Goal: Task Accomplishment & Management: Complete application form

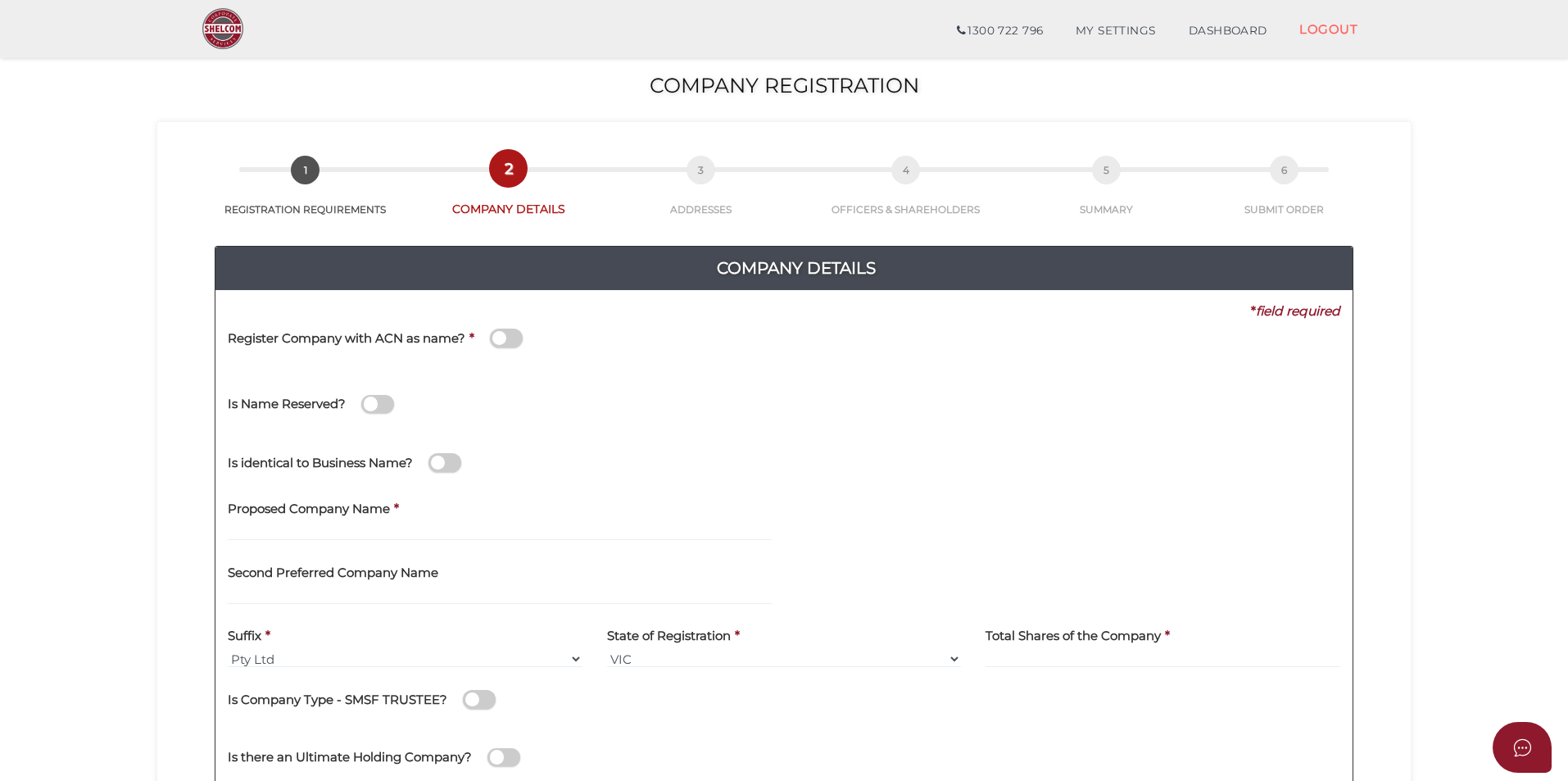
scroll to position [328, 0]
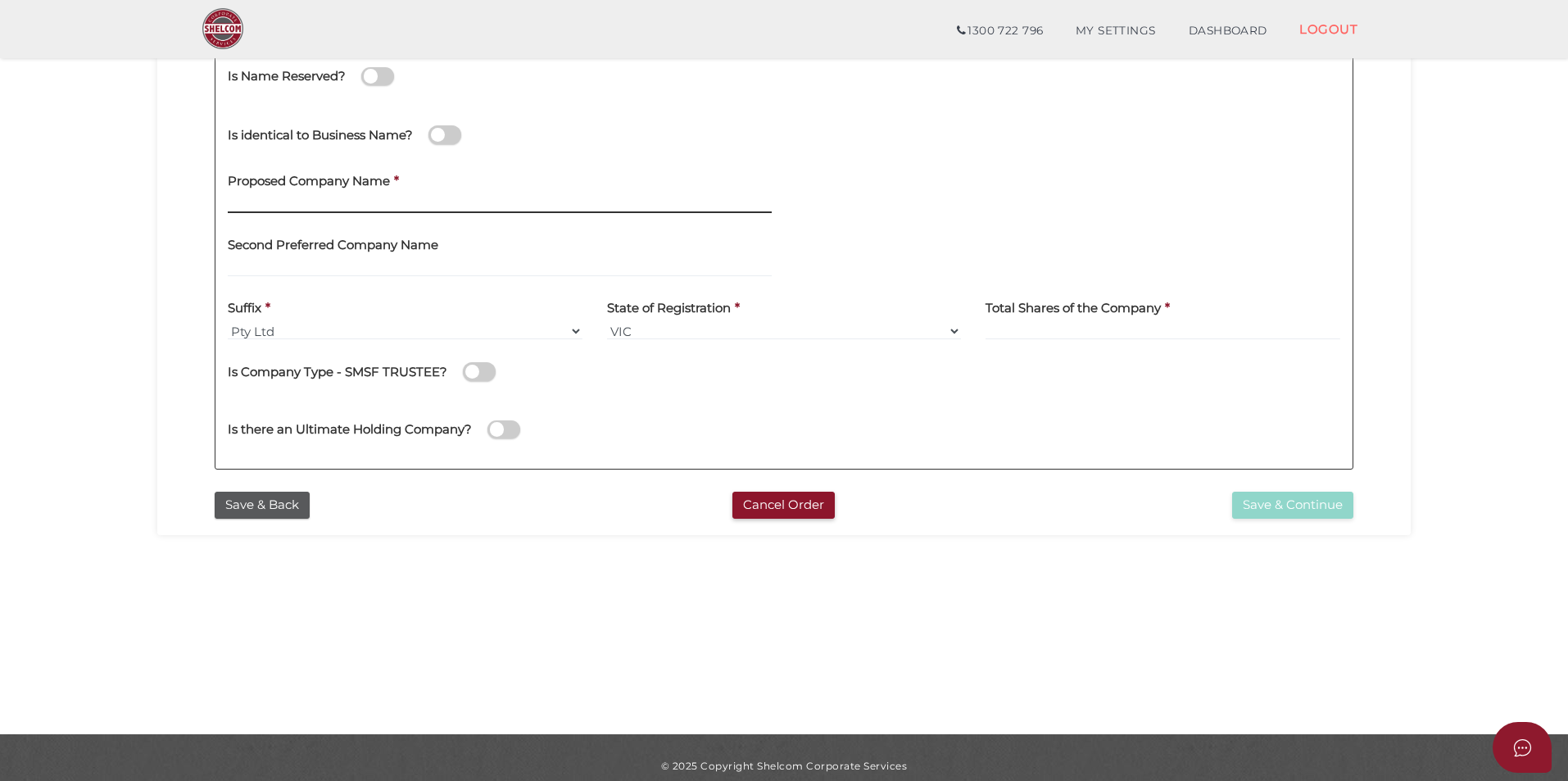
click at [396, 199] on input "text" at bounding box center [499, 204] width 544 height 18
paste input "HISH TATTOO PTY LTD"
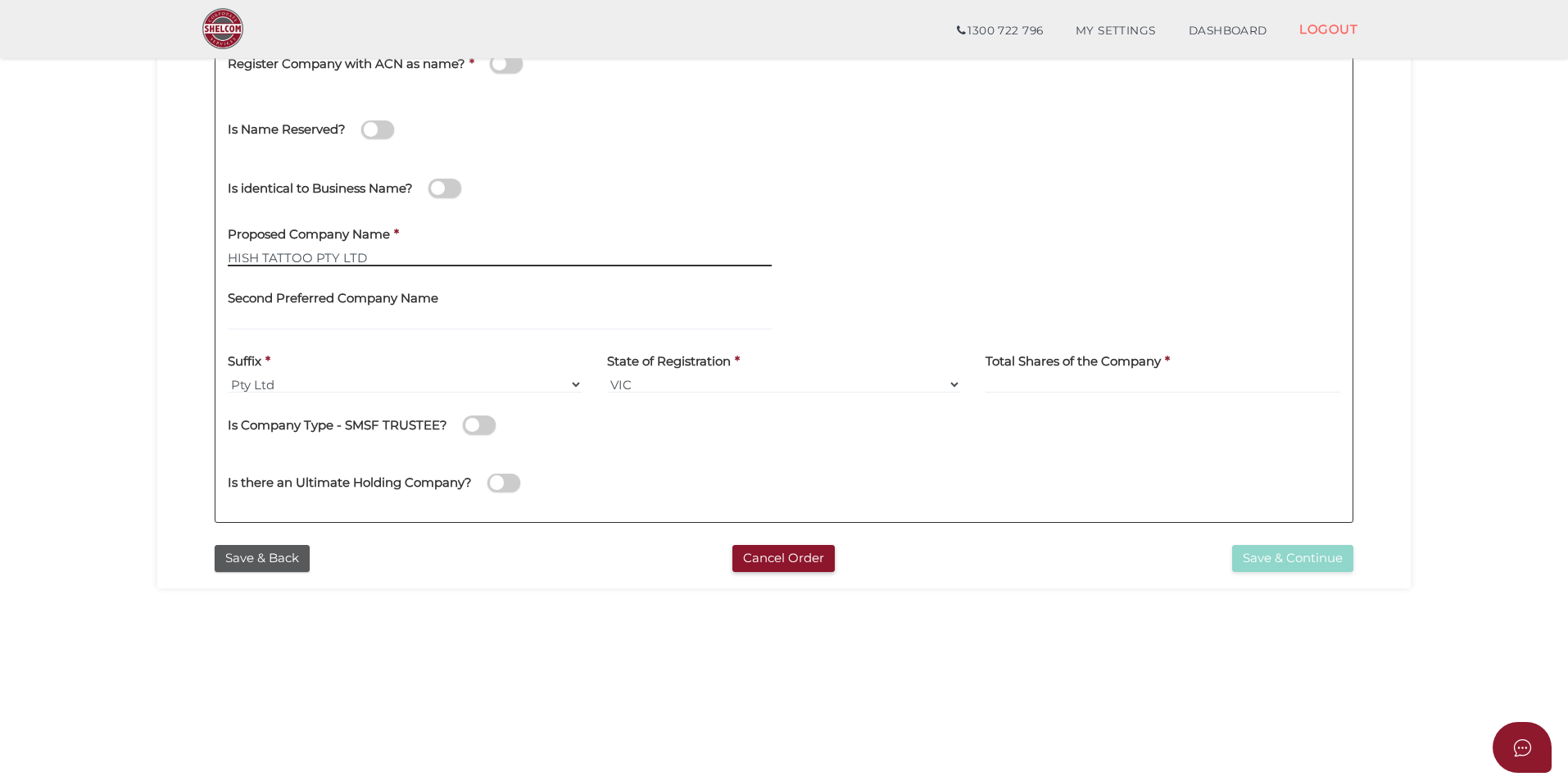
scroll to position [164, 0]
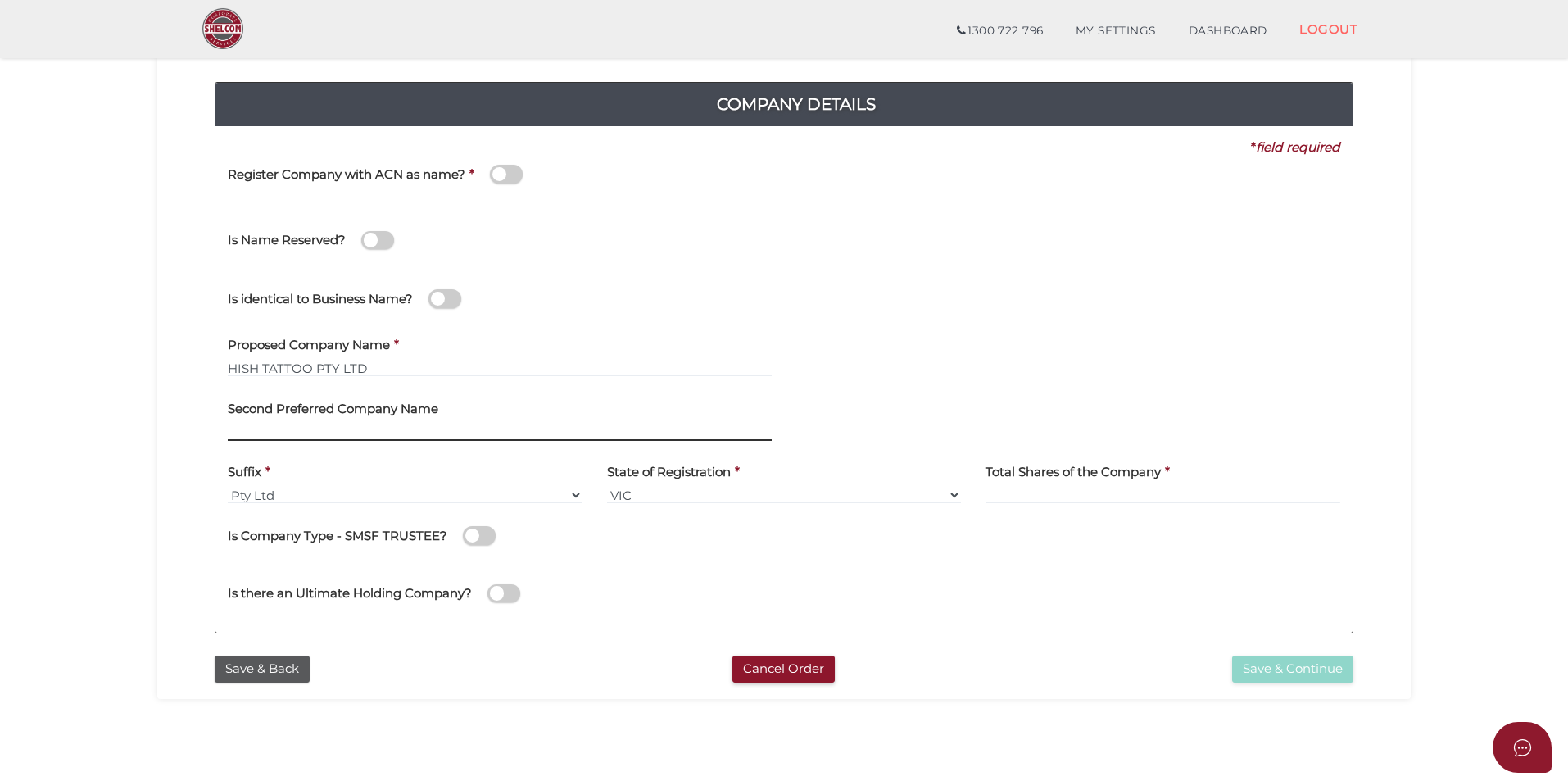
drag, startPoint x: 439, startPoint y: 426, endPoint x: 453, endPoint y: 437, distance: 17.8
click at [439, 426] on input "text" at bounding box center [499, 432] width 544 height 18
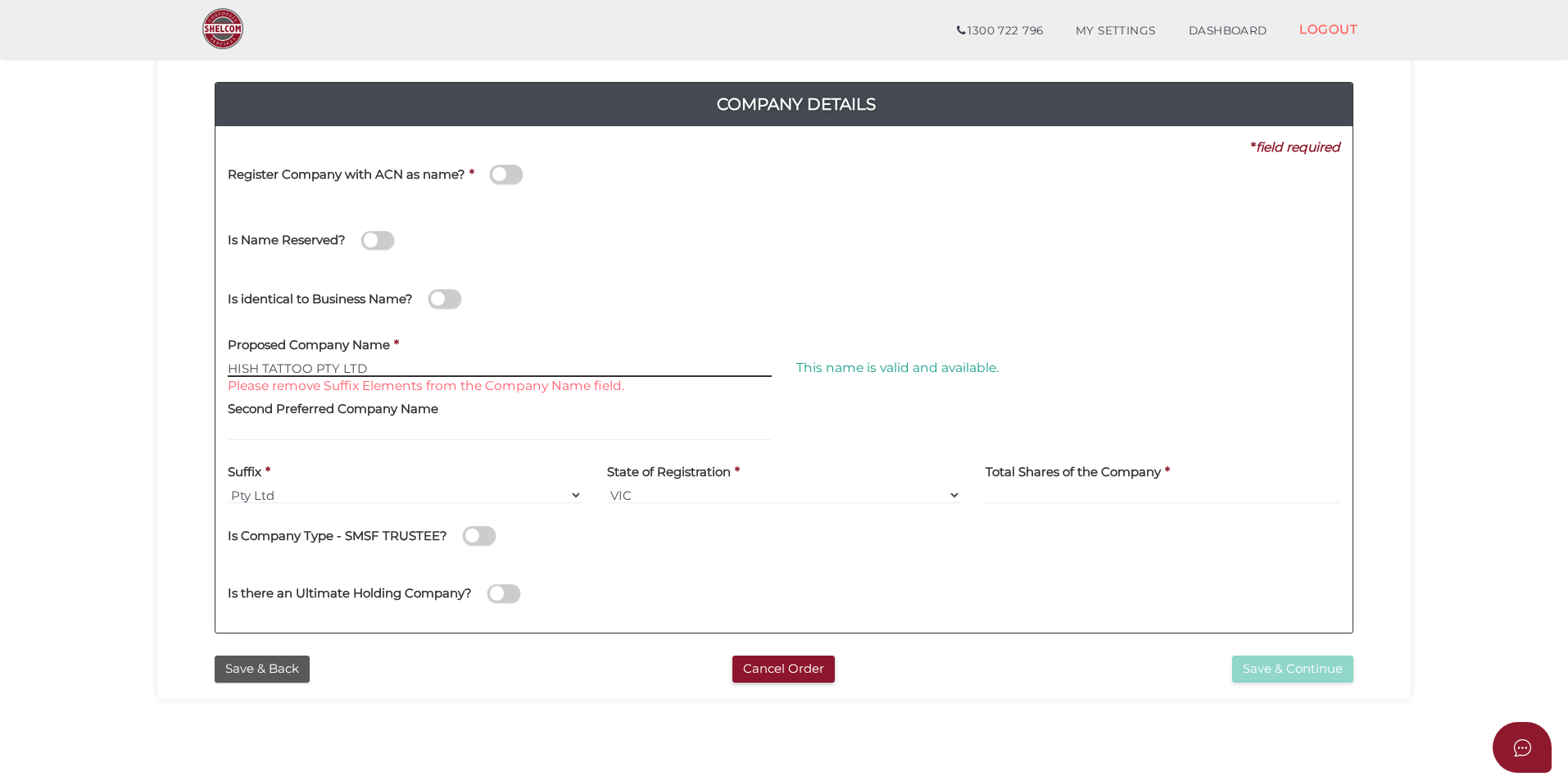
drag, startPoint x: 316, startPoint y: 365, endPoint x: 446, endPoint y: 367, distance: 130.0
click at [445, 367] on input "HISH TATTOO PTY LTD" at bounding box center [499, 368] width 544 height 18
type input "HISH TATTOO"
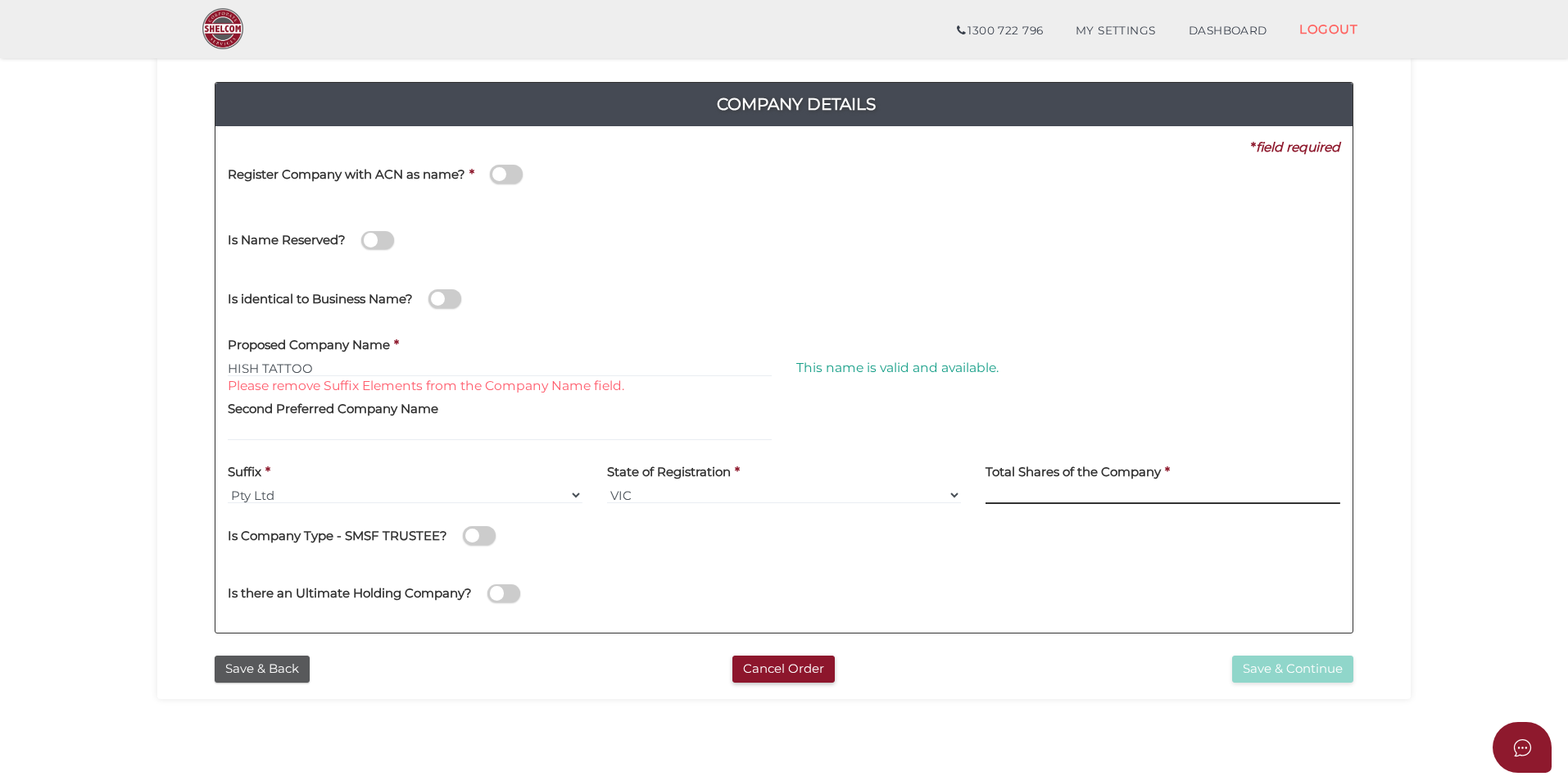
click at [1050, 501] on input at bounding box center [1163, 495] width 355 height 18
type input "12"
drag, startPoint x: 1049, startPoint y: 546, endPoint x: 1129, endPoint y: 590, distance: 91.3
click at [1048, 549] on div "Is Company Type - SMSF TRUSTEE?" at bounding box center [784, 532] width 1113 height 33
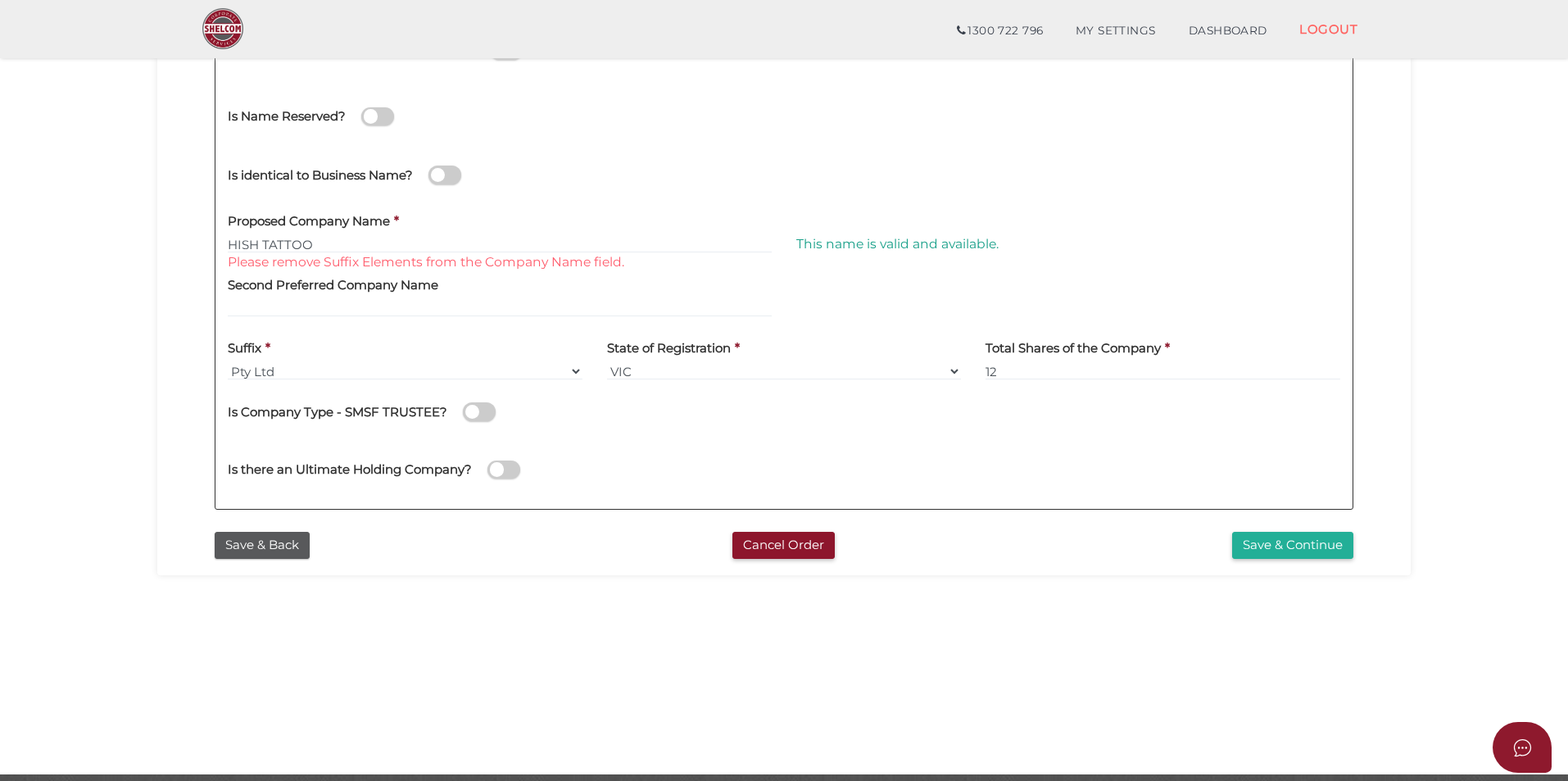
scroll to position [328, 0]
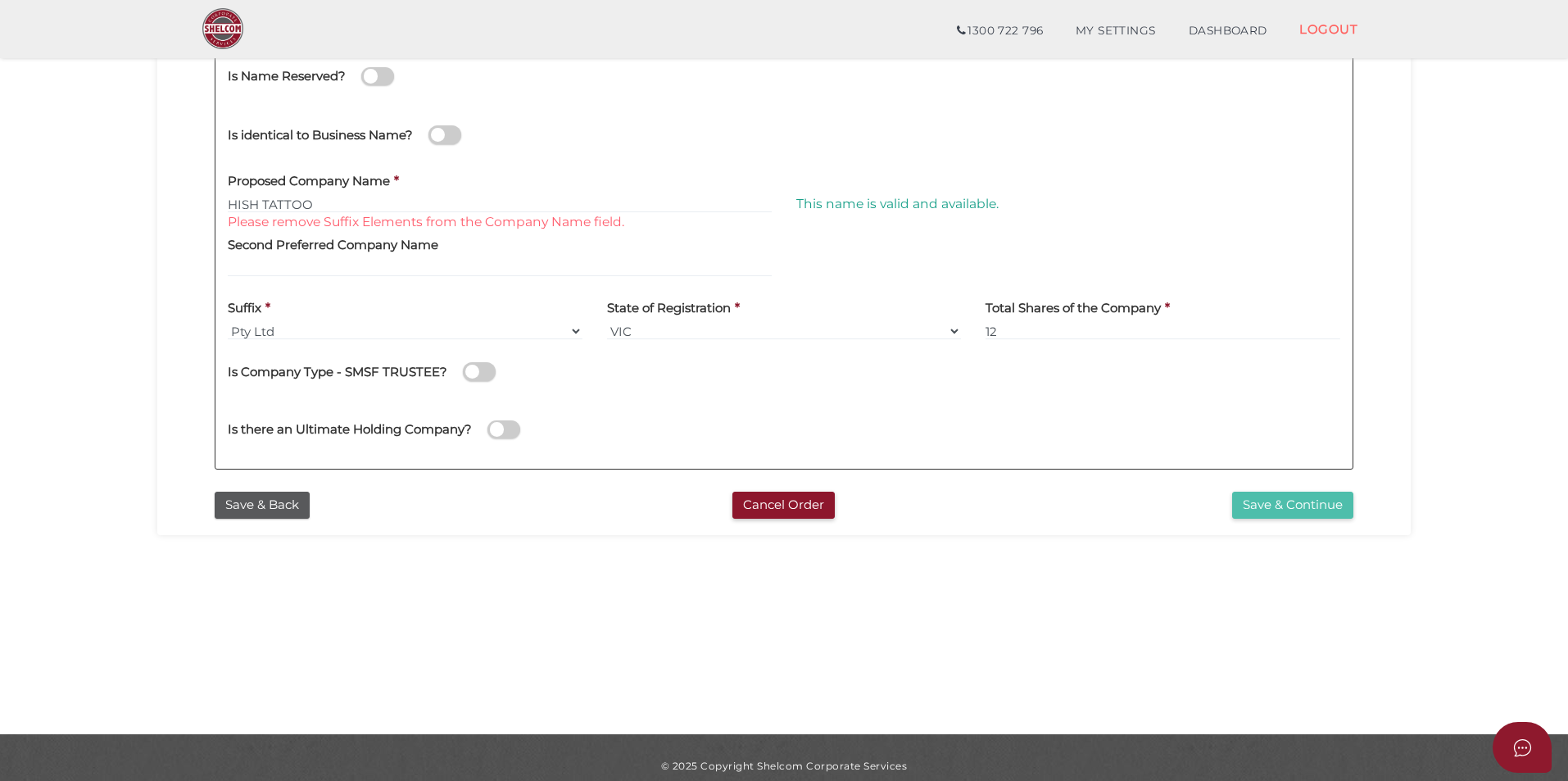
click at [1279, 494] on button "Save & Continue" at bounding box center [1293, 505] width 122 height 27
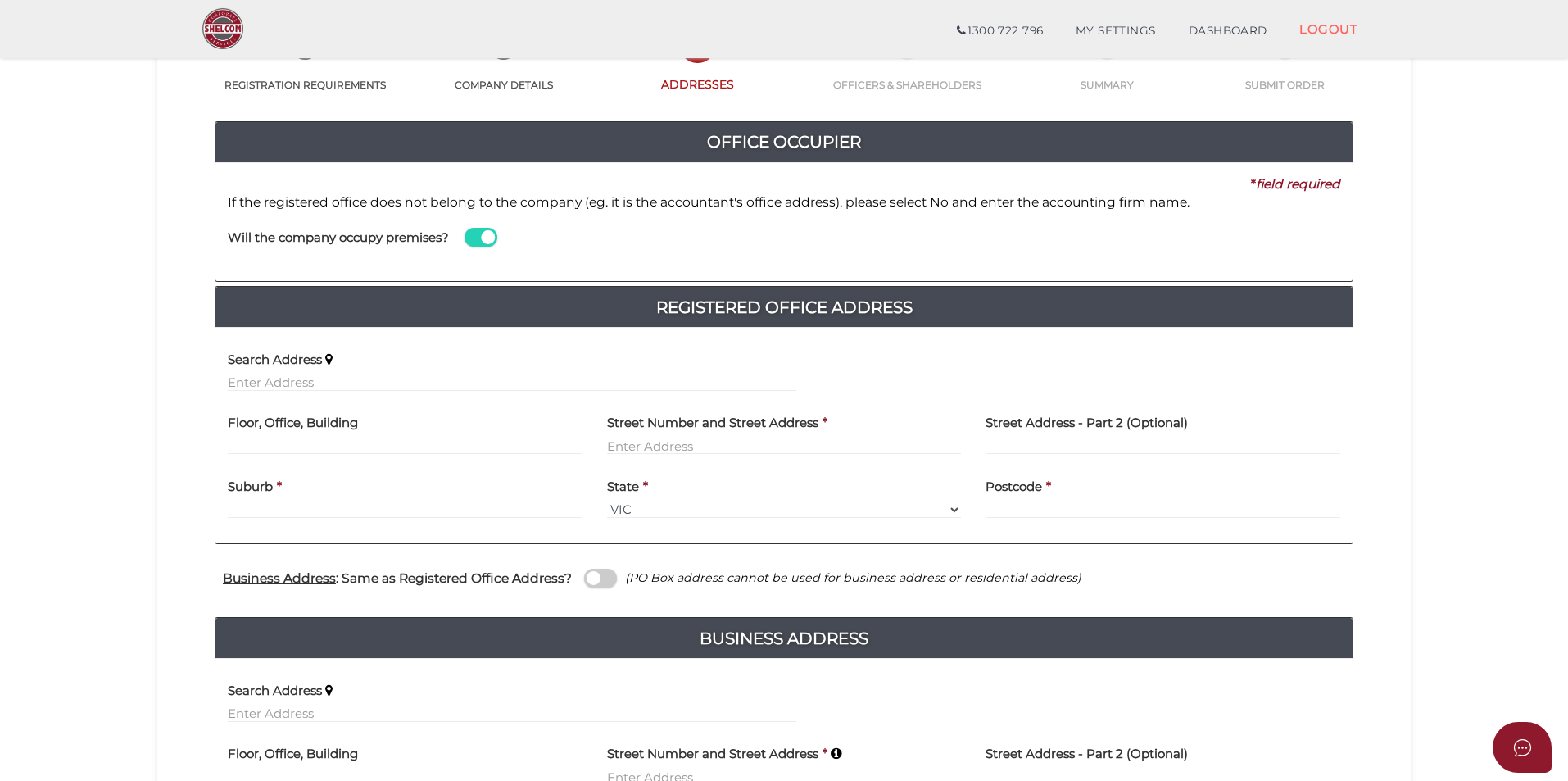
scroll to position [164, 0]
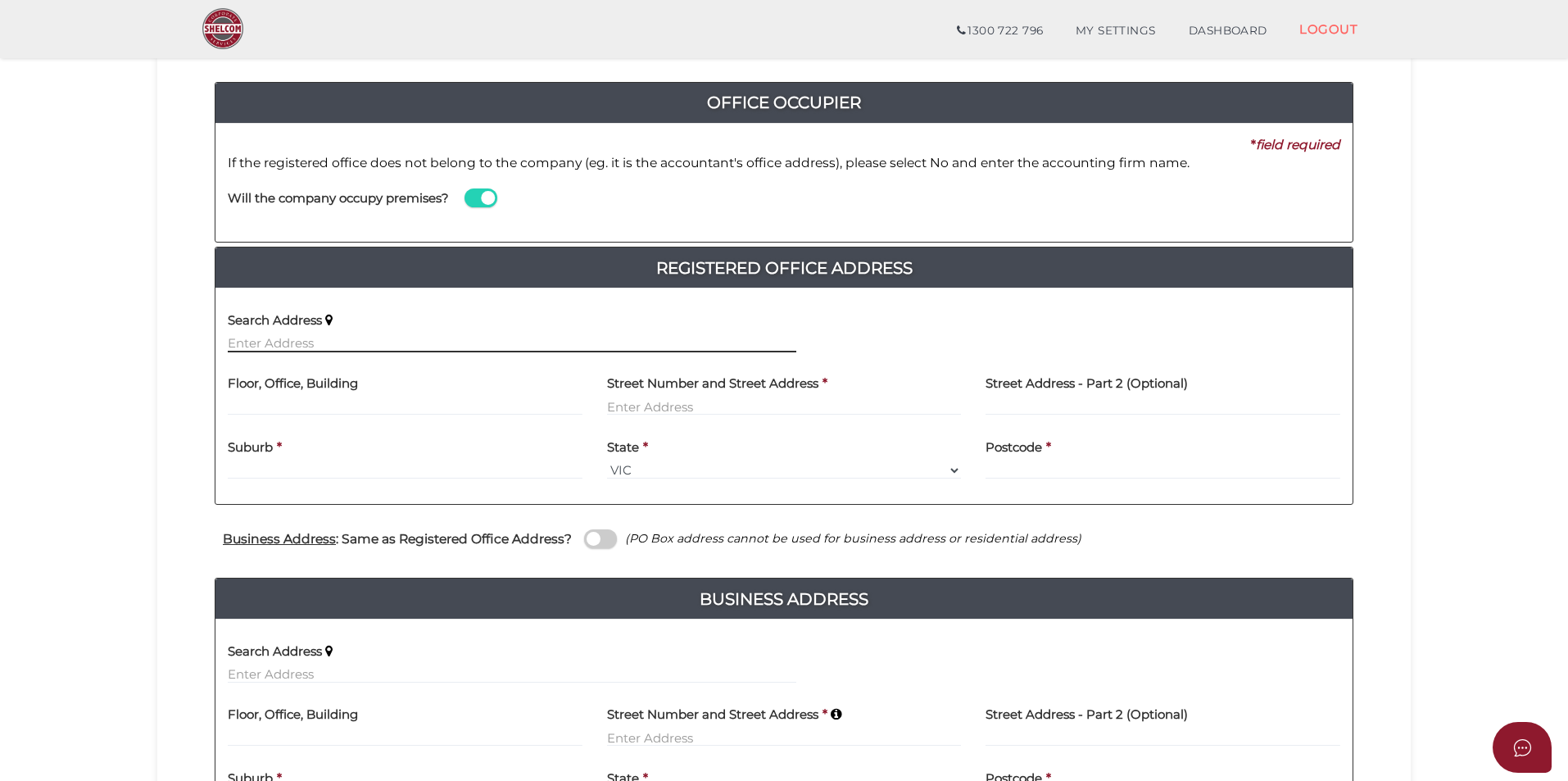
click at [369, 337] on input "text" at bounding box center [511, 344] width 568 height 18
paste input "Ground Floor 139 Bourke St"
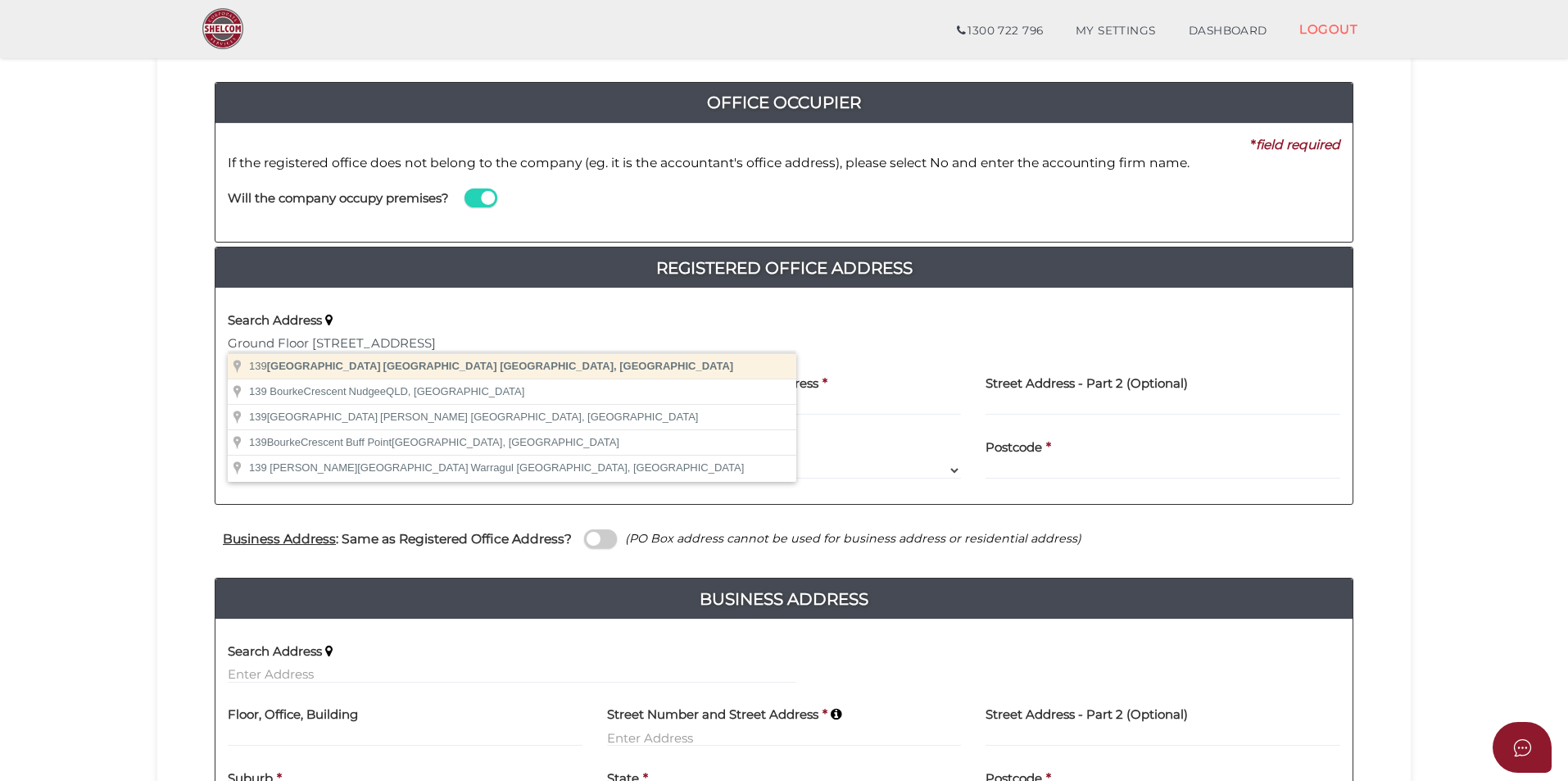
type input "139 Bourke Street, Melbourne VIC, Australia"
type input "139 Bourke Street"
type input "Melbourne"
select select "VIC"
type input "3000"
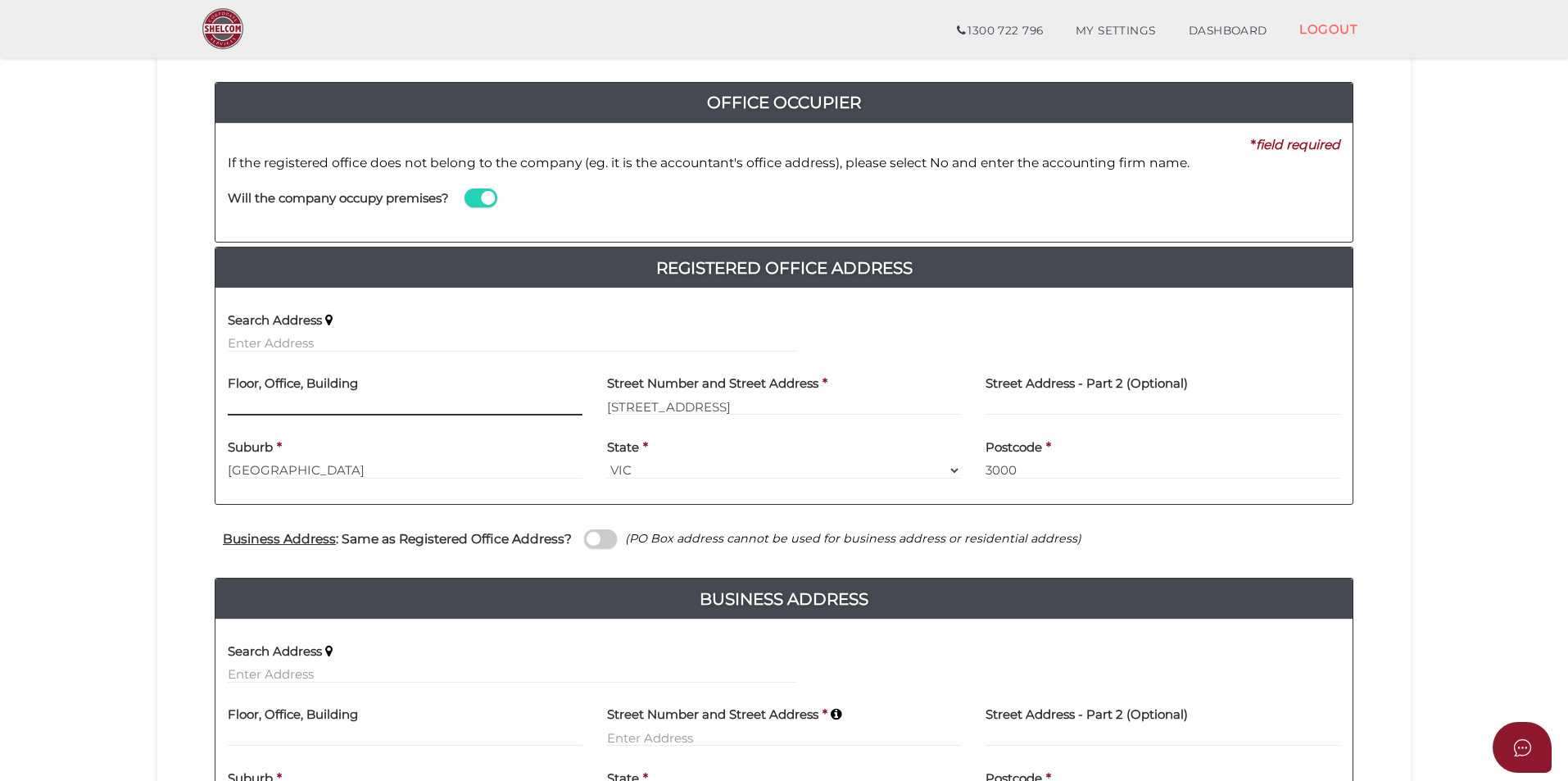
click at [387, 397] on input "text" at bounding box center [404, 406] width 355 height 18
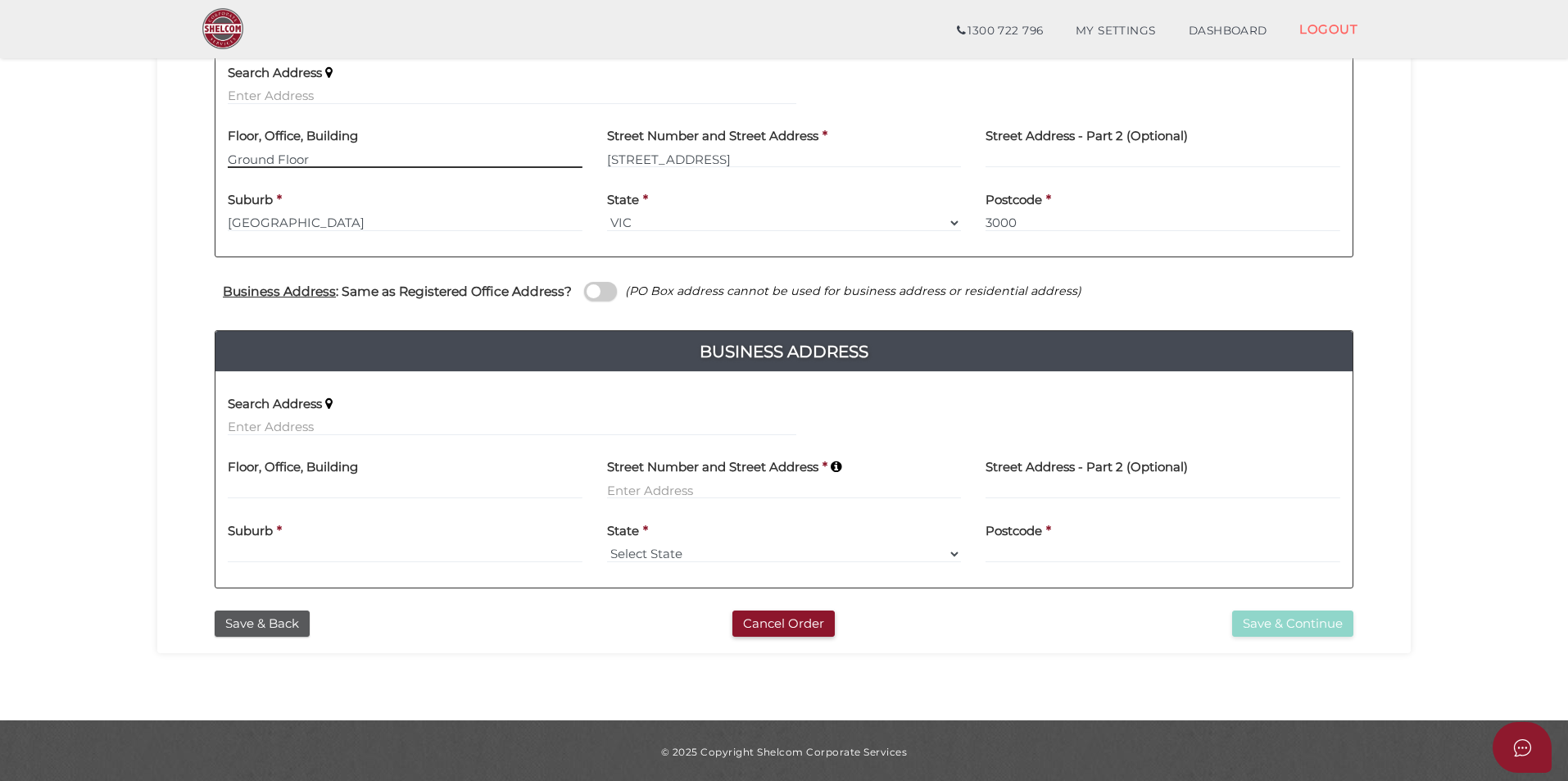
scroll to position [414, 0]
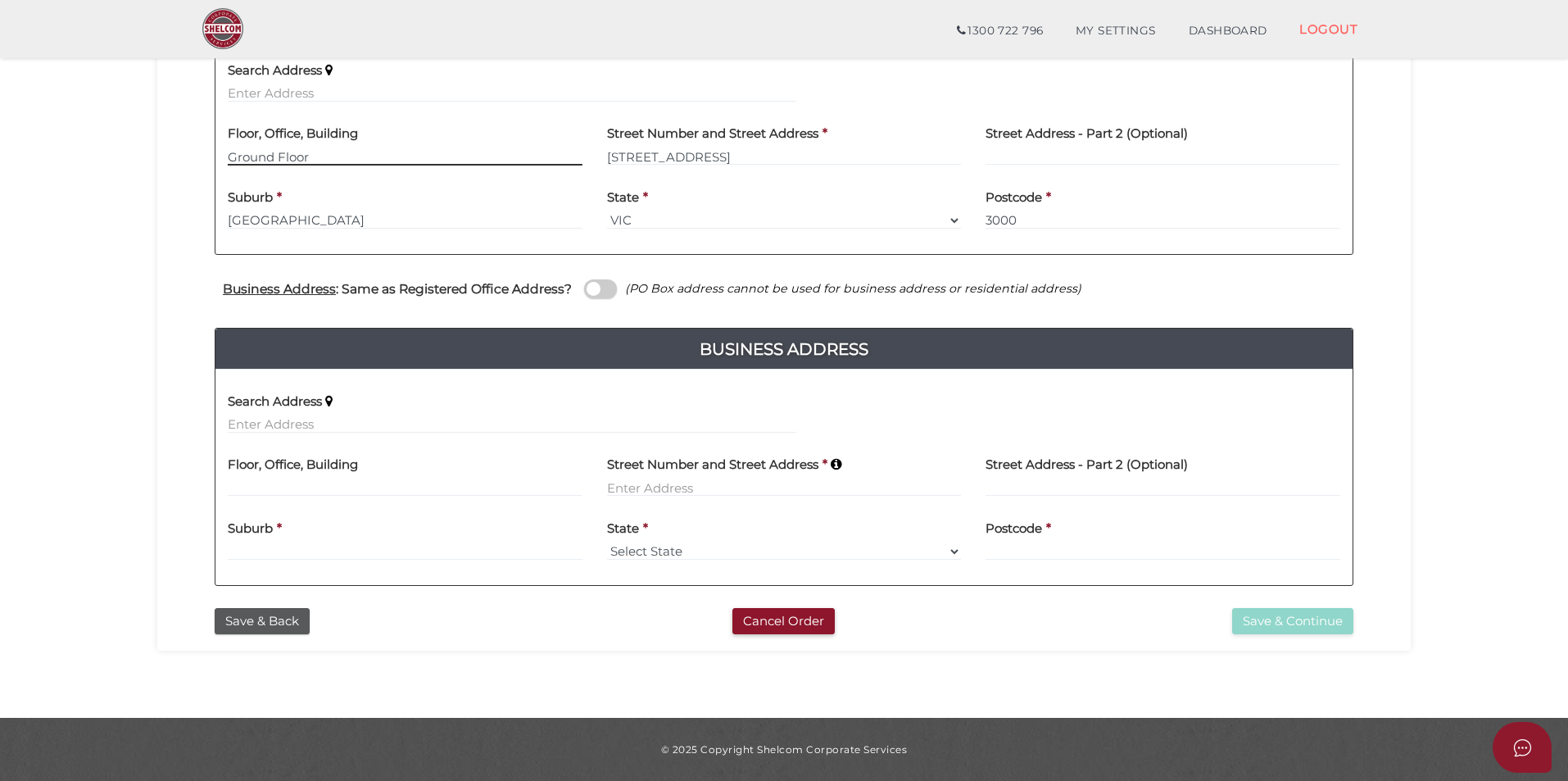
type input "Ground Floor"
click at [369, 419] on input "text" at bounding box center [511, 425] width 568 height 18
paste input "Ground Floor 139 Bourke St"
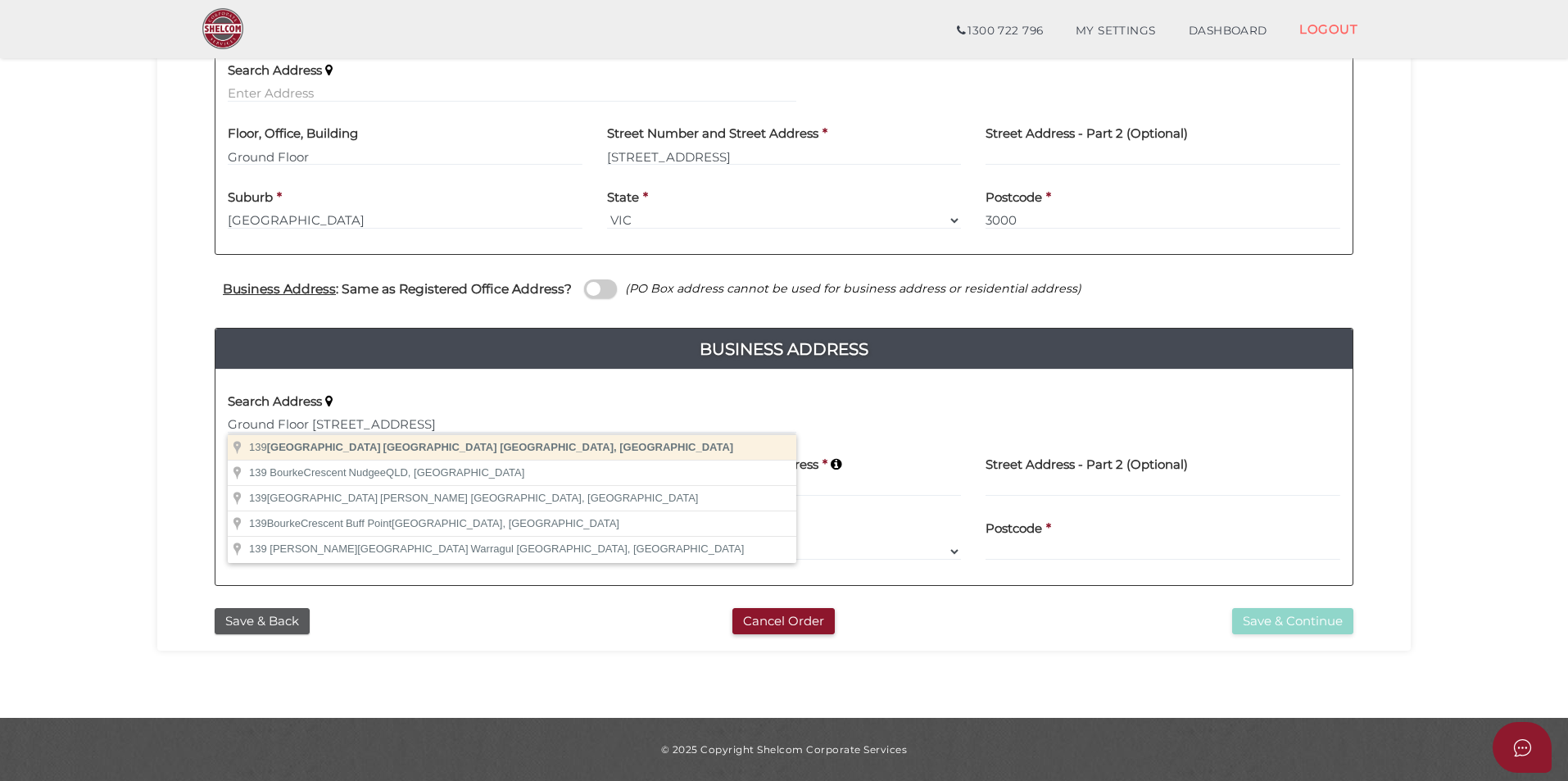
type input "139 Bourke Street, Melbourne VIC, Australia"
type input "139 Bourke Street"
type input "Melbourne"
select select "VIC"
type input "3000"
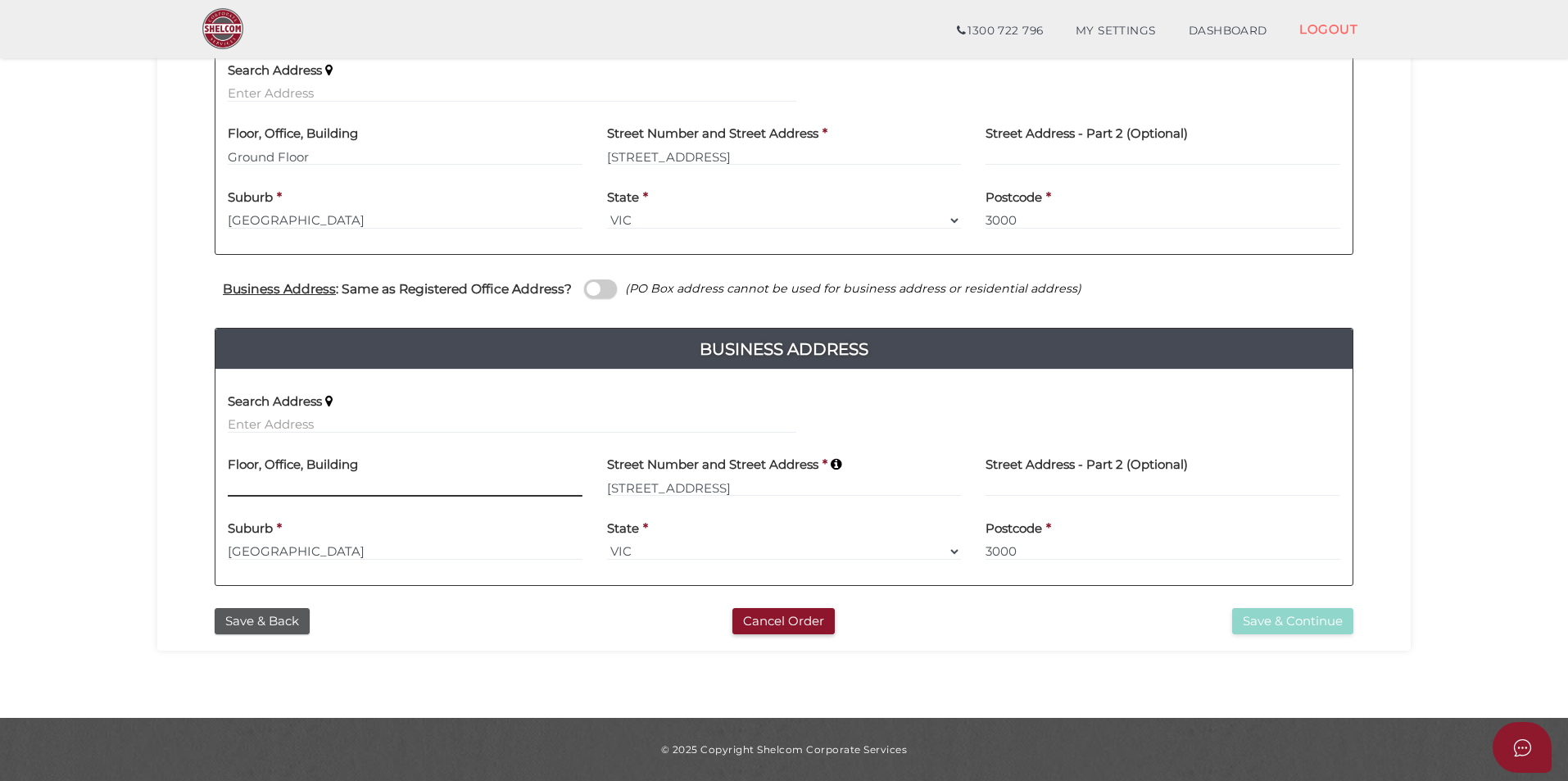
click at [354, 488] on input at bounding box center [404, 487] width 355 height 18
type input "Ground Floor"
click at [591, 291] on span at bounding box center [601, 288] width 33 height 18
click at [0, 0] on input "checkbox" at bounding box center [0, 0] width 0 height 0
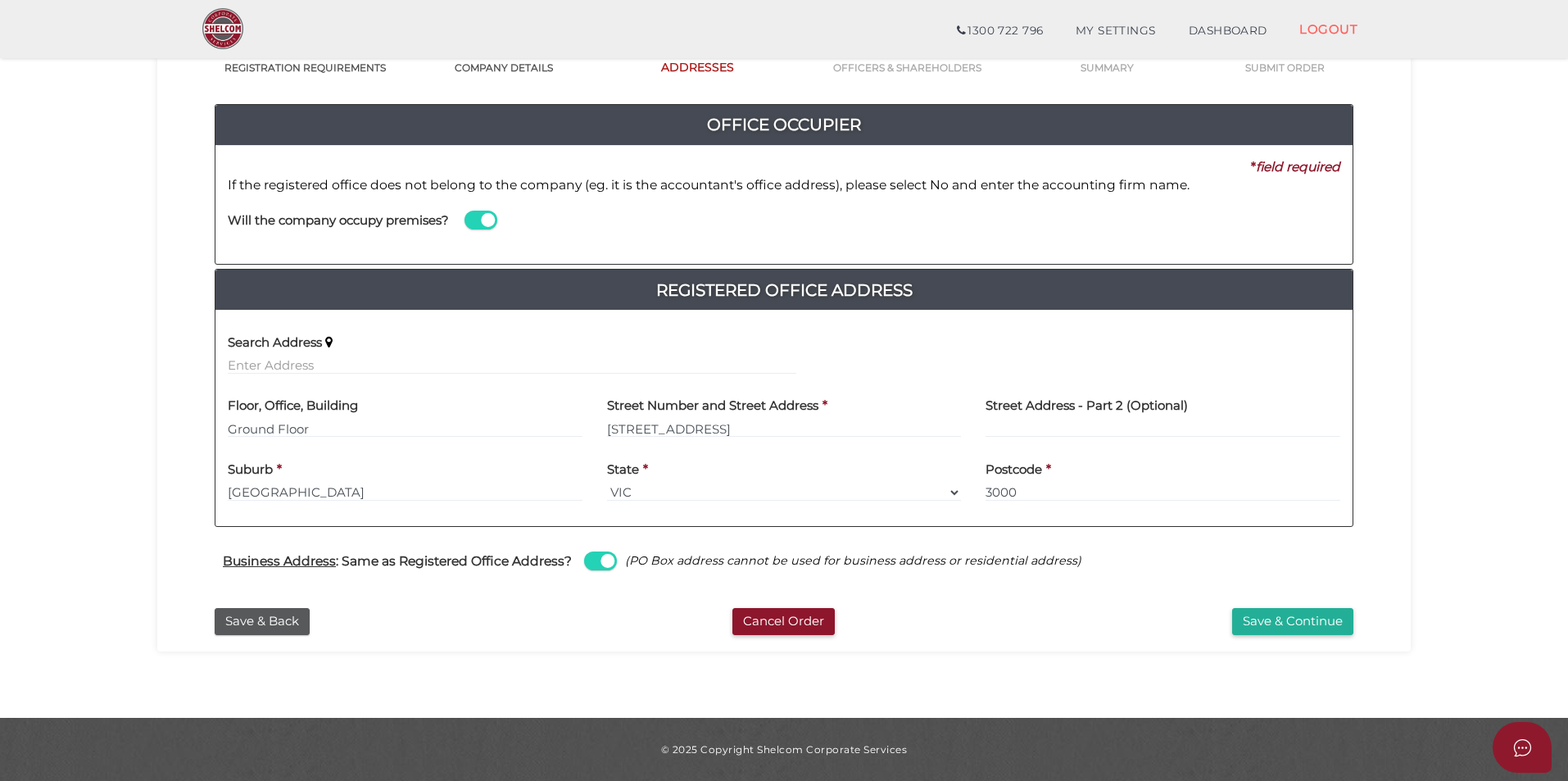
scroll to position [142, 0]
click at [1308, 619] on button "Save & Continue" at bounding box center [1293, 621] width 122 height 27
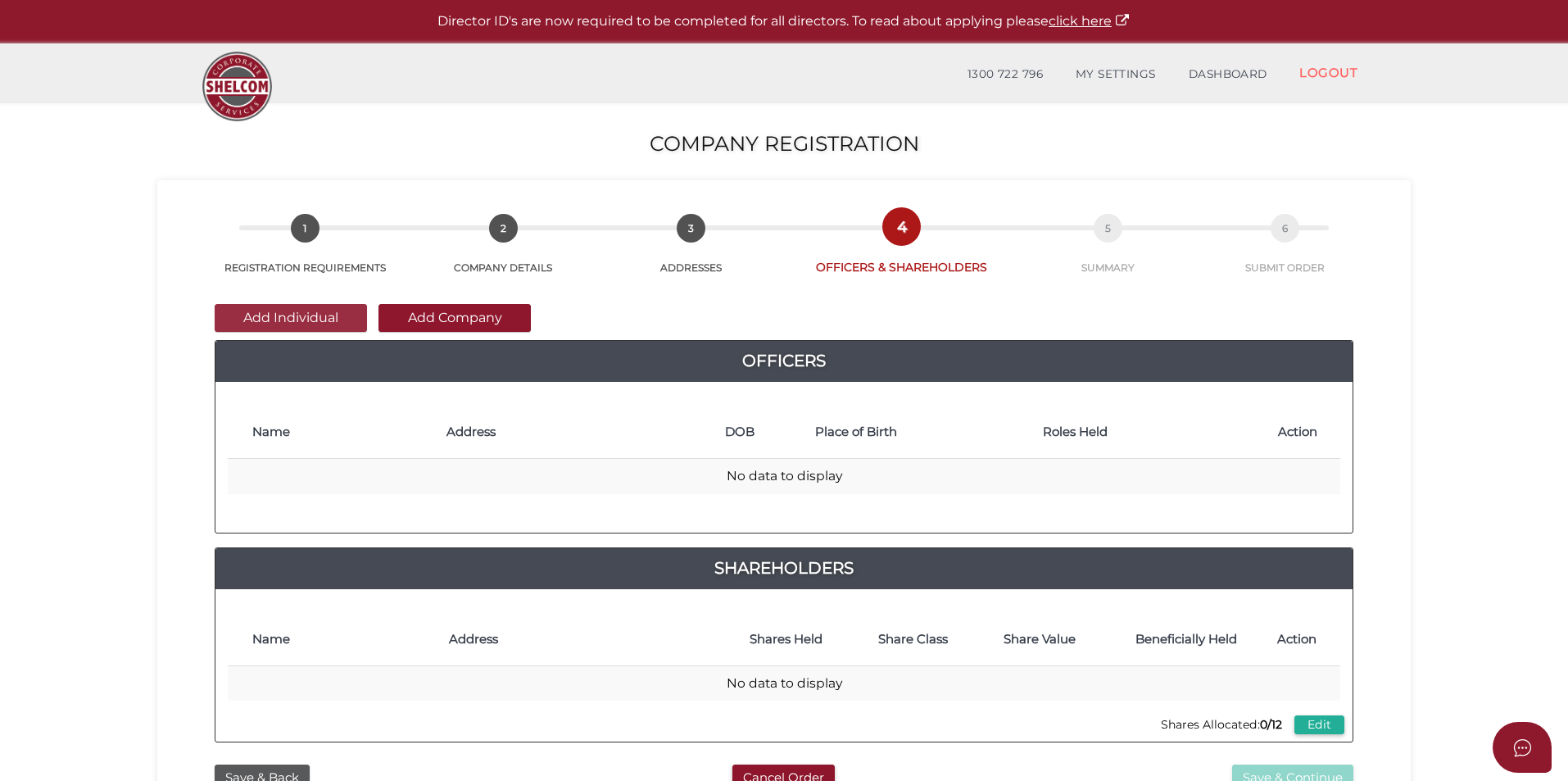
click at [306, 312] on button "Add Individual" at bounding box center [290, 318] width 152 height 28
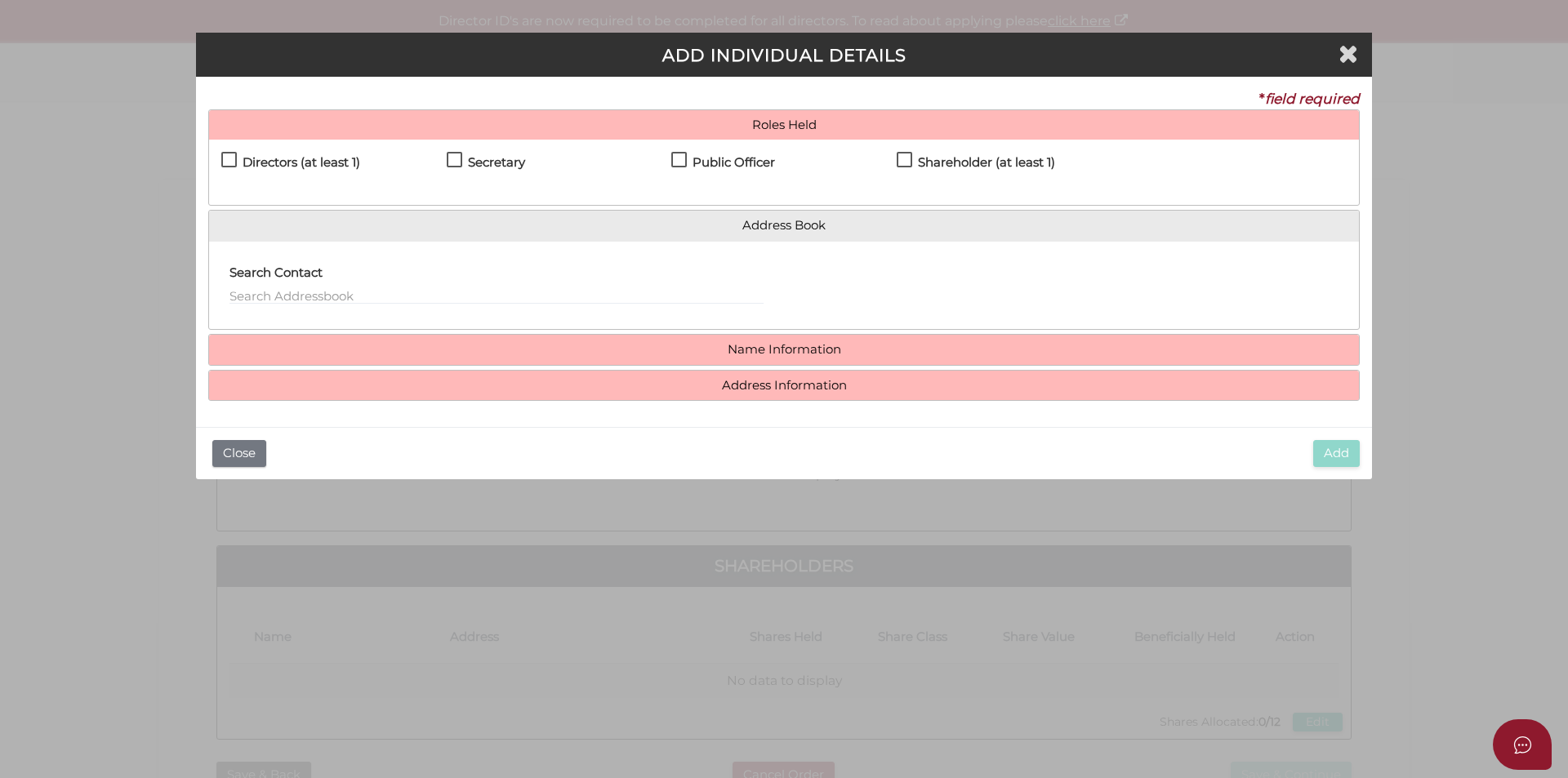
click at [297, 166] on h4 "Directors (at least 1)" at bounding box center [301, 162] width 118 height 14
checkbox input "true"
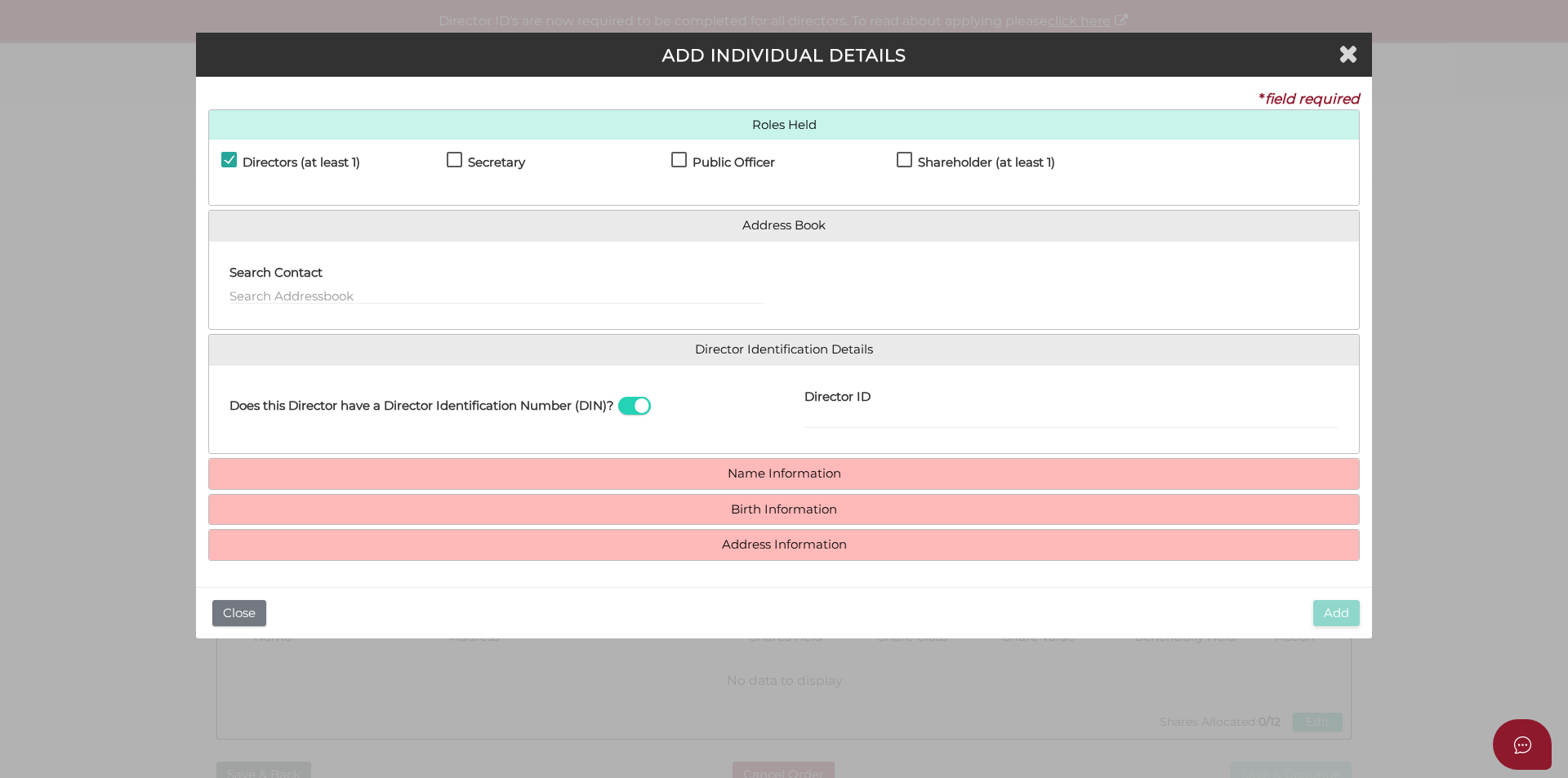
click at [666, 159] on div "Secretary" at bounding box center [560, 165] width 226 height 28
click at [713, 161] on h4 "Public Officer" at bounding box center [734, 162] width 83 height 14
checkbox input "true"
click at [949, 160] on h4 "Shareholder (at least 1)" at bounding box center [986, 162] width 137 height 14
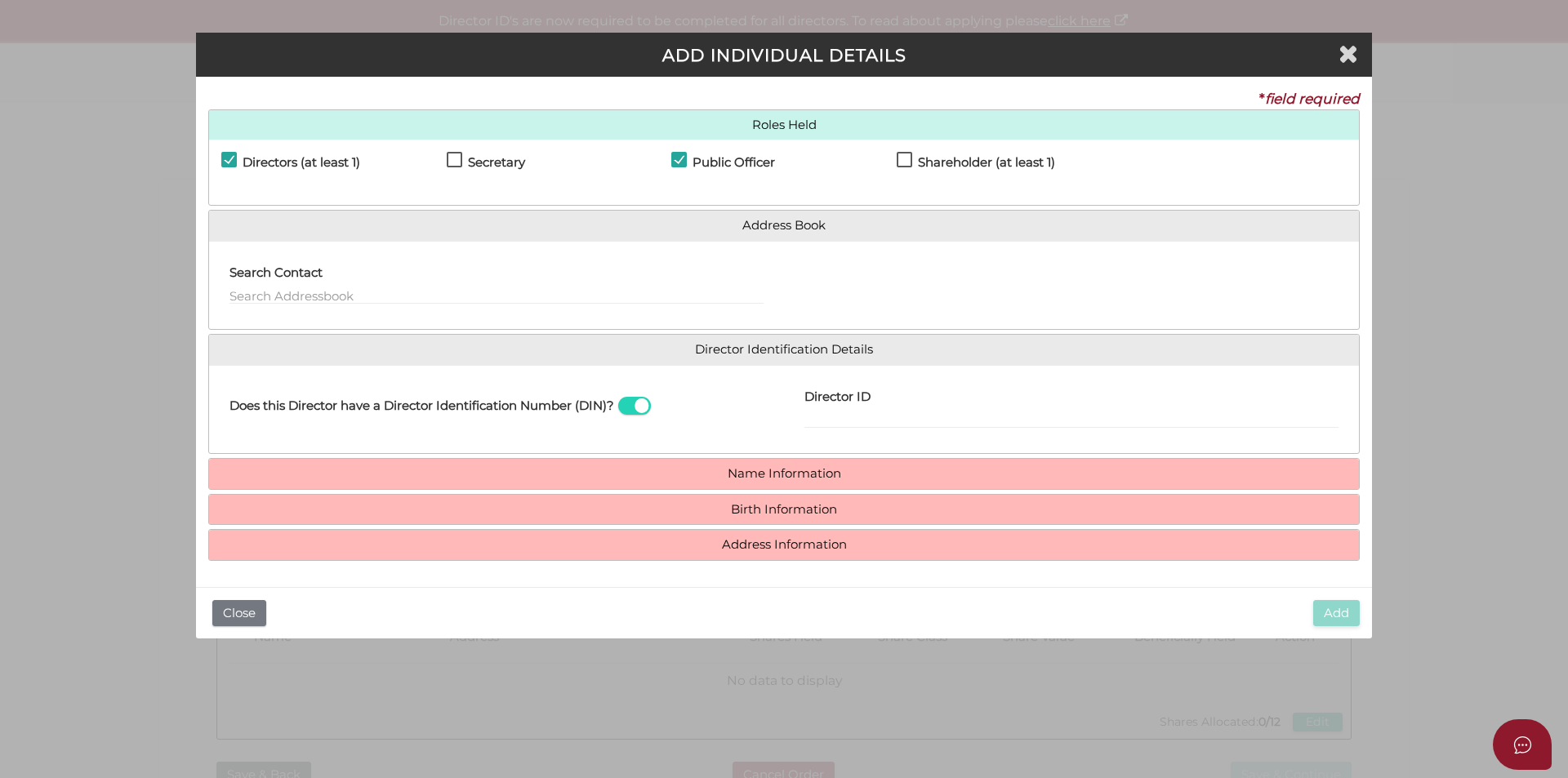
checkbox input "true"
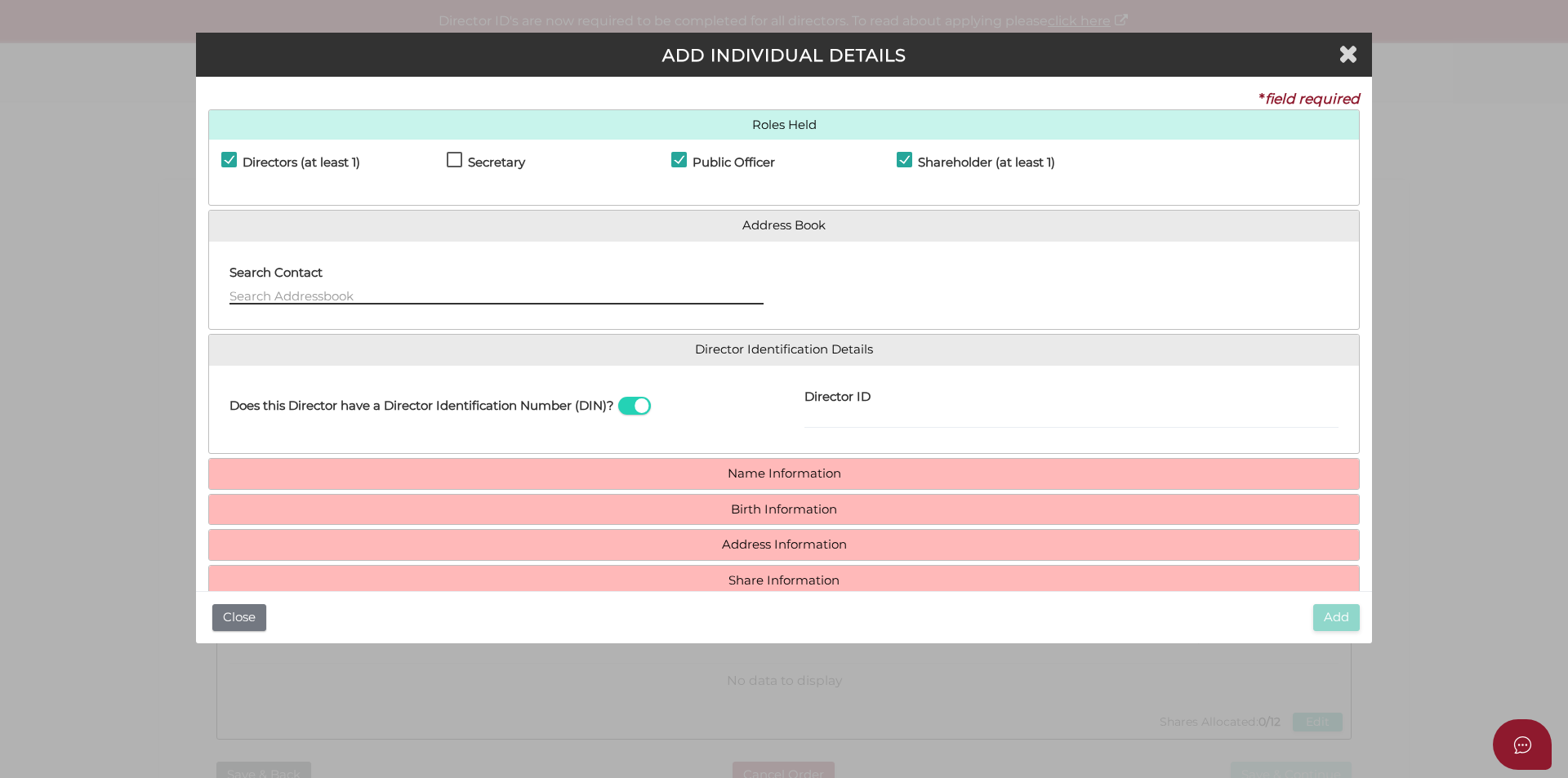
click at [549, 292] on input "text" at bounding box center [497, 295] width 534 height 18
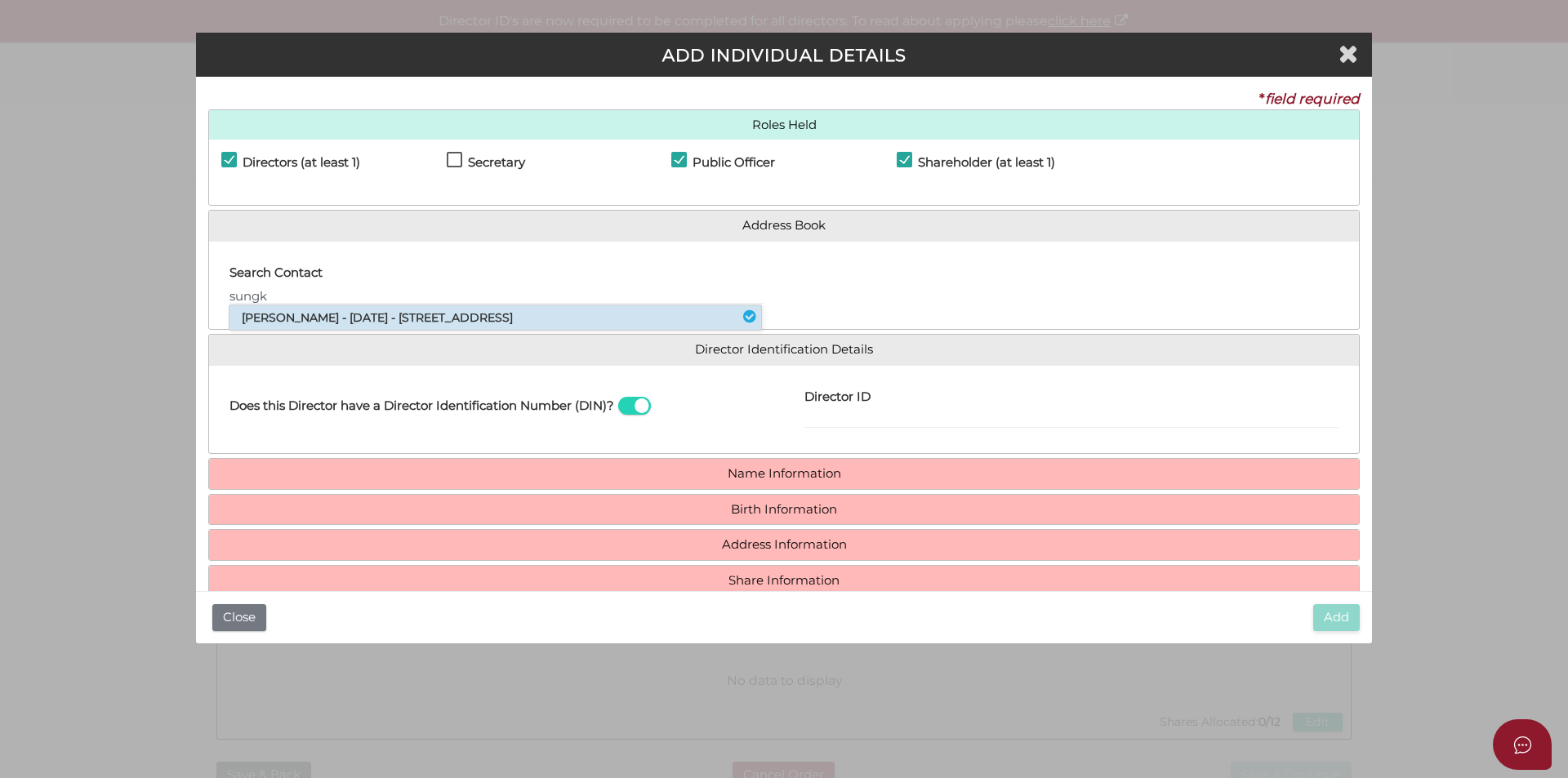
click at [487, 321] on li "Sungkwon Moon - 05/06/1986 - 234 Forest Road, Boronia, VIC, 3155" at bounding box center [495, 317] width 532 height 25
type input "Sungkwon"
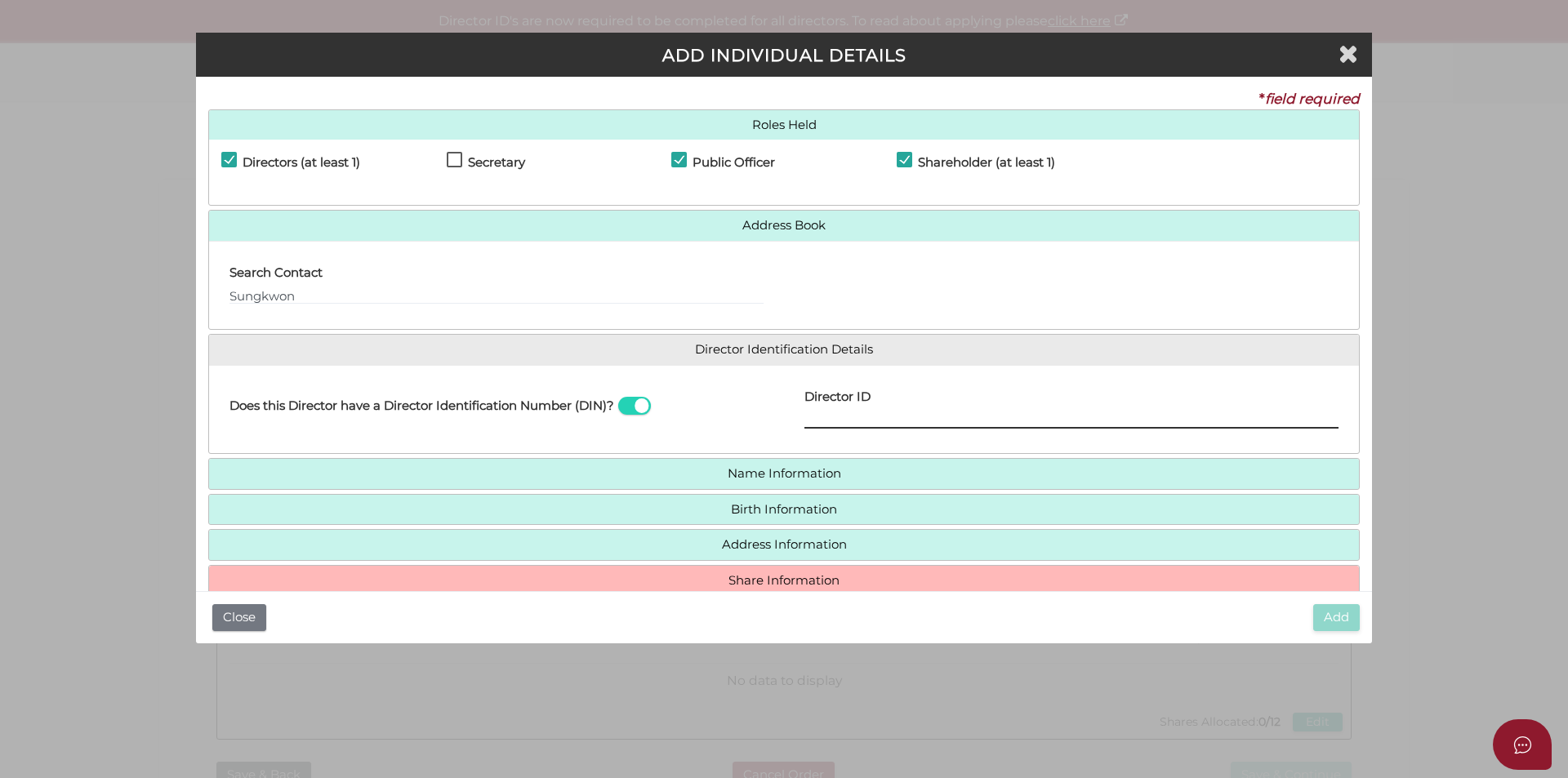
click at [831, 417] on input "Director ID" at bounding box center [1071, 419] width 534 height 18
drag, startPoint x: 1047, startPoint y: 418, endPoint x: 979, endPoint y: 425, distance: 68.4
click at [1047, 418] on input "Director ID" at bounding box center [1071, 419] width 534 height 18
paste input "036 75400 94769"
click at [826, 438] on div "Director ID 036 75400 94769 Email Director About How To Apply for DIN" at bounding box center [1071, 409] width 575 height 63
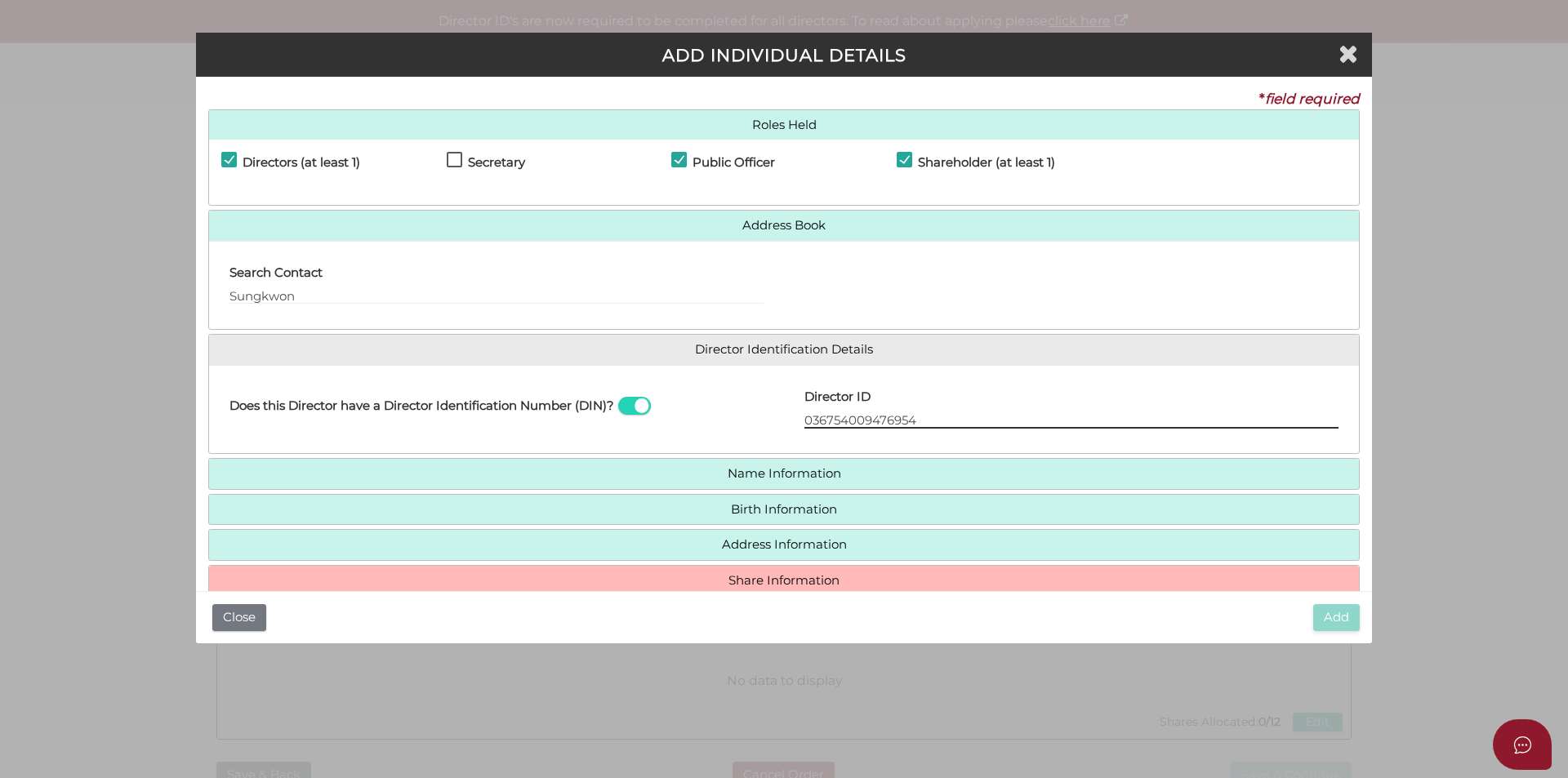
type input "036754009476954"
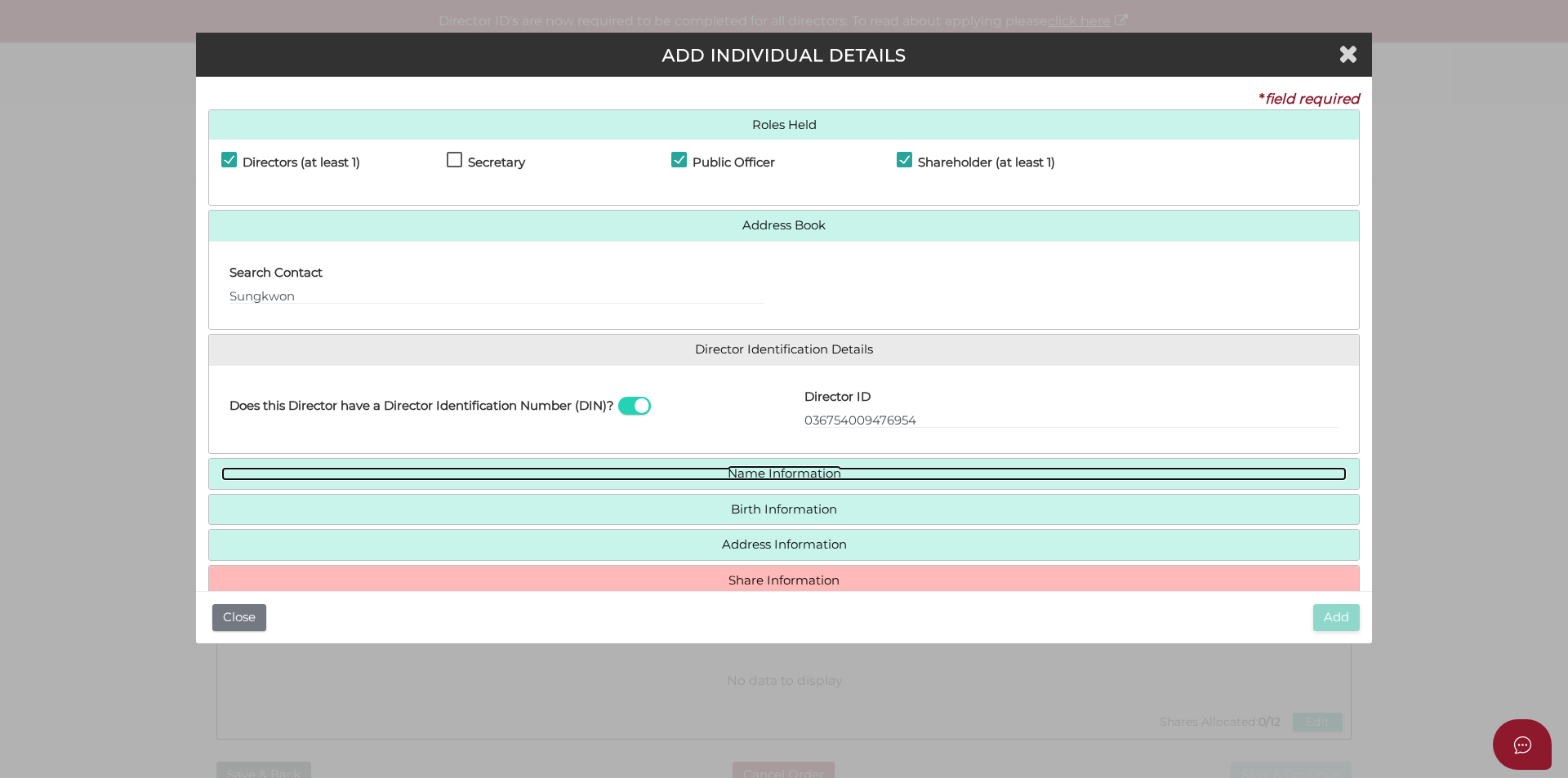
click at [814, 471] on link "Name Information" at bounding box center [784, 473] width 1126 height 14
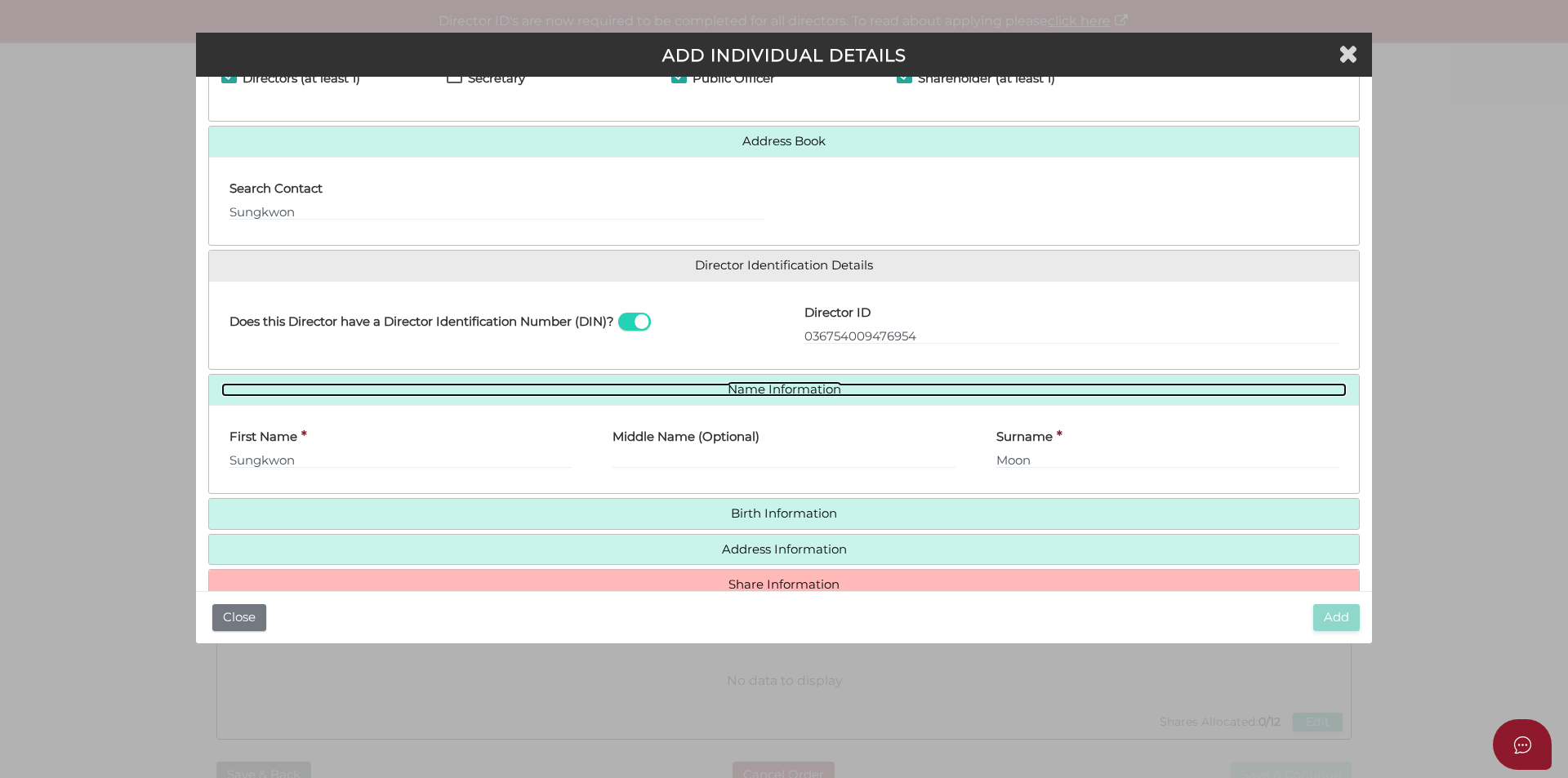
scroll to position [120, 0]
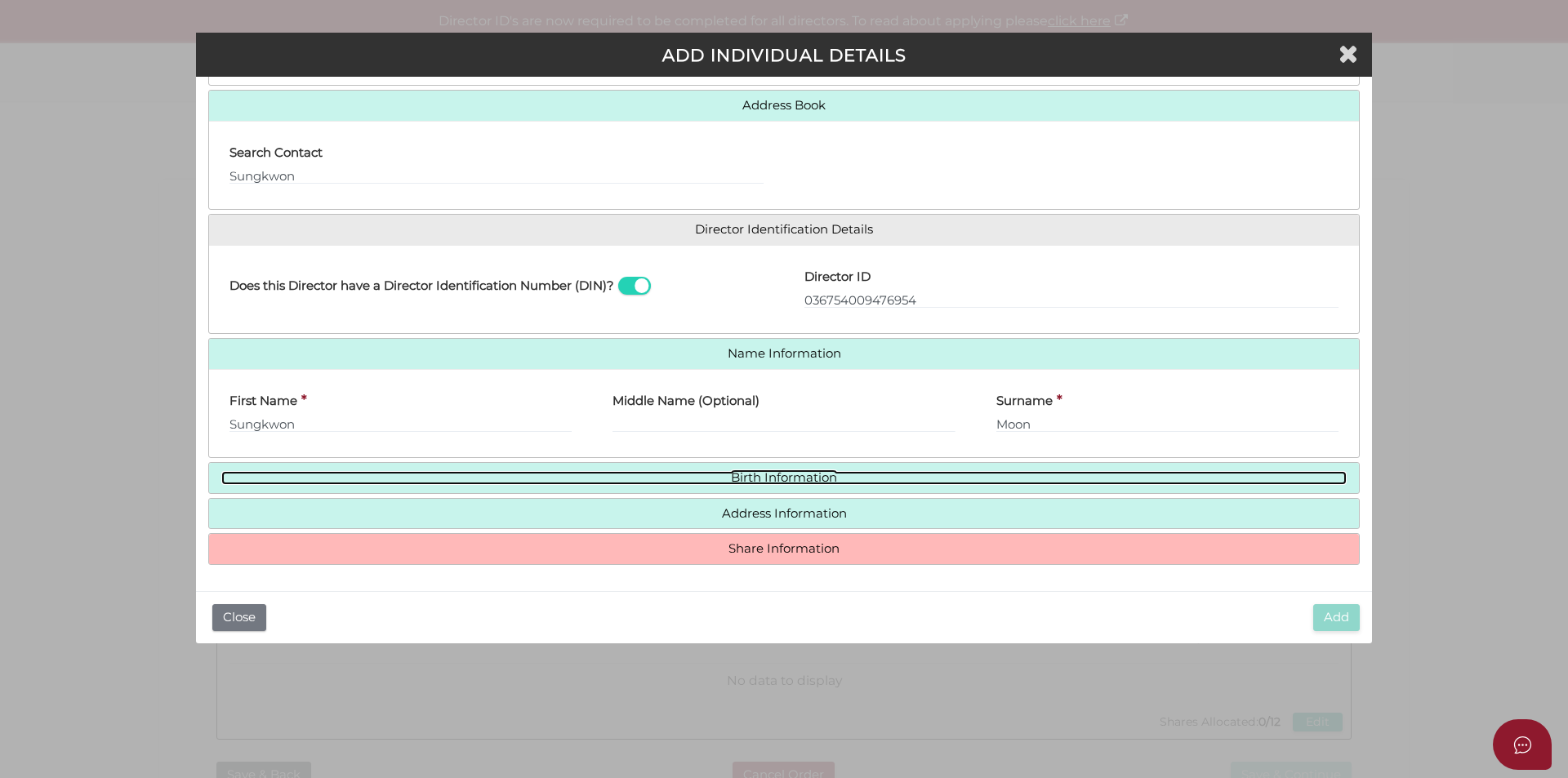
click at [808, 476] on link "Birth Information" at bounding box center [784, 477] width 1126 height 14
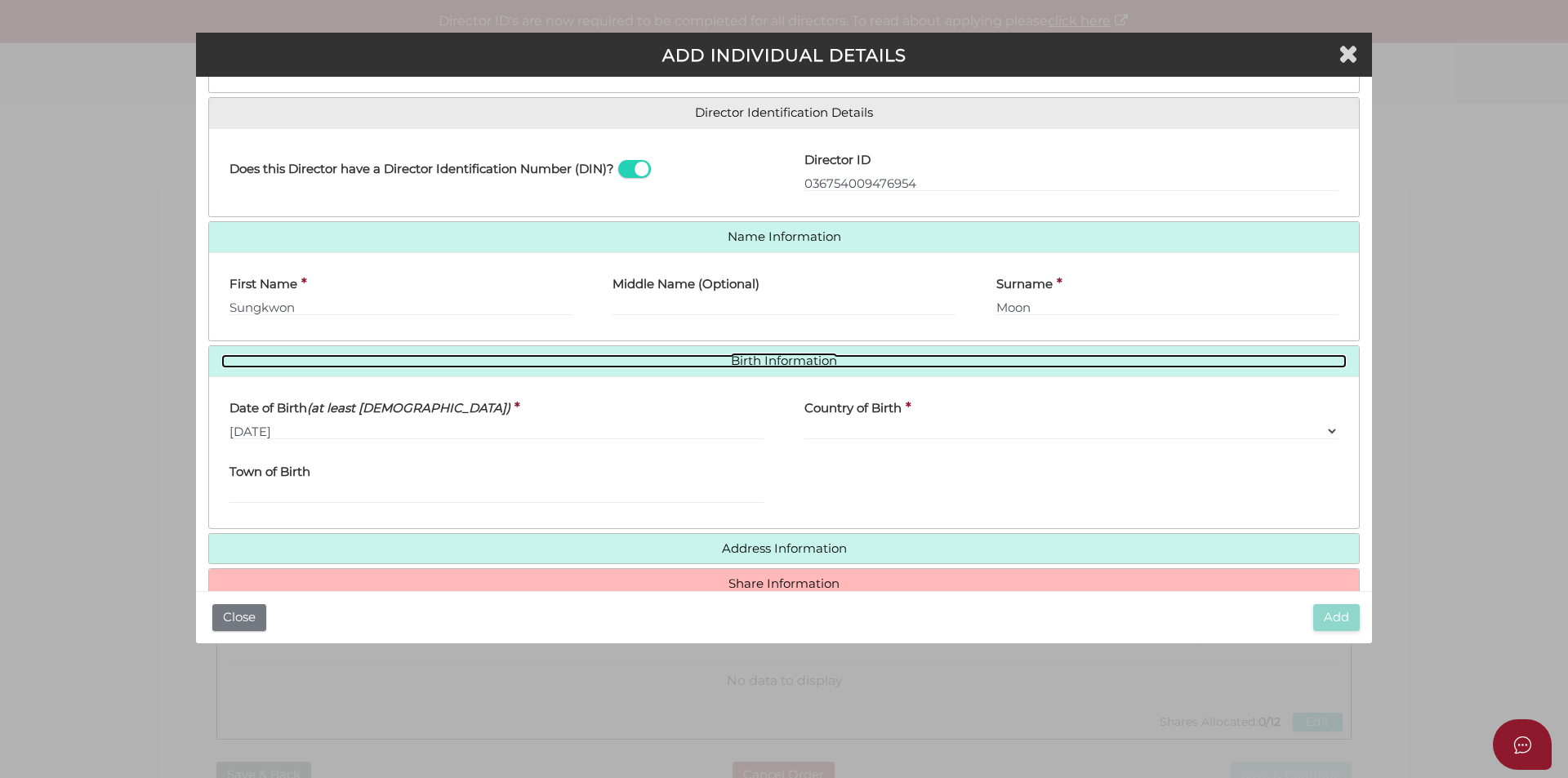
scroll to position [272, 0]
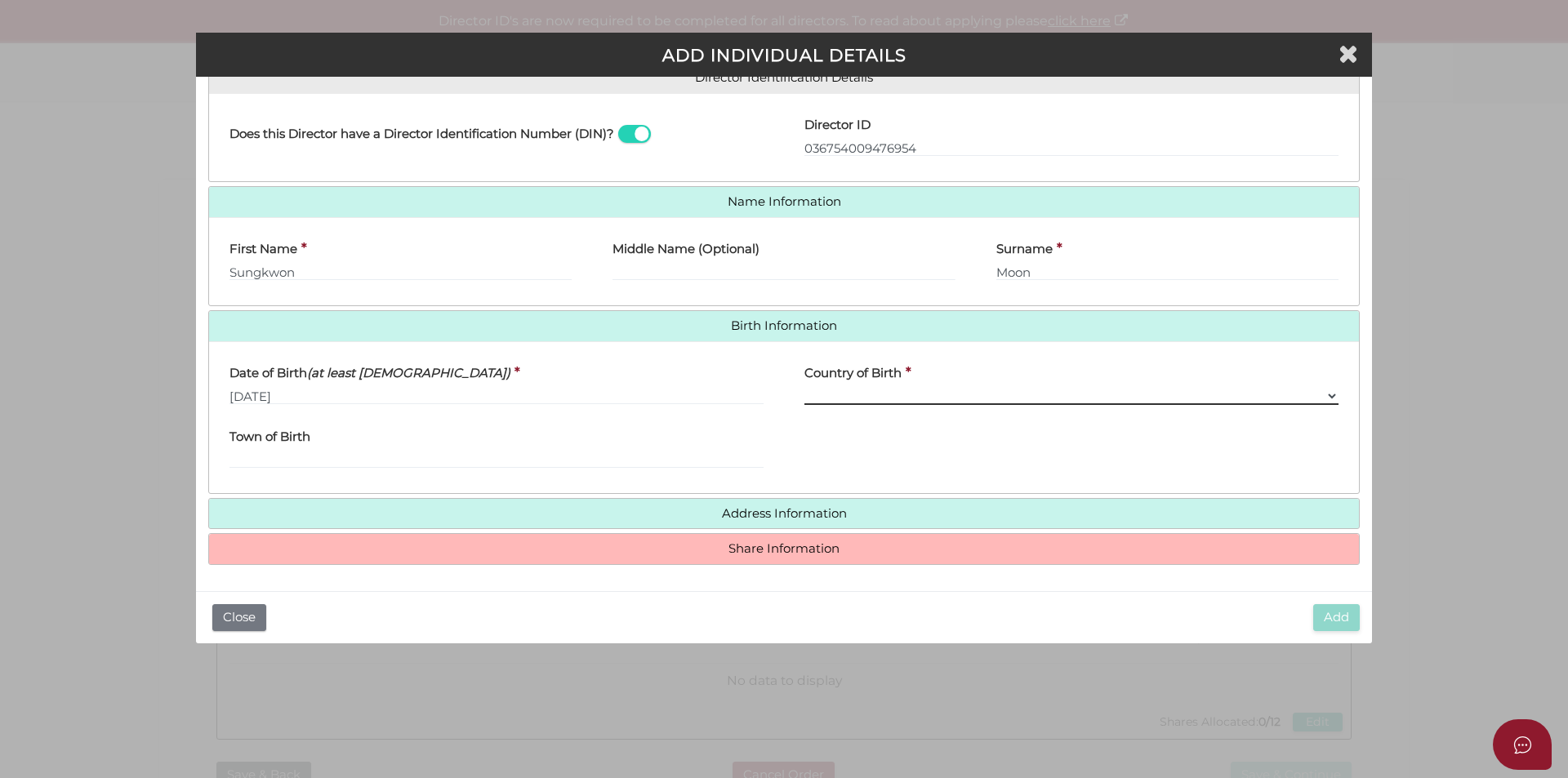
click at [856, 396] on select "Please Select v Australia Afghanistan Albania Algeria American Samoa Andorra An…" at bounding box center [1071, 396] width 534 height 18
select select "Korea, Republic of"
click at [804, 387] on select "Please Select v Australia Afghanistan Albania Algeria American Samoa Andorra An…" at bounding box center [1071, 396] width 534 height 18
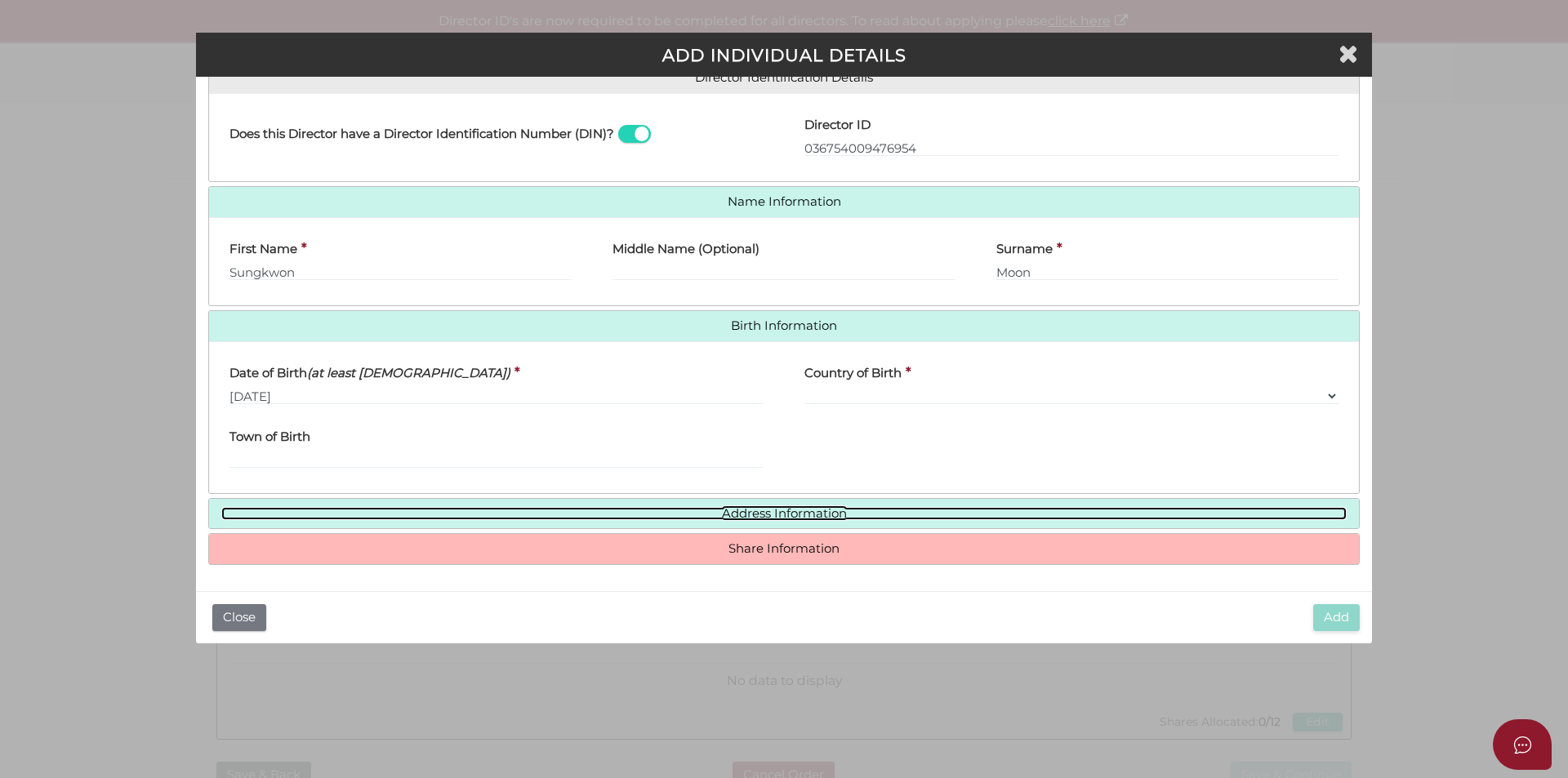
click at [730, 513] on link "Address Information" at bounding box center [784, 513] width 1126 height 14
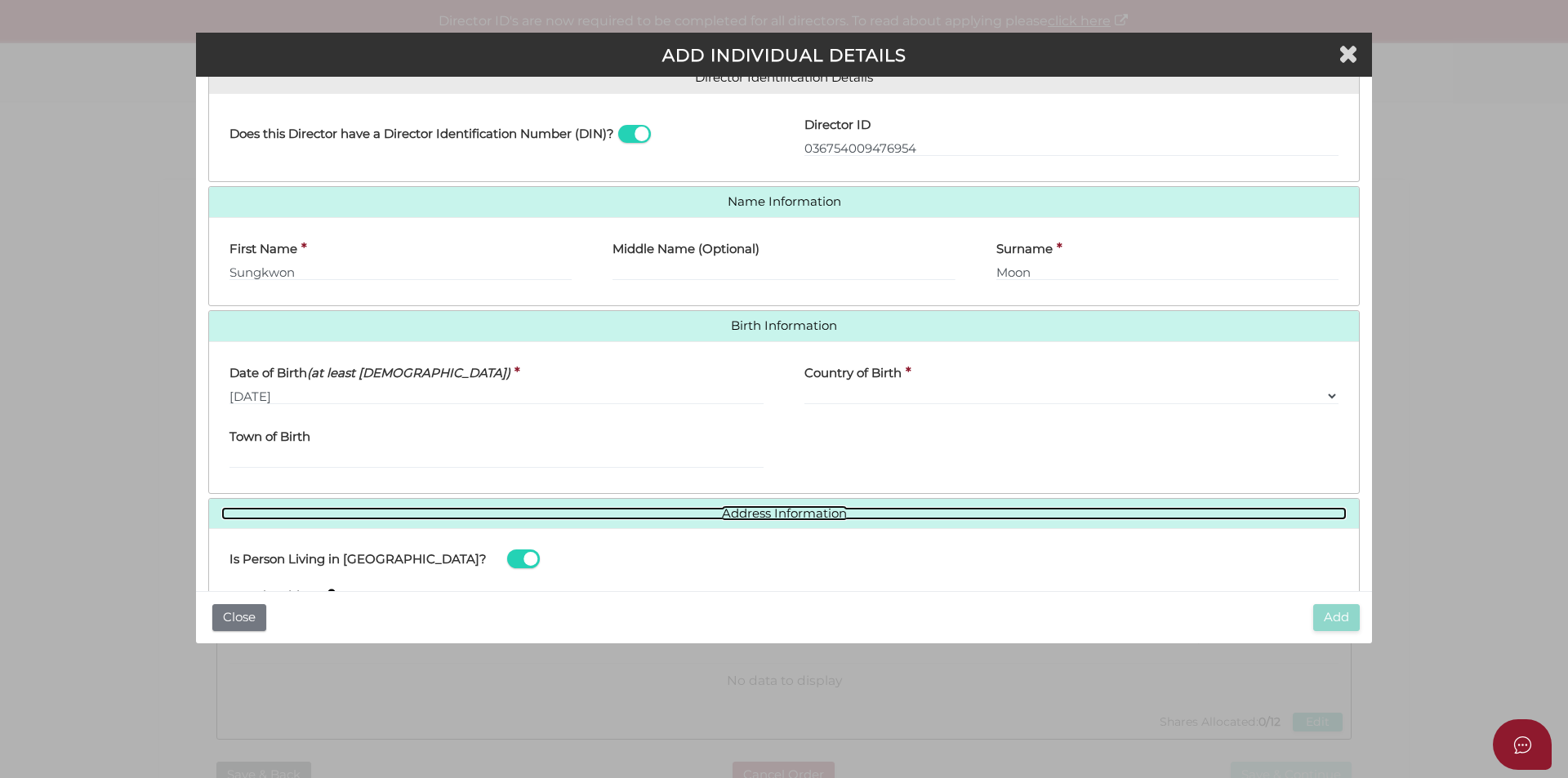
scroll to position [522, 0]
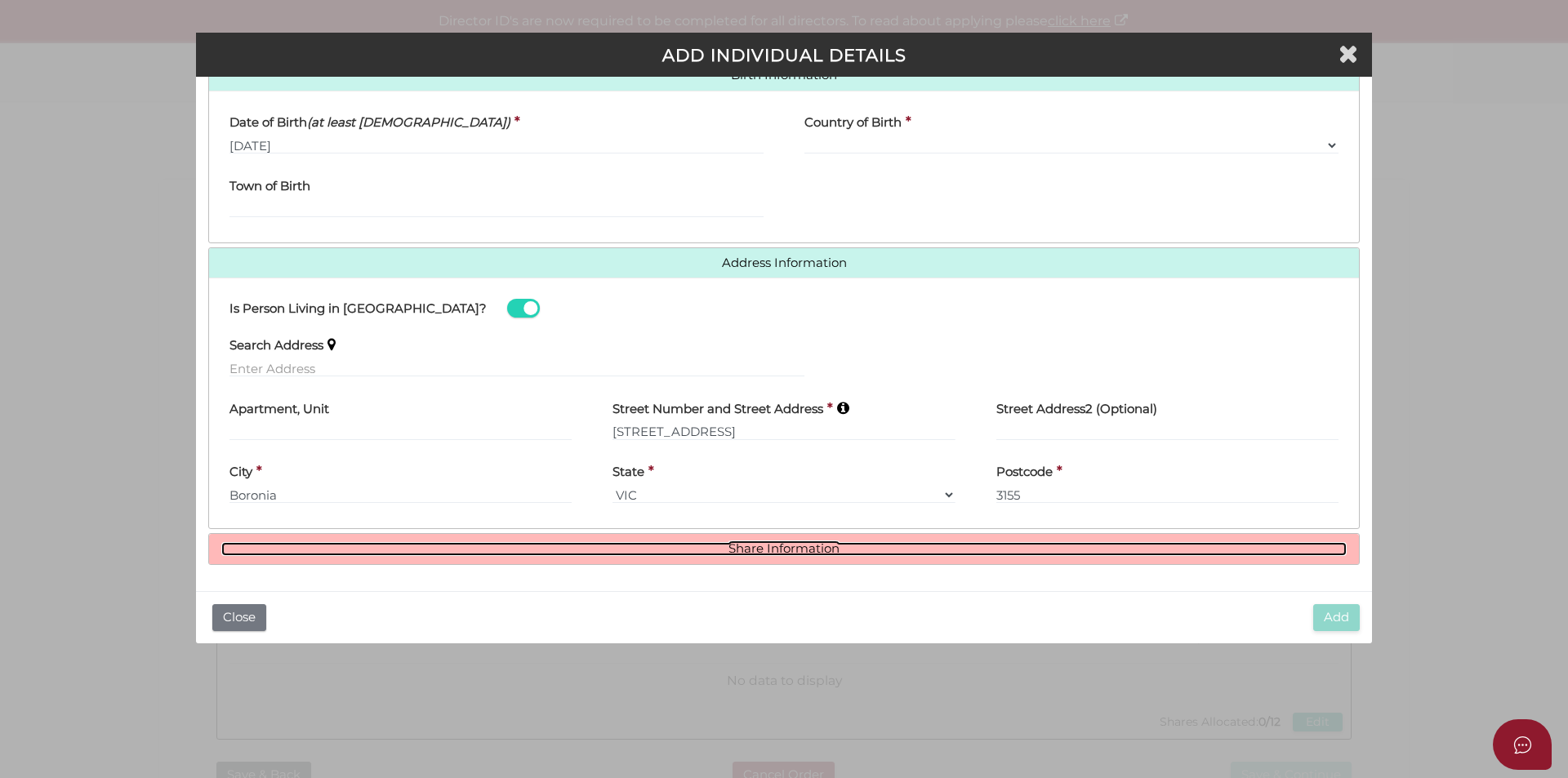
click at [766, 549] on link "Share Information" at bounding box center [784, 549] width 1126 height 14
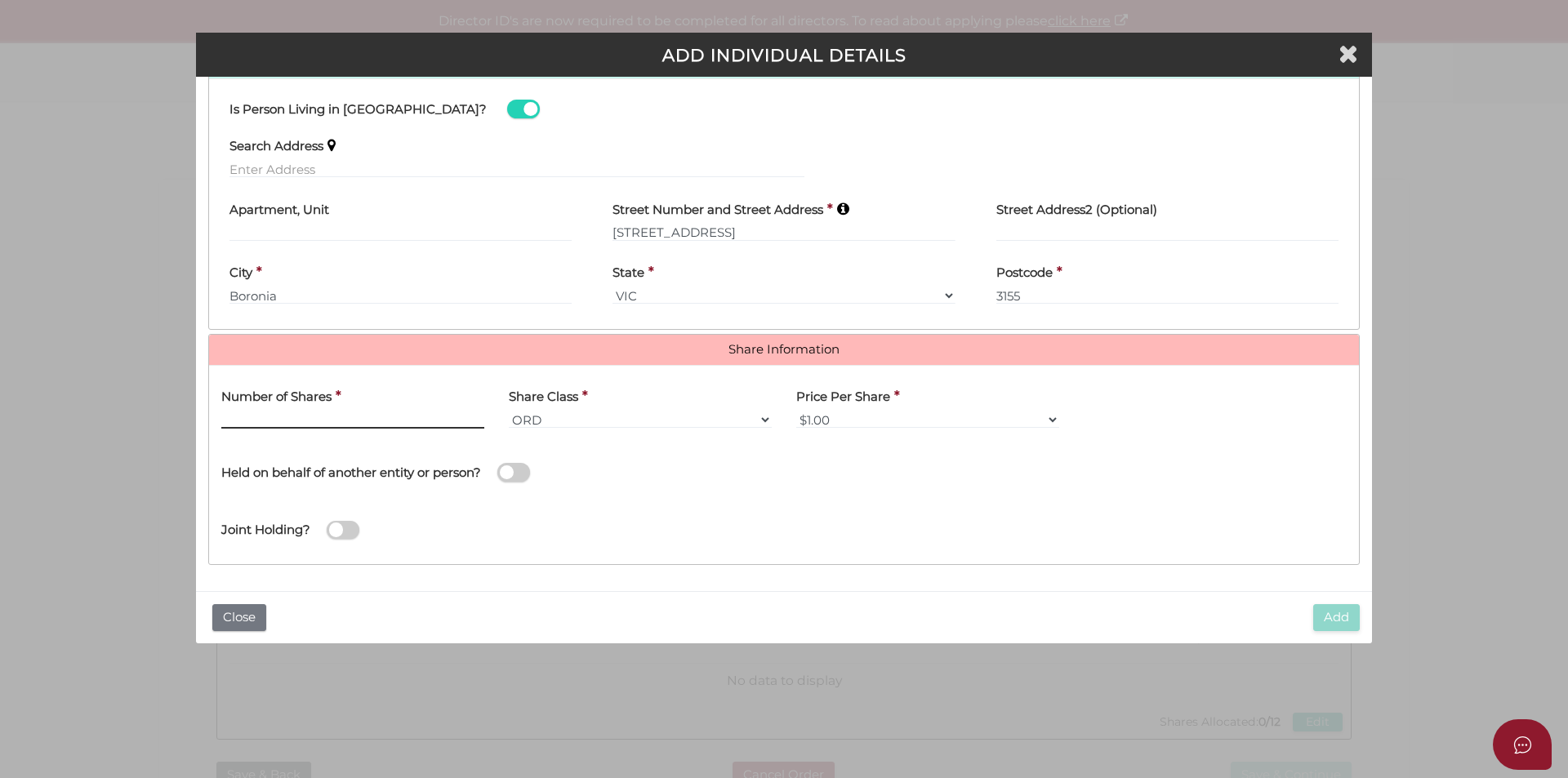
click at [331, 418] on input "text" at bounding box center [353, 419] width 263 height 18
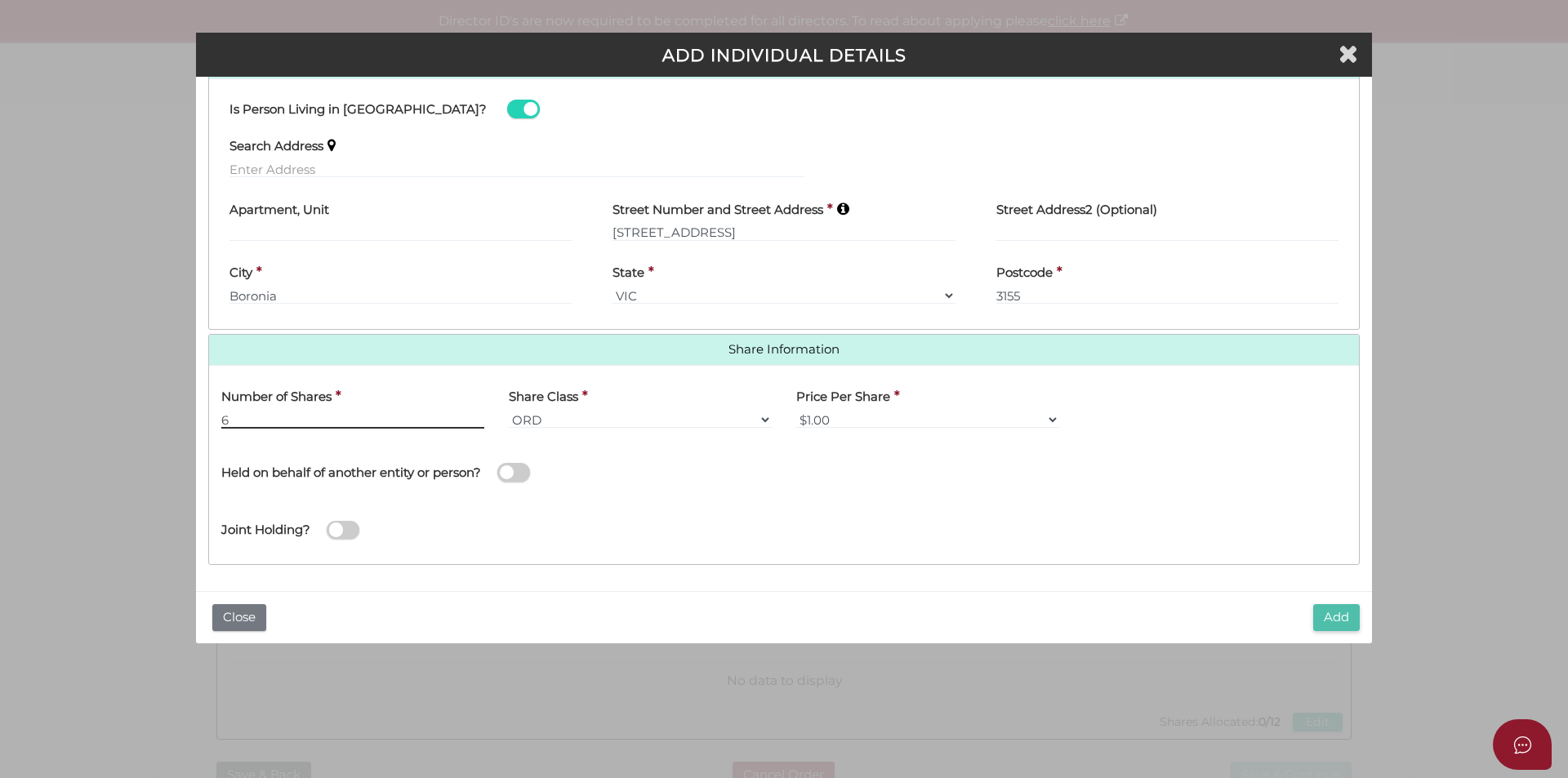
type input "6"
click at [1349, 624] on button "Add" at bounding box center [1336, 617] width 47 height 27
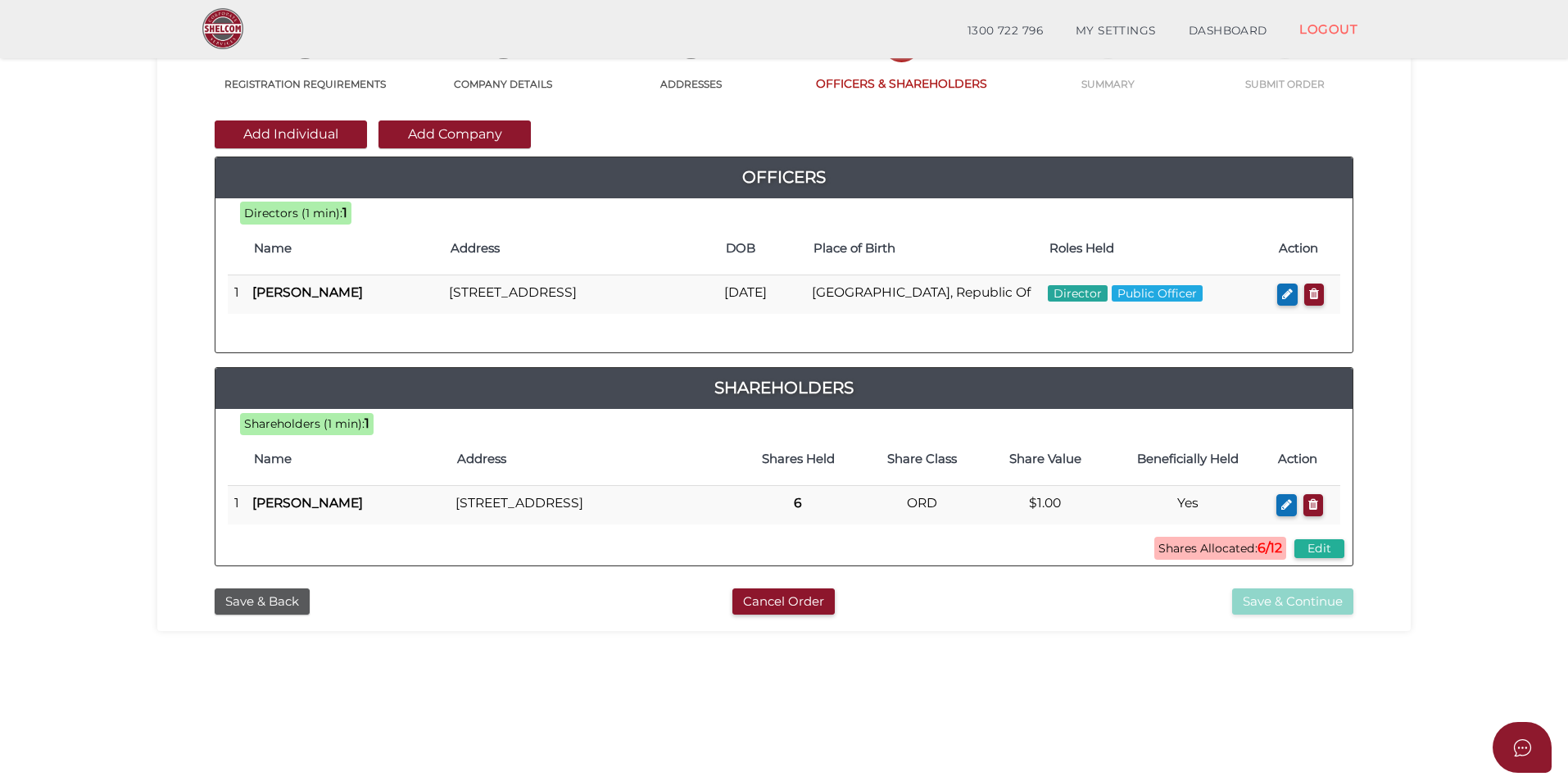
scroll to position [164, 0]
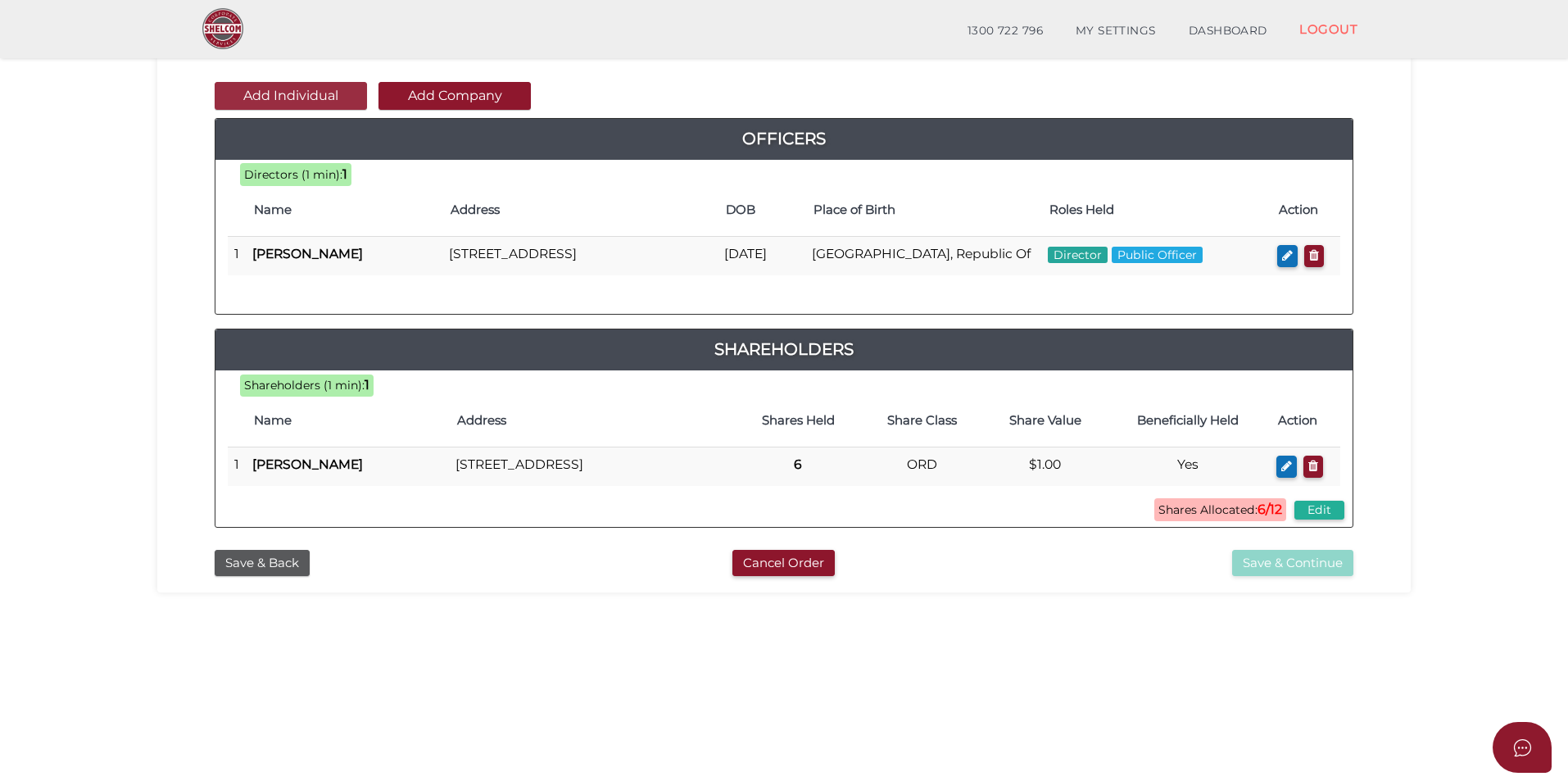
click at [325, 105] on button "Add Individual" at bounding box center [290, 96] width 152 height 28
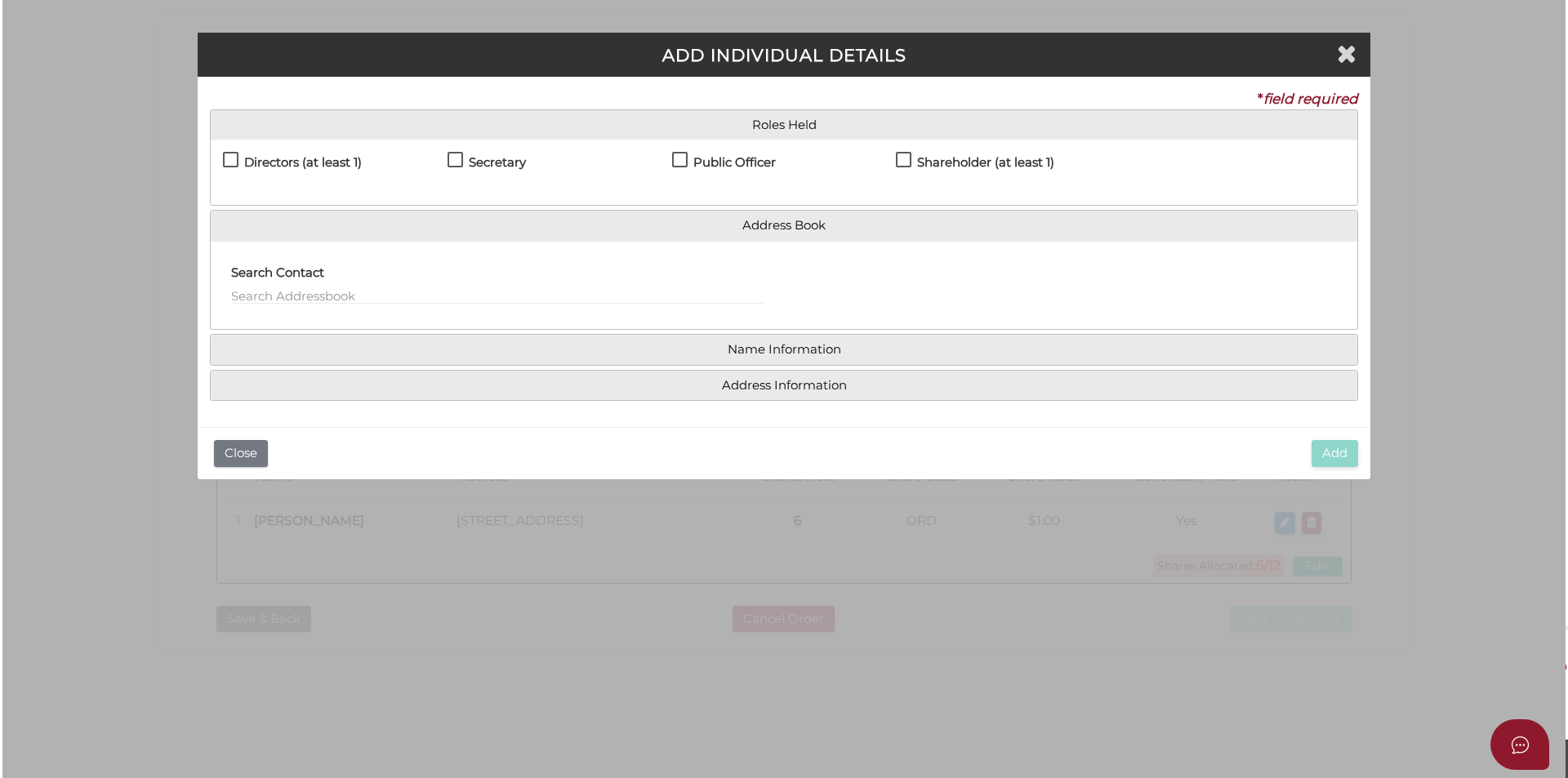
scroll to position [0, 0]
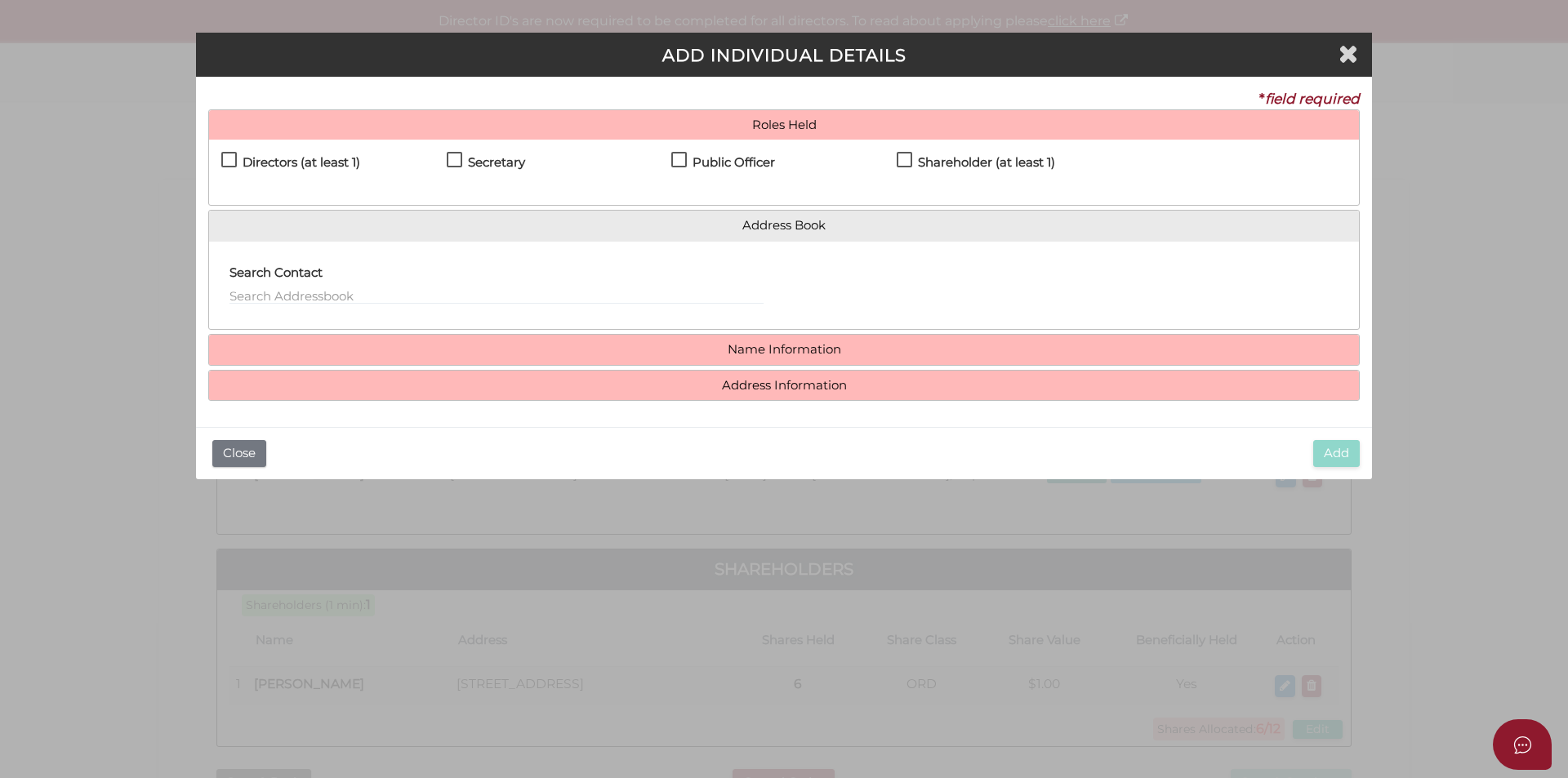
click at [924, 156] on h4 "Shareholder (at least 1)" at bounding box center [986, 162] width 137 height 14
checkbox input "true"
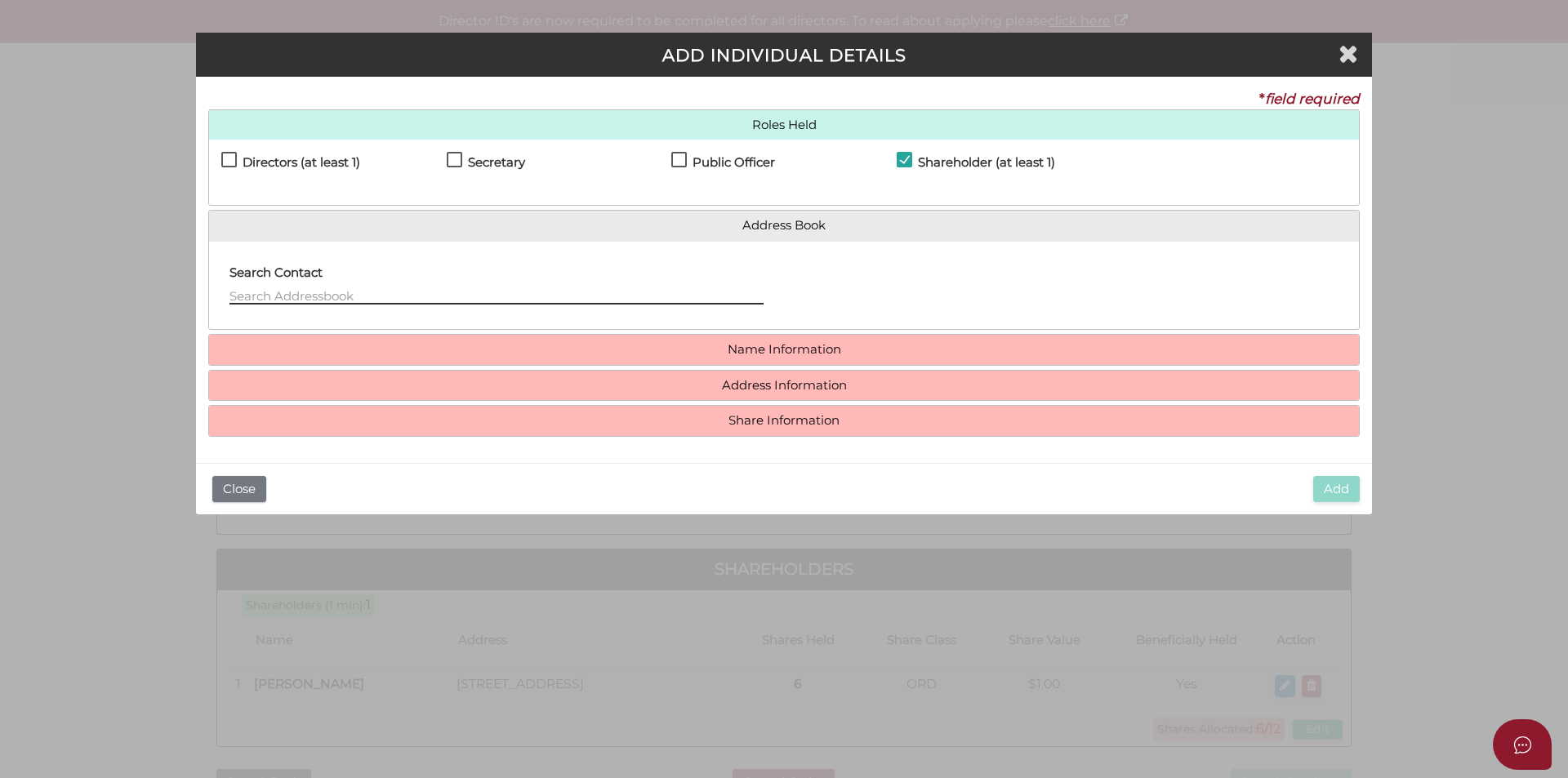
click at [447, 298] on input "text" at bounding box center [497, 295] width 534 height 18
type input "hyun roe"
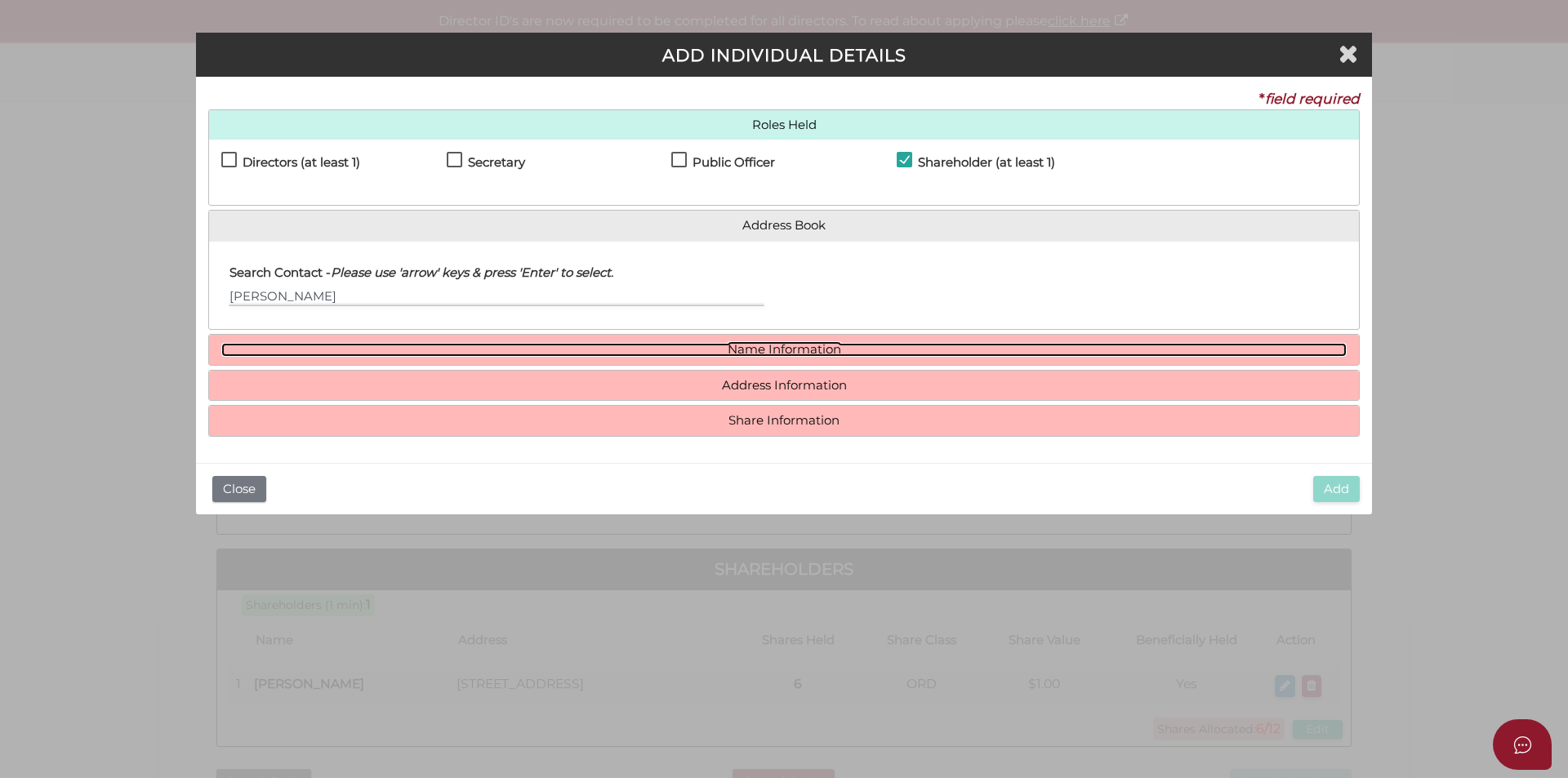
click at [799, 346] on link "Name Information" at bounding box center [784, 350] width 1126 height 14
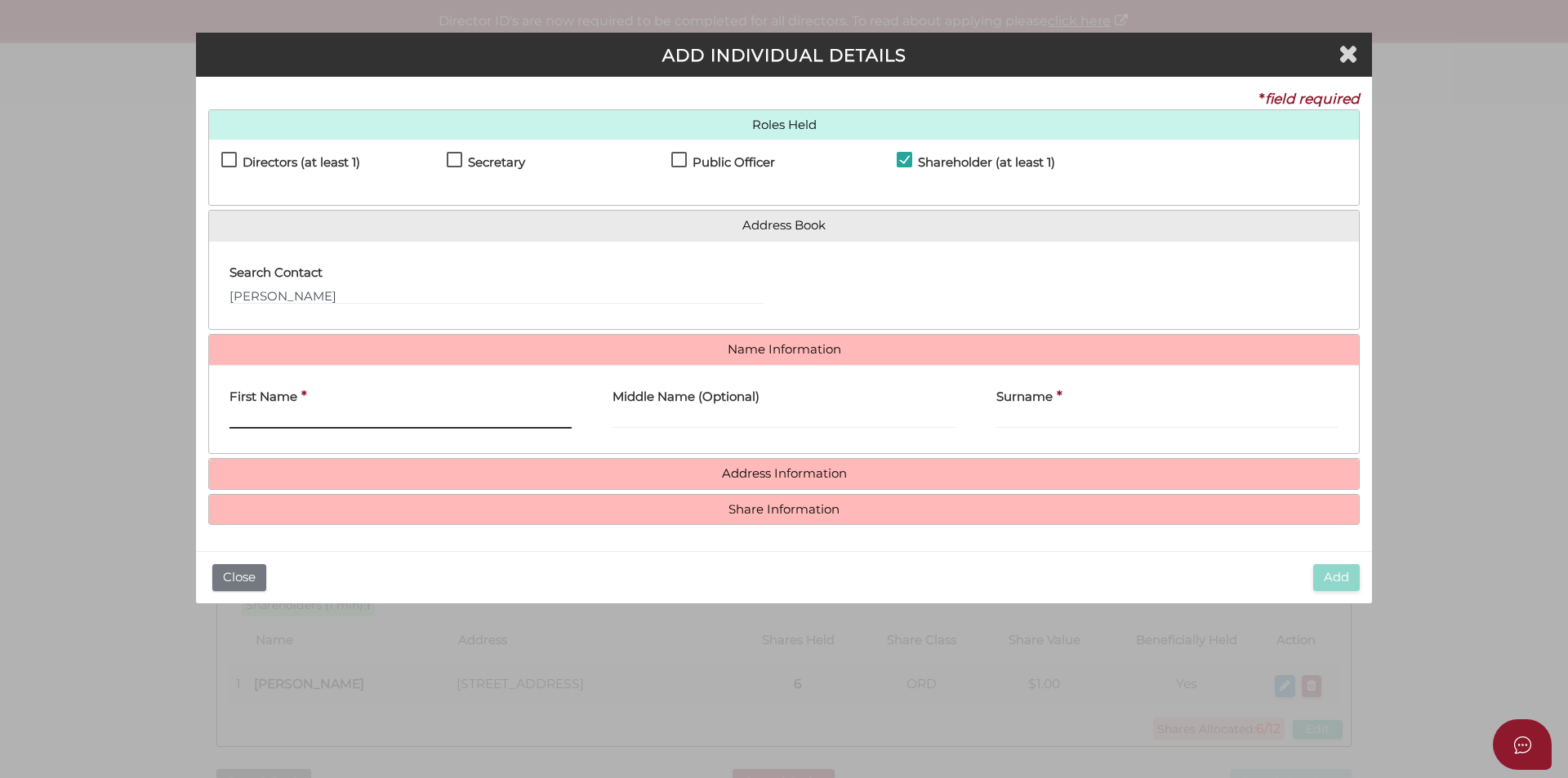
click at [328, 417] on input "First Name" at bounding box center [400, 419] width 342 height 18
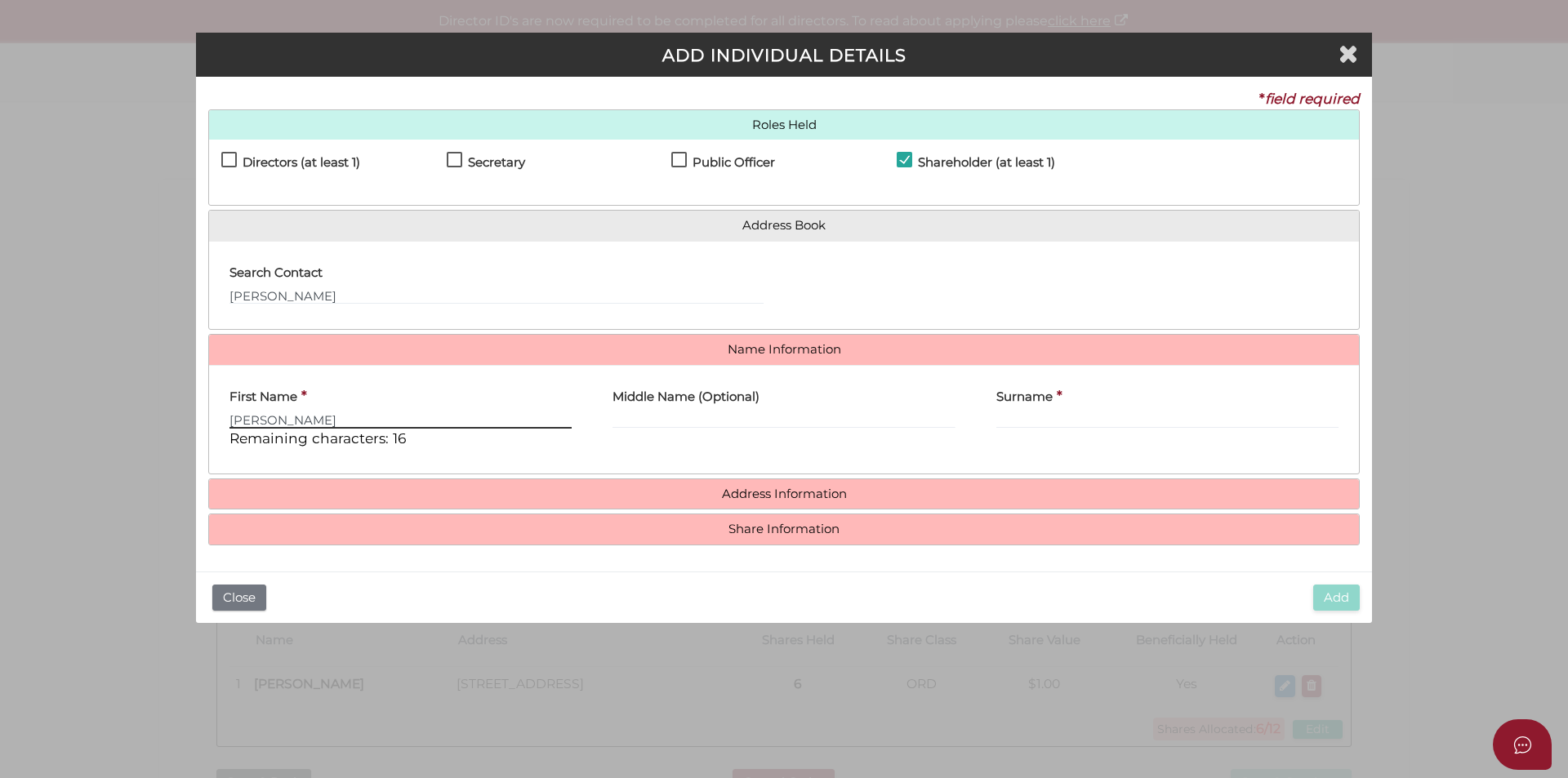
type input "Hyun"
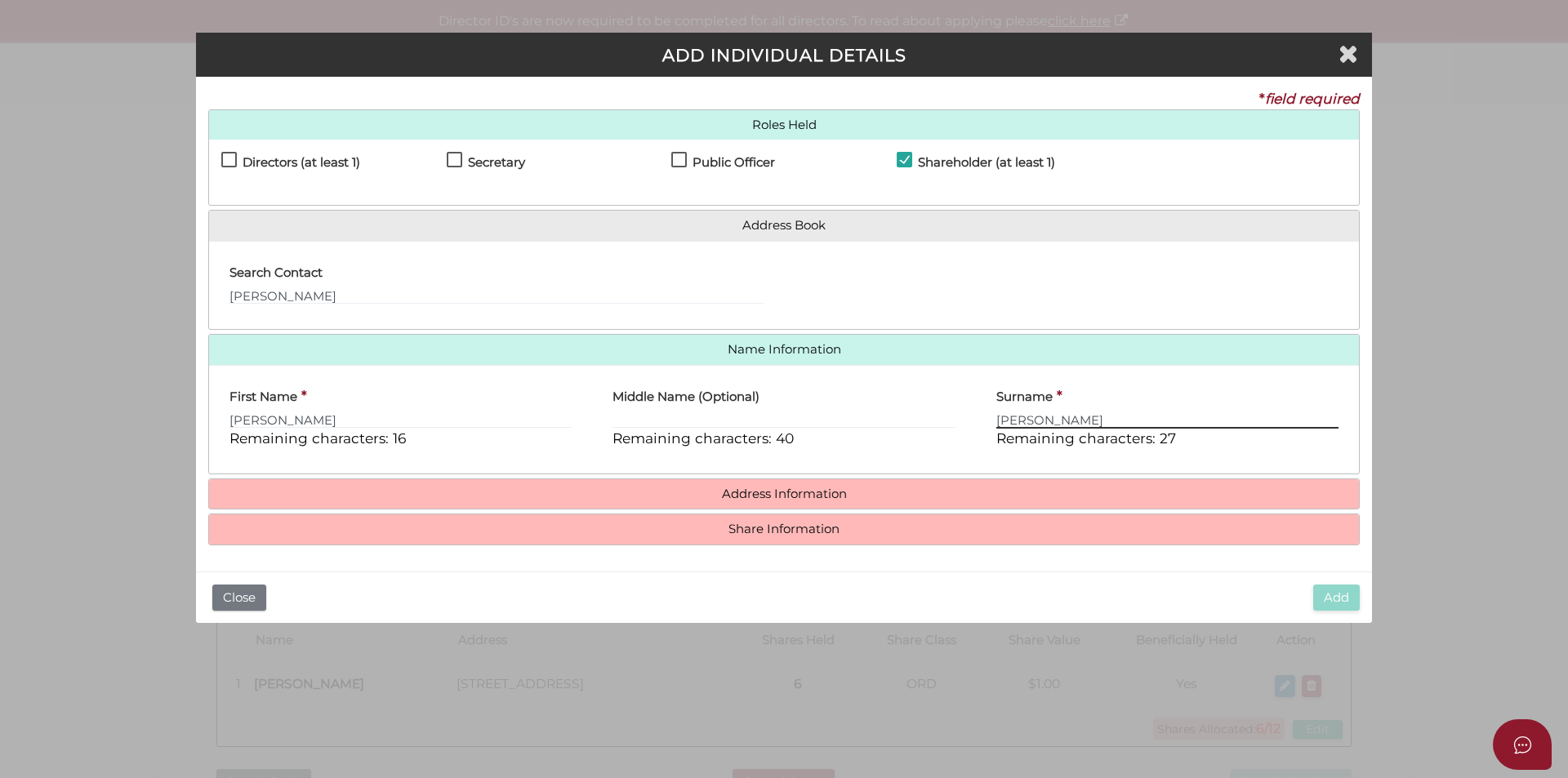
type input "Roe"
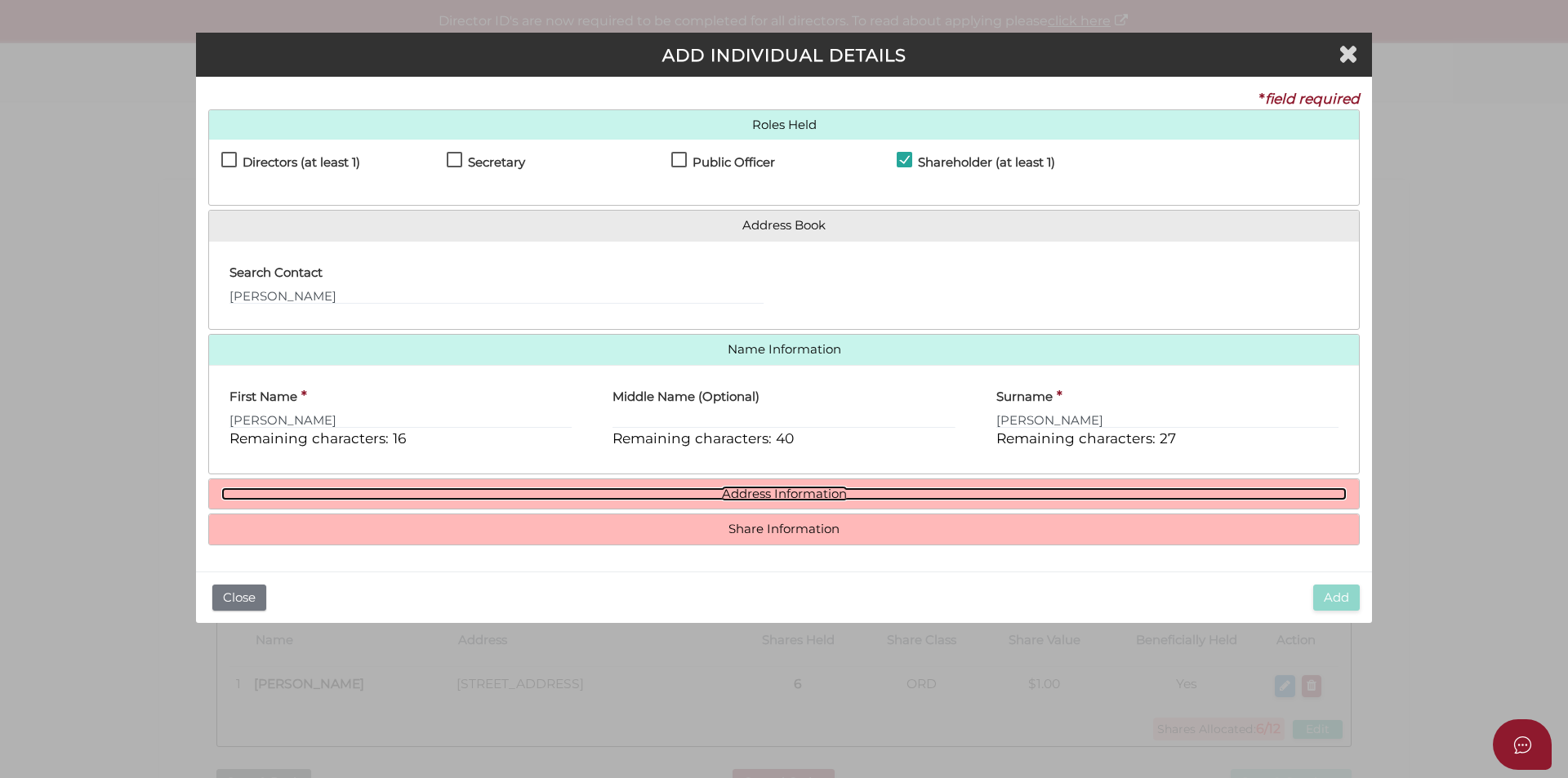
click at [823, 498] on link "Address Information" at bounding box center [784, 494] width 1126 height 14
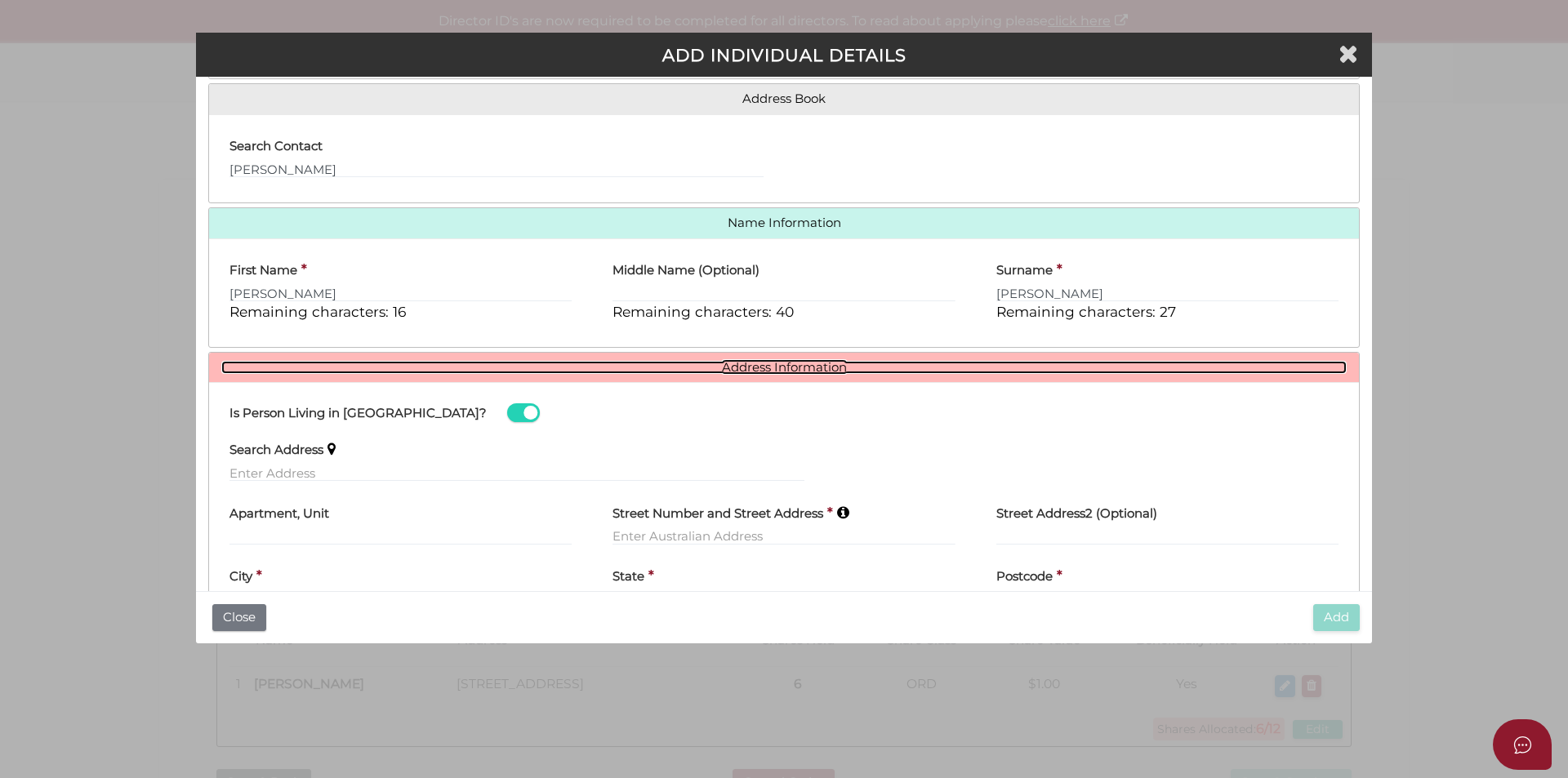
scroll to position [231, 0]
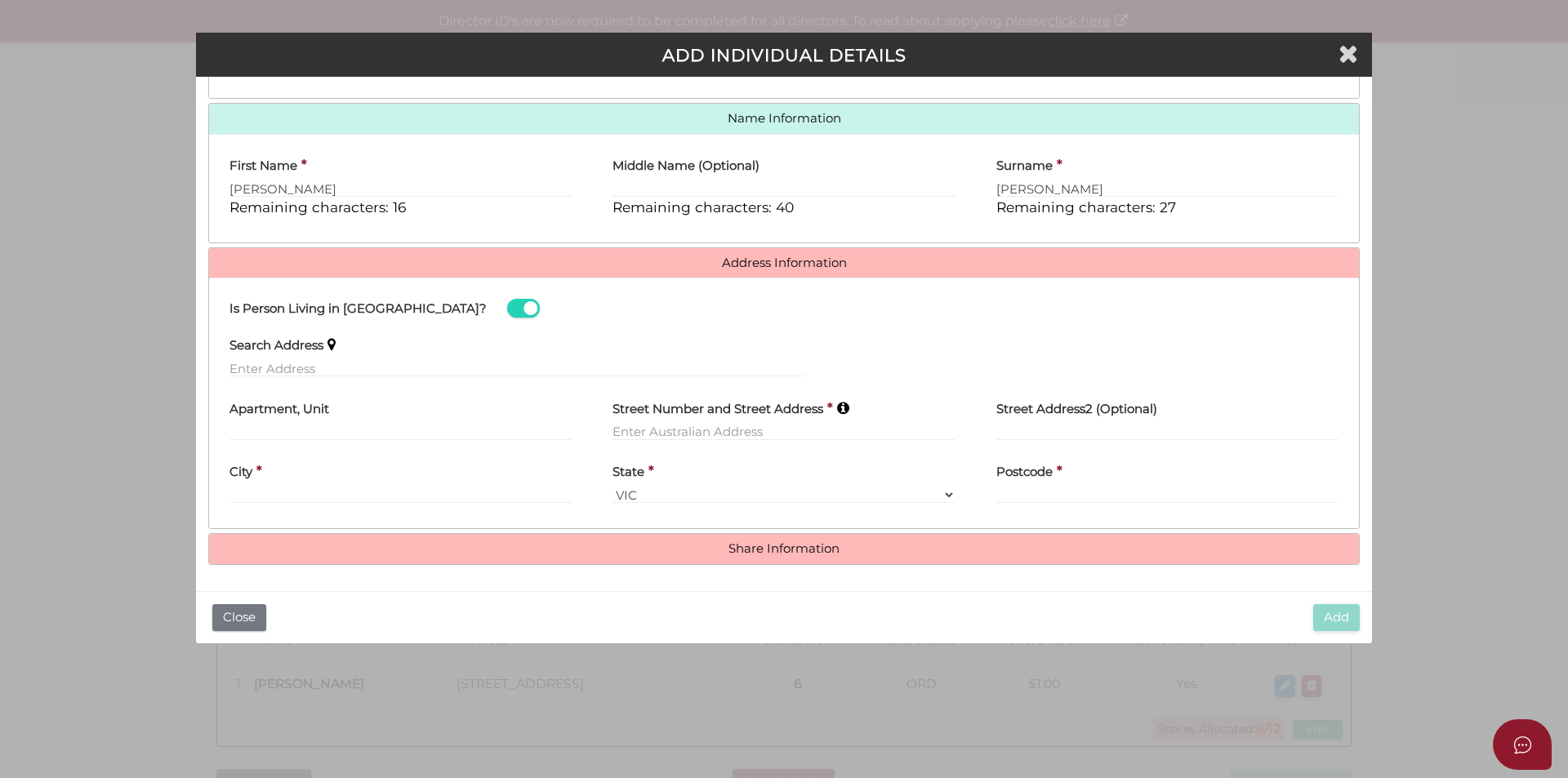
click at [315, 352] on label "Search Address" at bounding box center [276, 343] width 94 height 33
click at [311, 369] on input "text" at bounding box center [517, 368] width 575 height 18
paste input "1907/8 Franklin Street Melbourne VIC 3108 Australia"
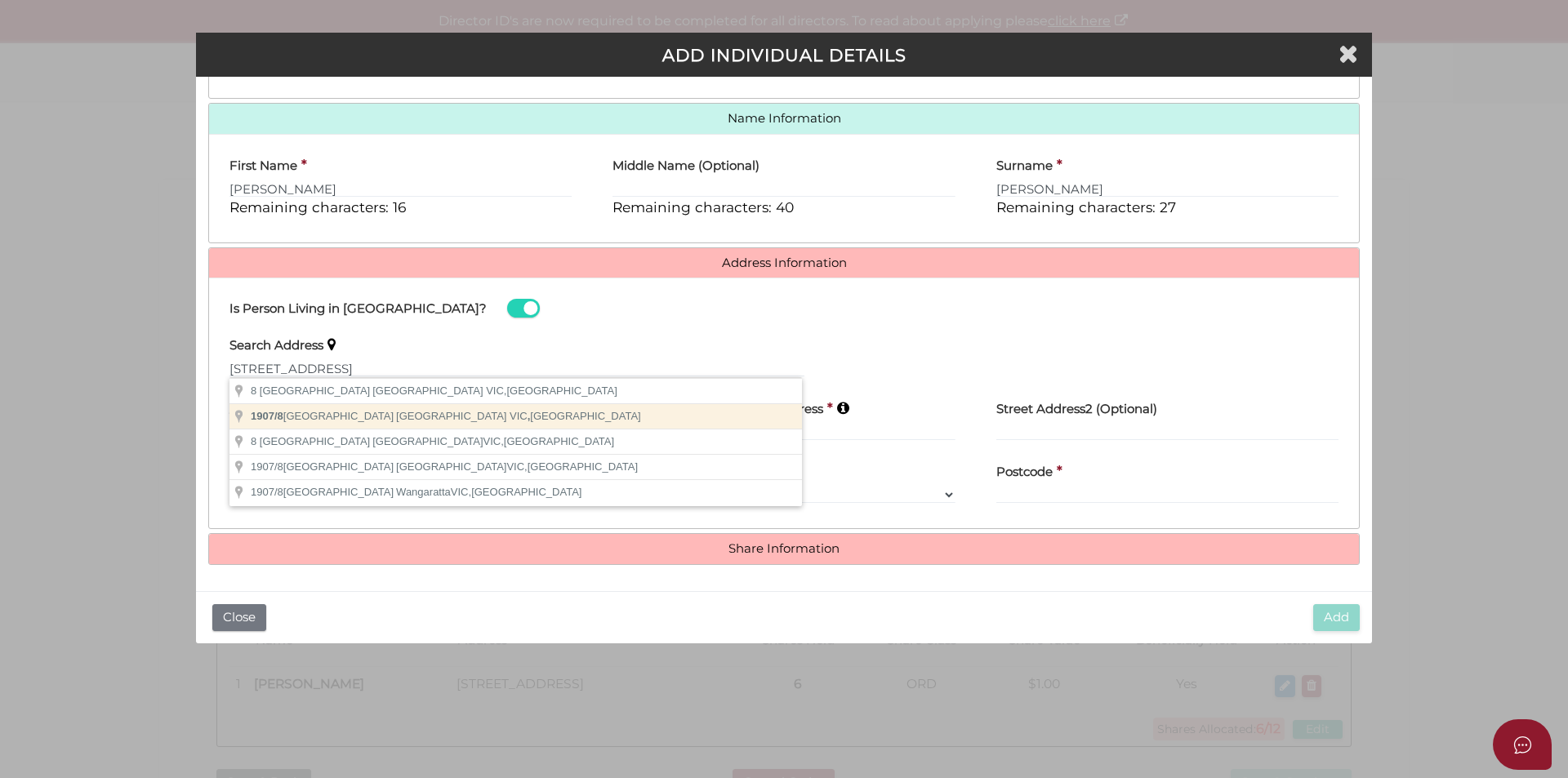
type input "1907/8 Franklin Street, Melbourne VIC, Australia"
type input "1907"
type input "8 Franklin Street"
type input "Melbourne"
select select "VIC"
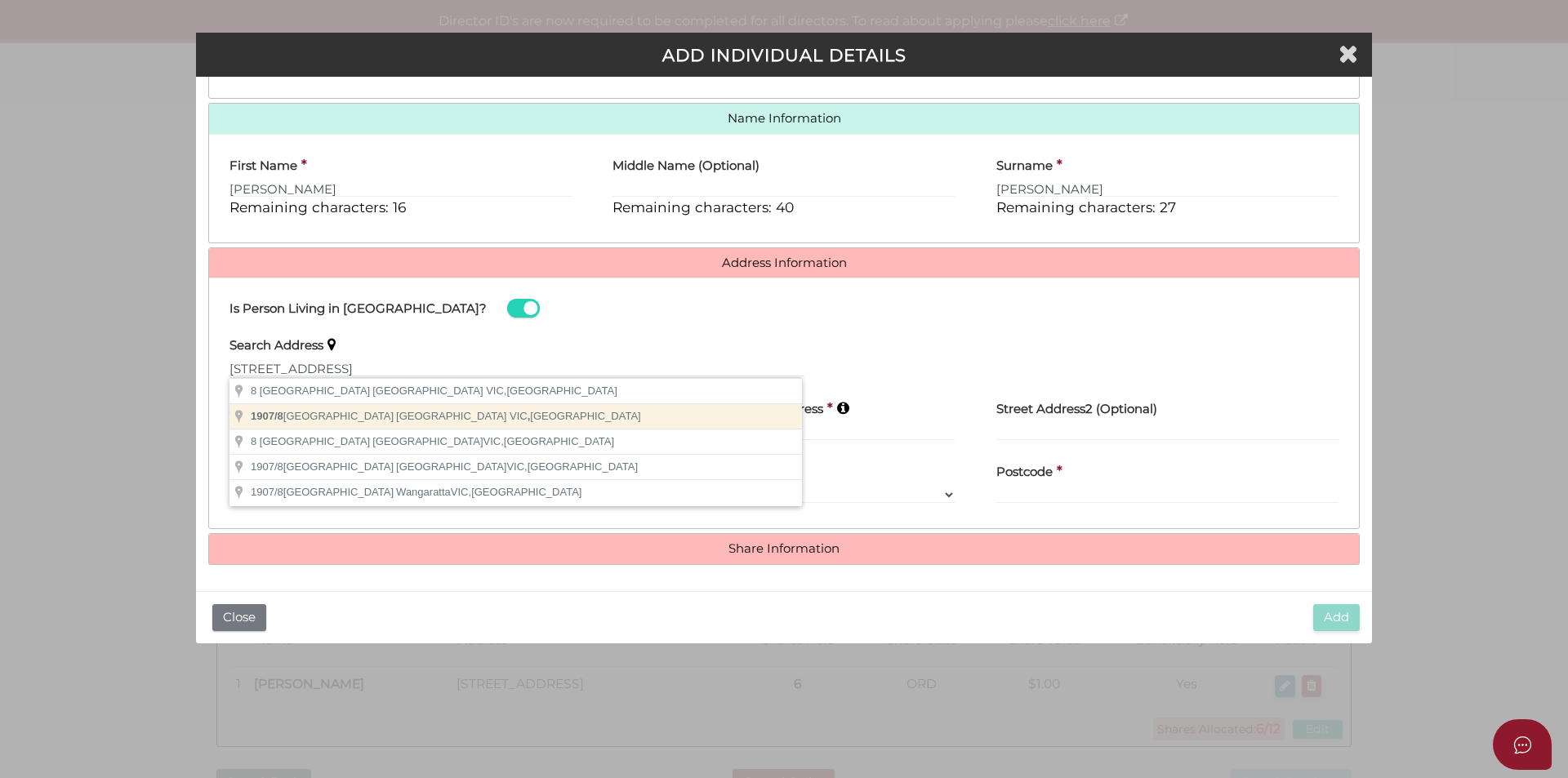
type input "3000"
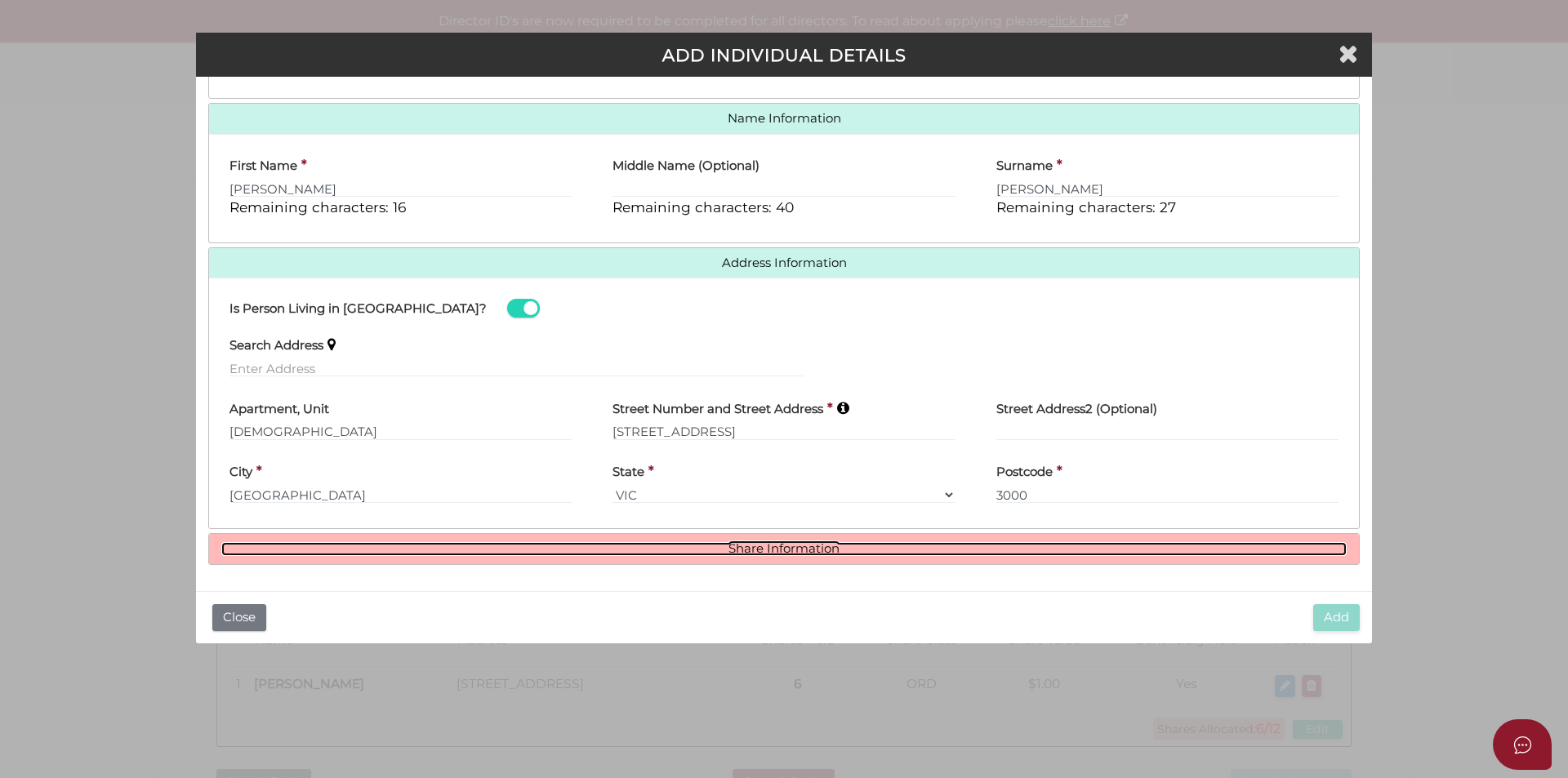
click at [756, 553] on link "Share Information" at bounding box center [784, 549] width 1126 height 14
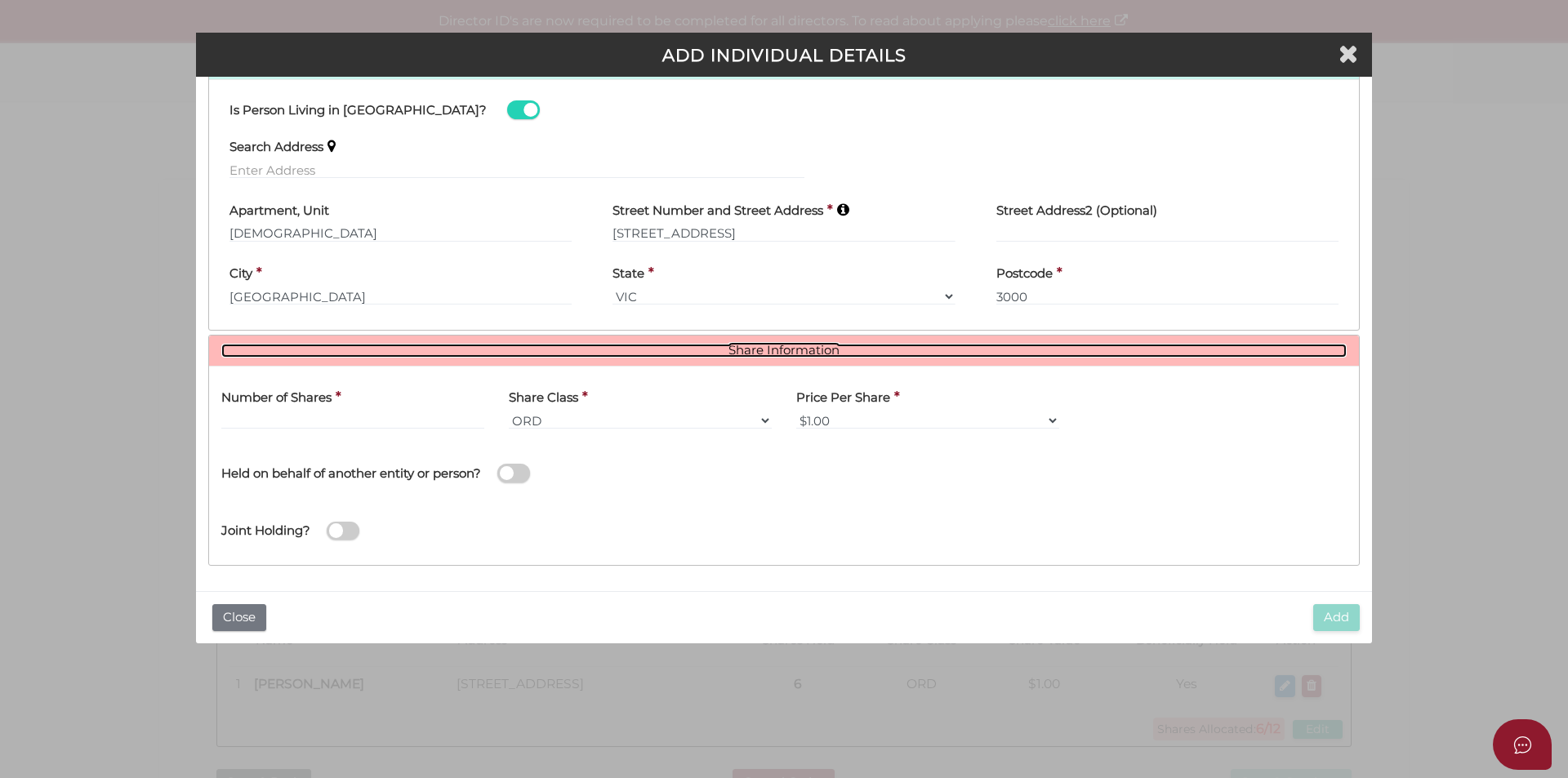
scroll to position [430, 0]
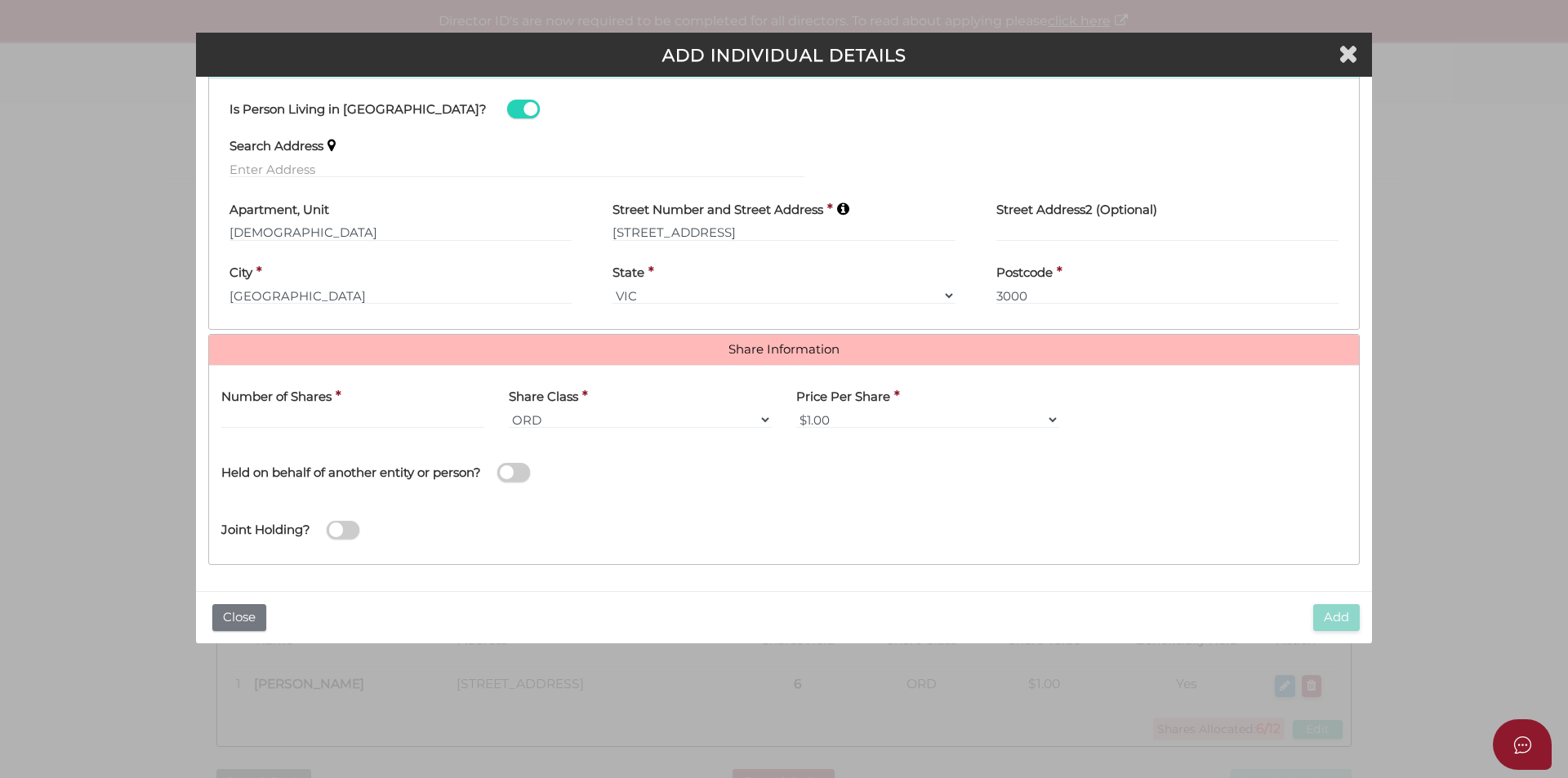
click at [343, 402] on div "Number of Shares *" at bounding box center [353, 404] width 263 height 51
click at [330, 416] on input "text" at bounding box center [353, 419] width 263 height 18
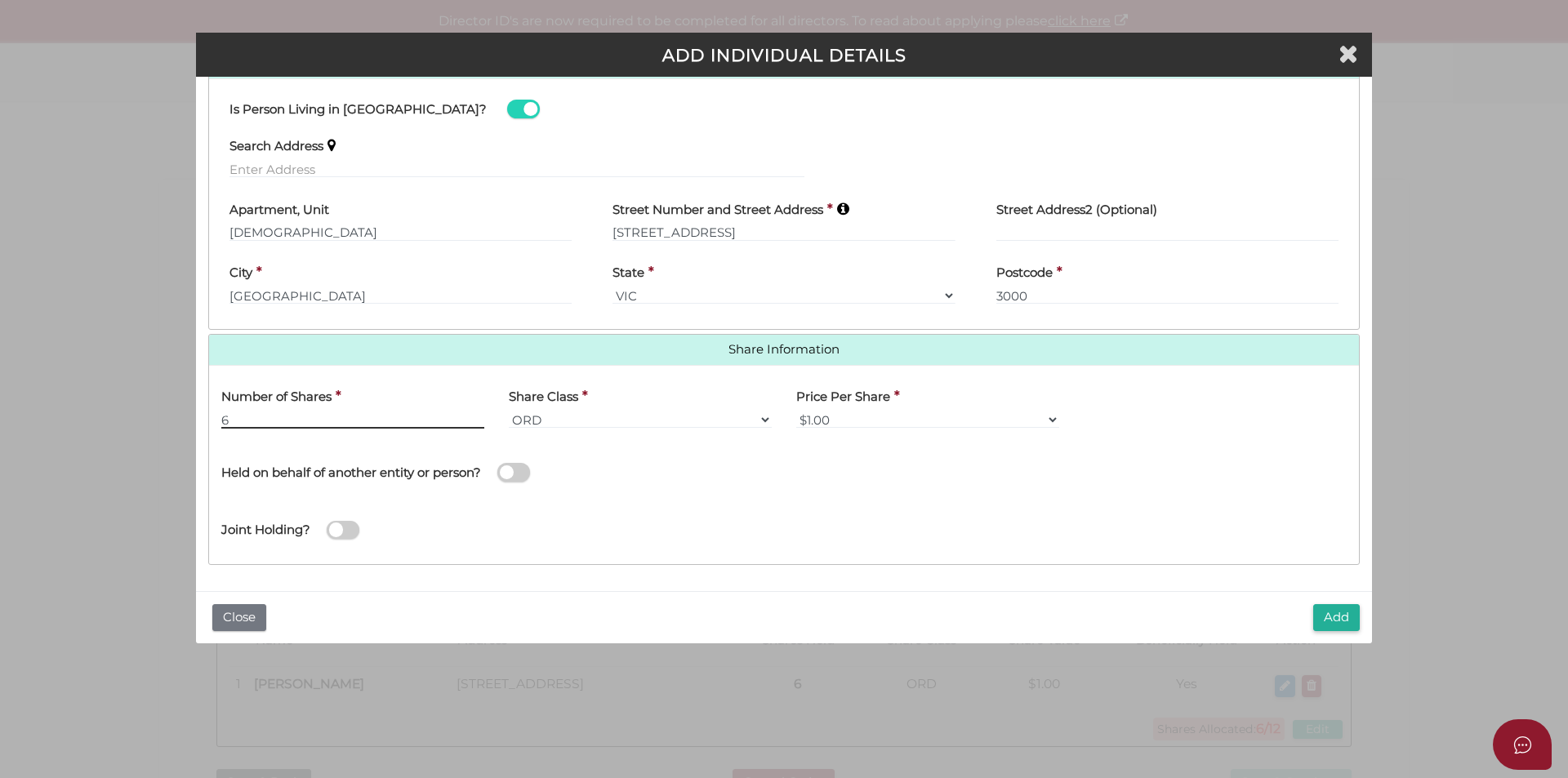
type input "6"
click at [1331, 624] on button "Add" at bounding box center [1336, 617] width 47 height 27
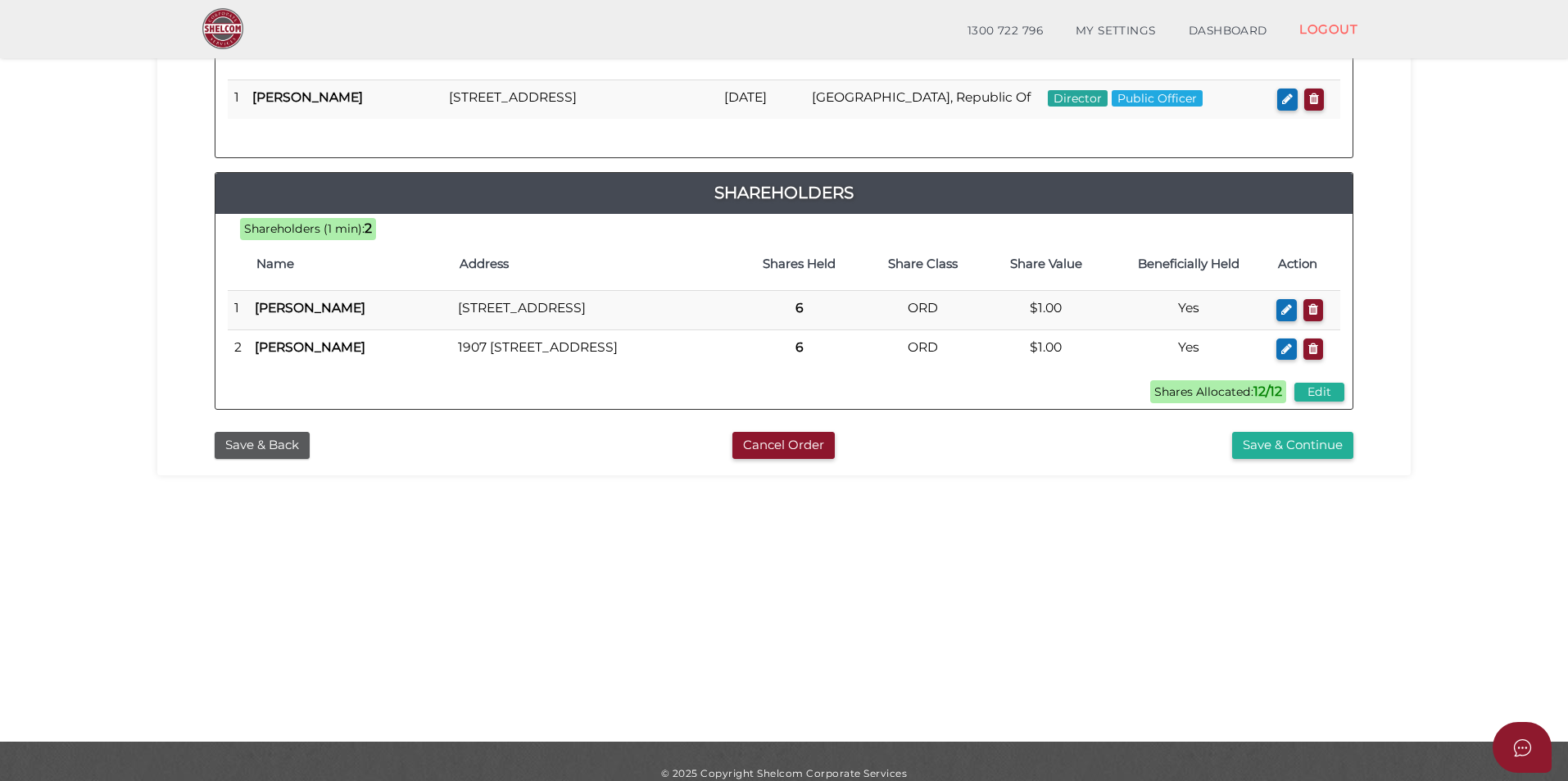
scroll to position [328, 0]
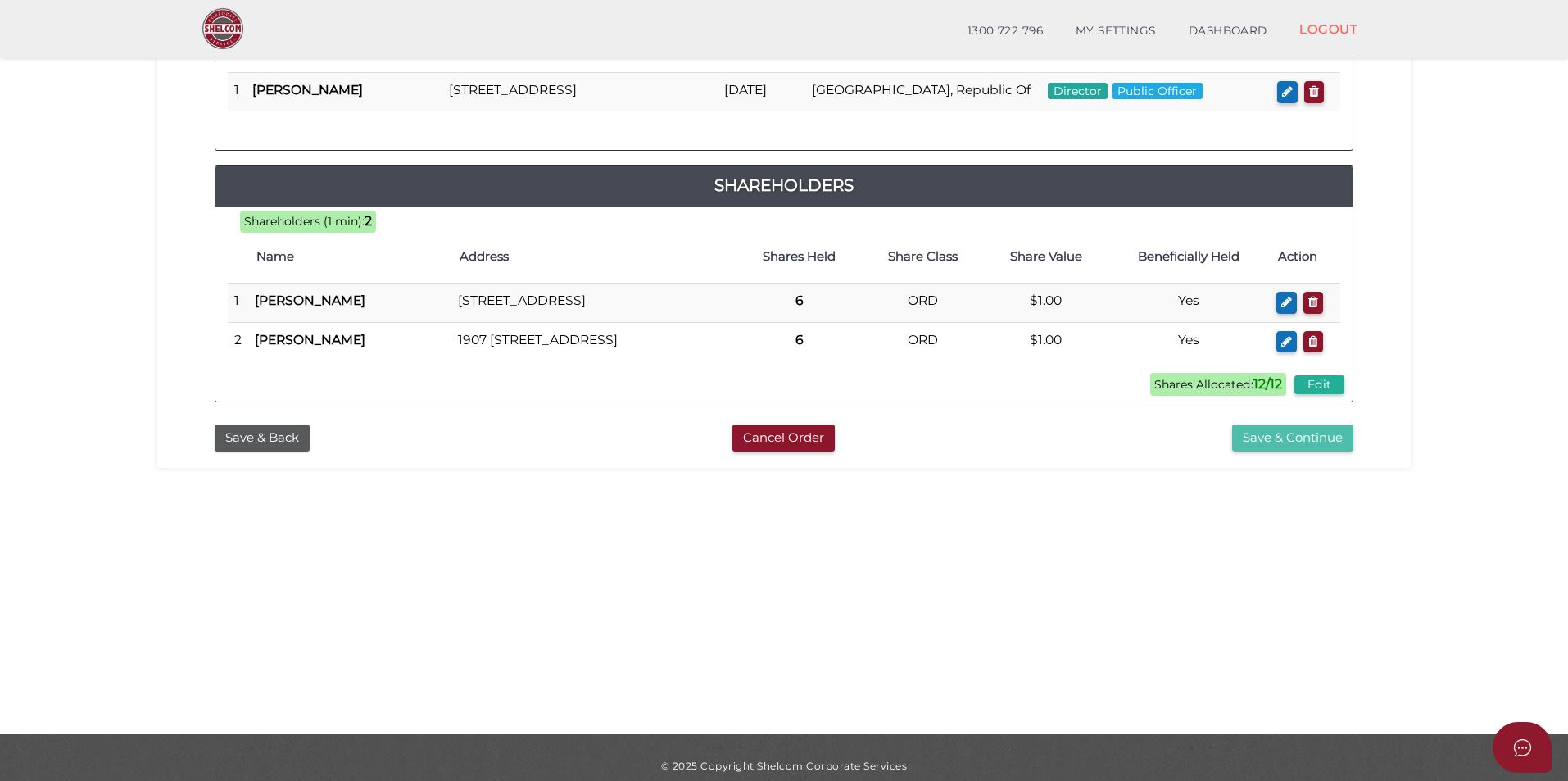
click at [1265, 451] on button "Save & Continue" at bounding box center [1293, 437] width 122 height 27
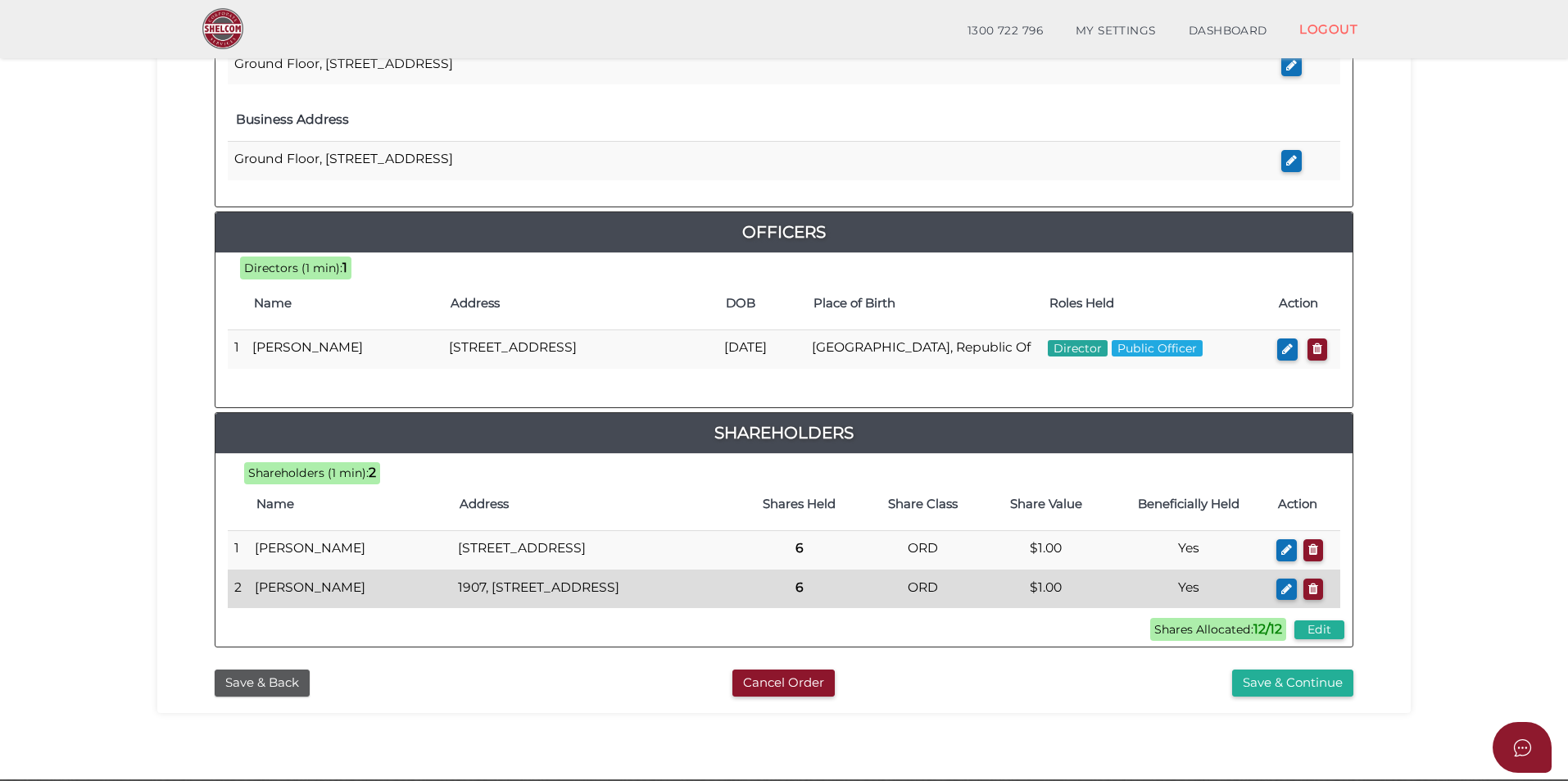
scroll to position [723, 0]
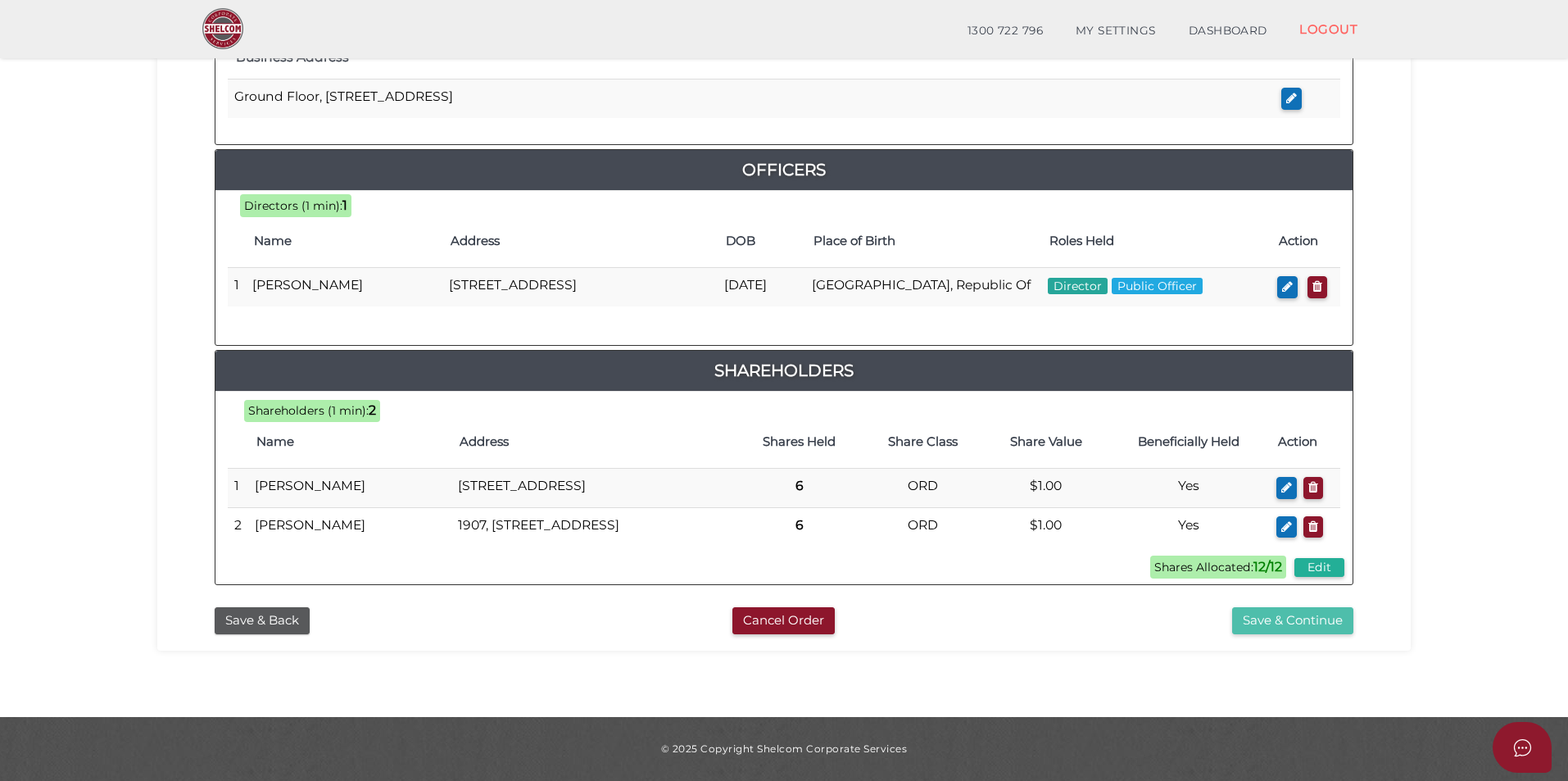
click at [1305, 627] on button "Save & Continue" at bounding box center [1293, 620] width 122 height 27
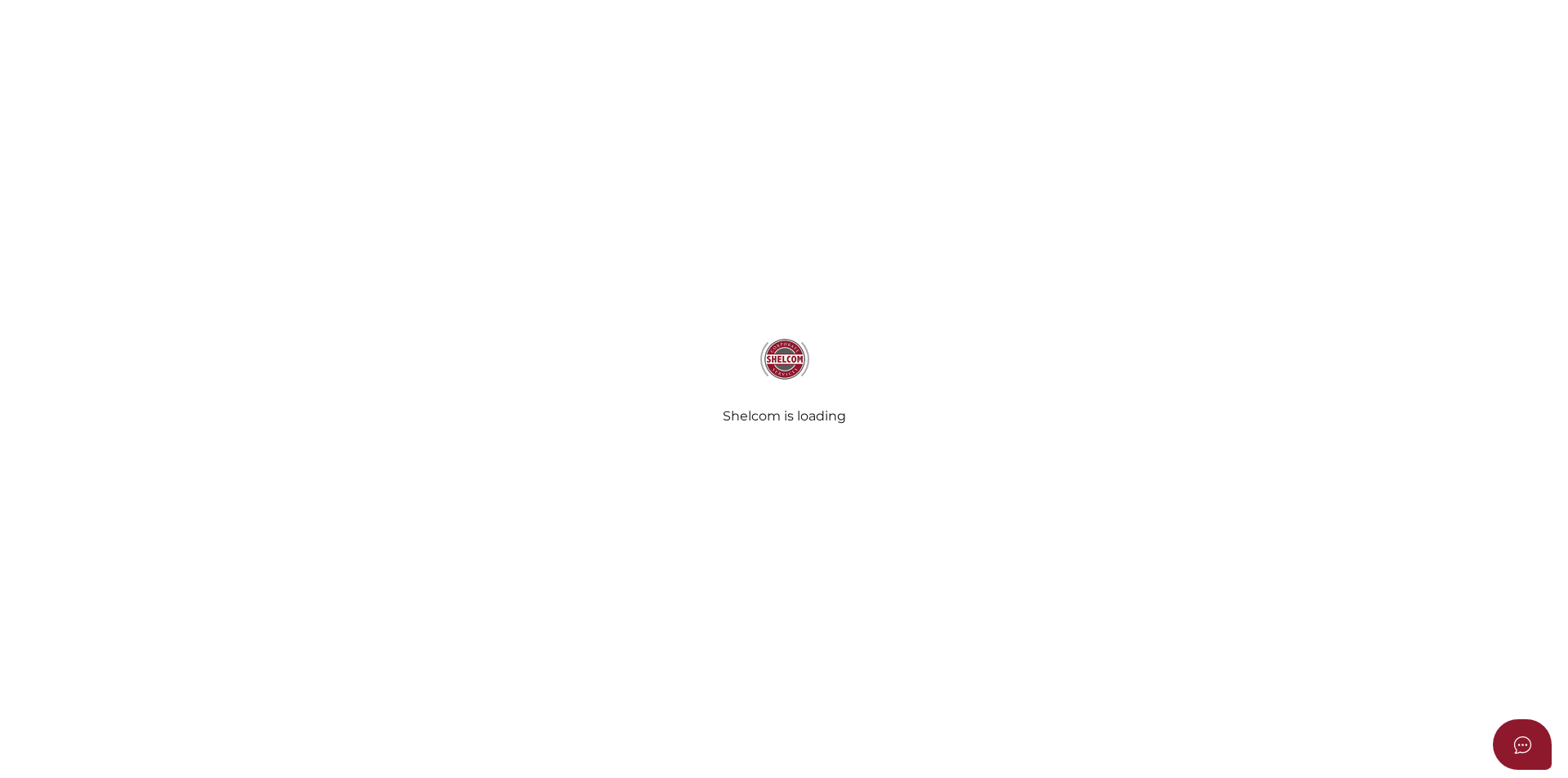
select select "Comb Binding"
select select "No"
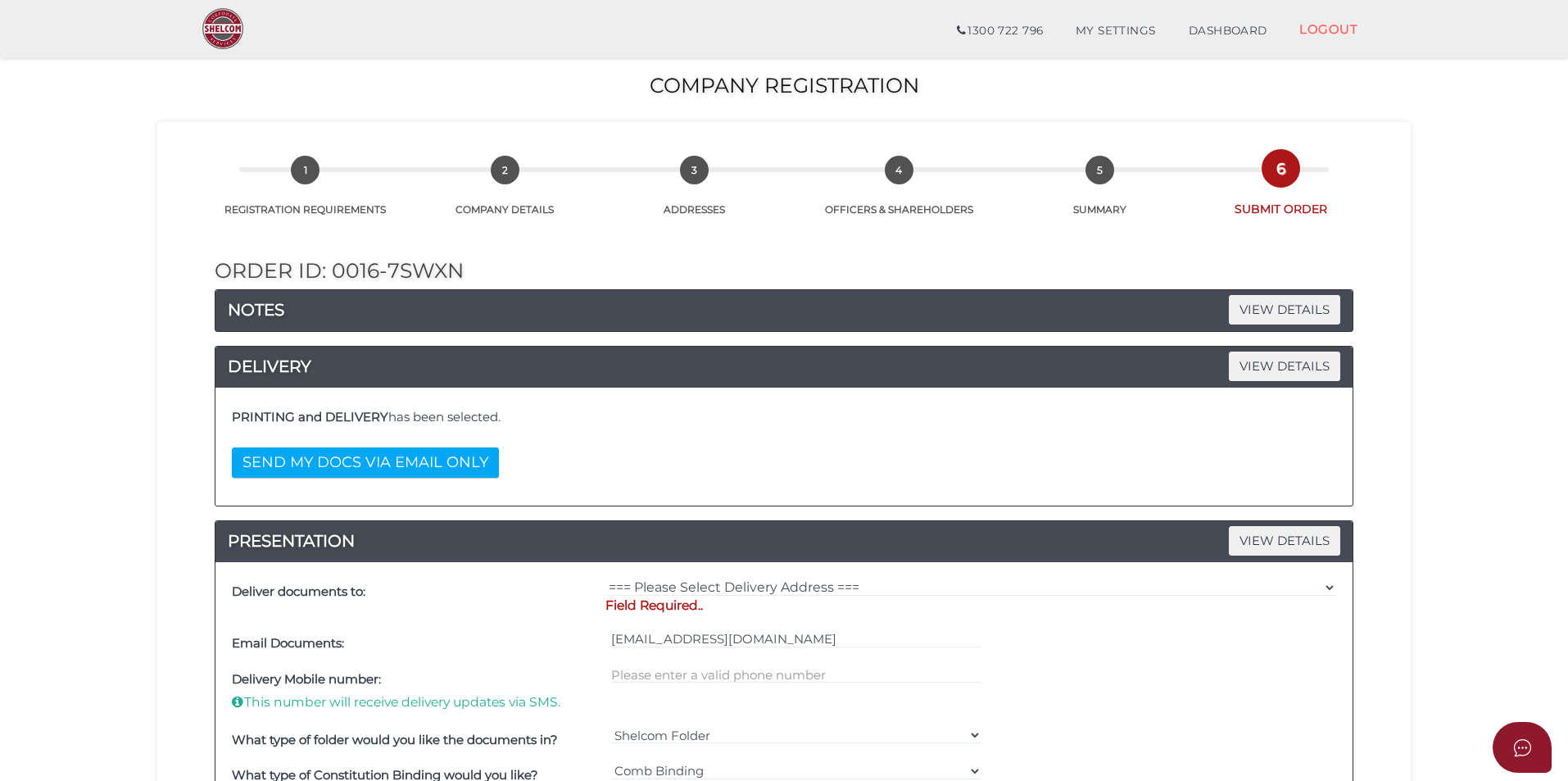
scroll to position [164, 0]
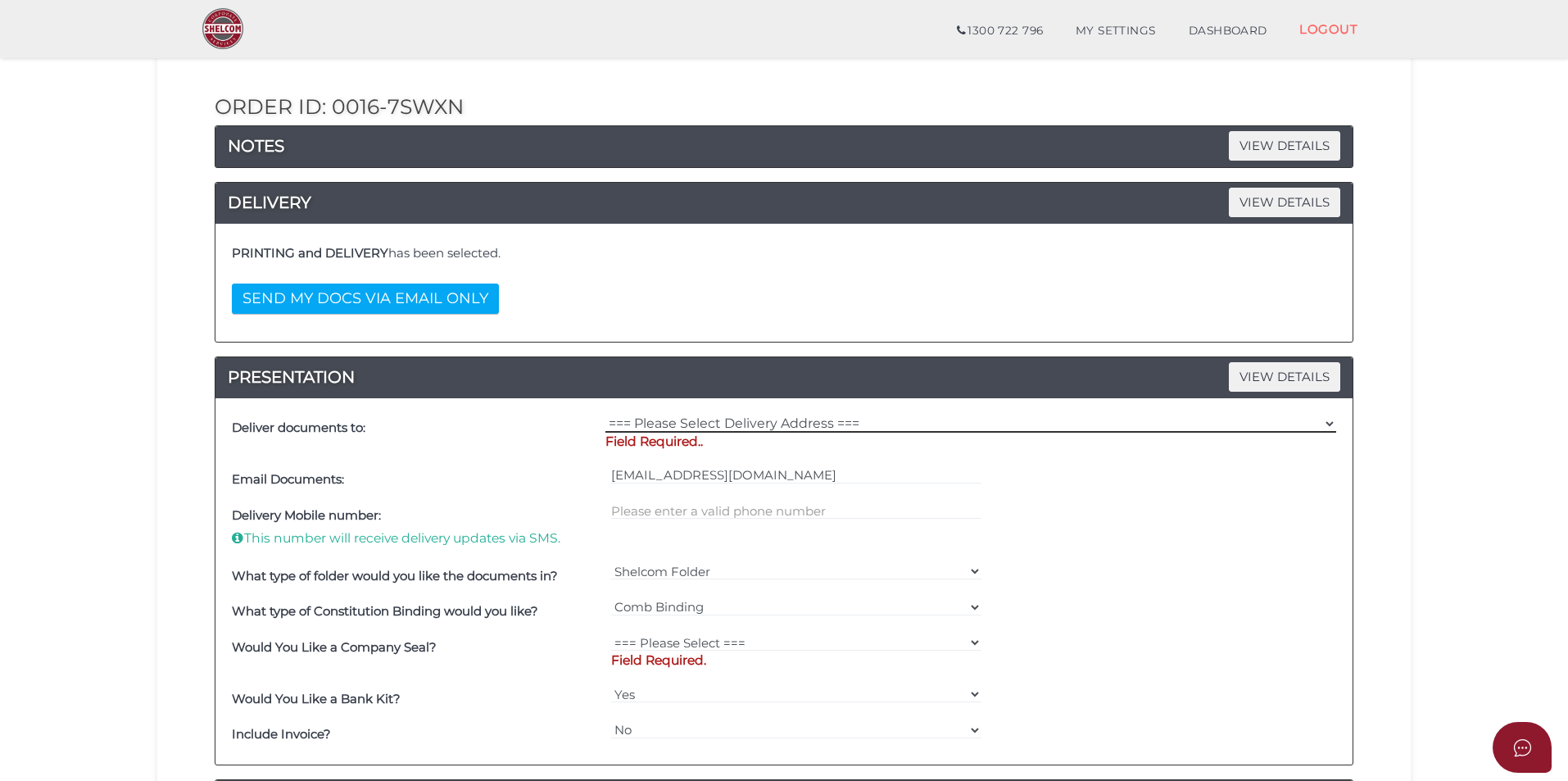
click at [933, 421] on select "=== Please Select Delivery Address === (User Address - [PERSON_NAME]) [STREET_A…" at bounding box center [970, 424] width 731 height 18
select select "Other"
click at [605, 414] on select "=== Please Select Delivery Address === (User Address - [PERSON_NAME]) [STREET_A…" at bounding box center [970, 424] width 731 height 18
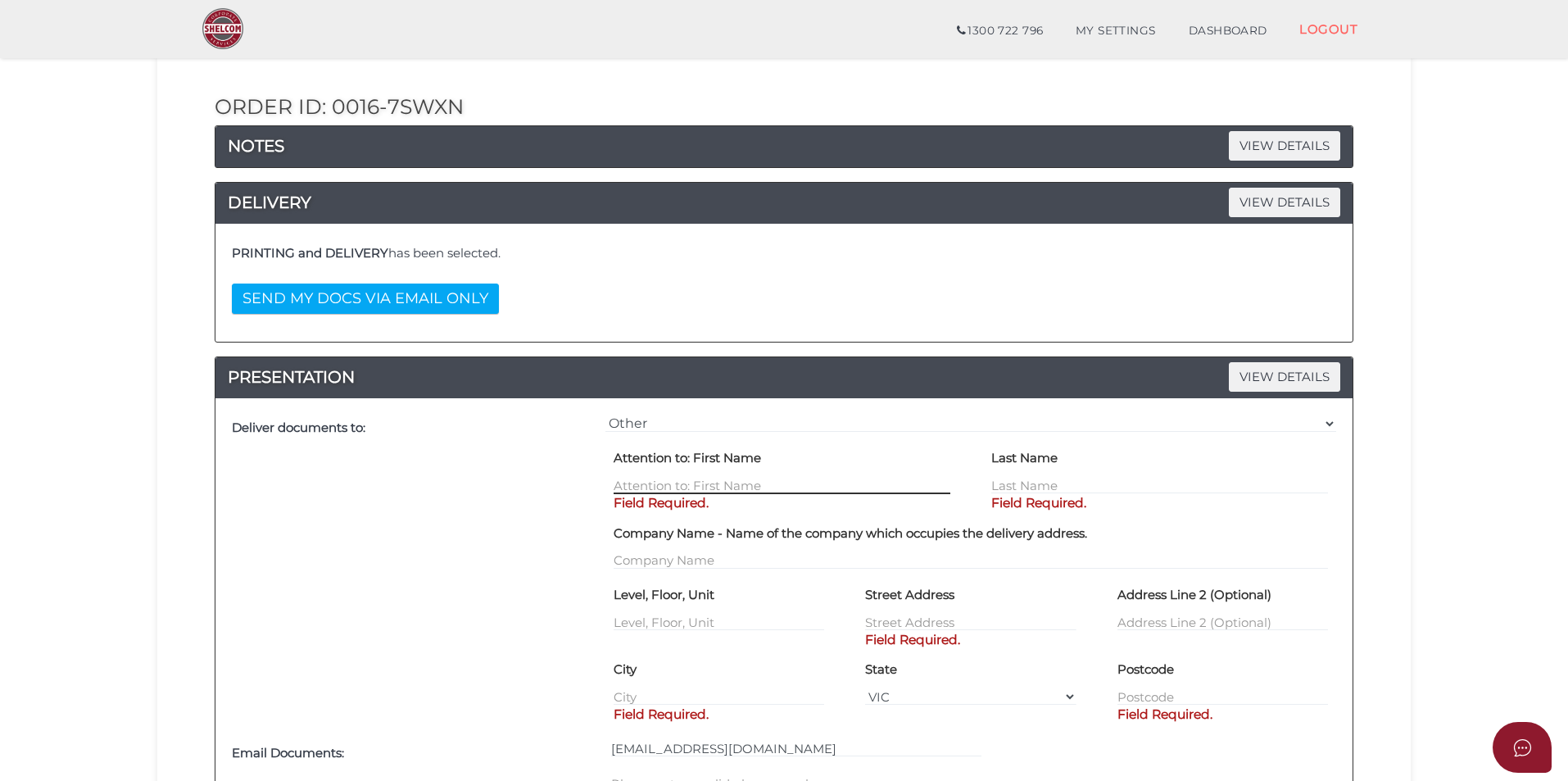
drag, startPoint x: 911, startPoint y: 431, endPoint x: 710, endPoint y: 492, distance: 210.1
click at [710, 492] on input "text" at bounding box center [782, 485] width 337 height 18
type input "[PERSON_NAME]"
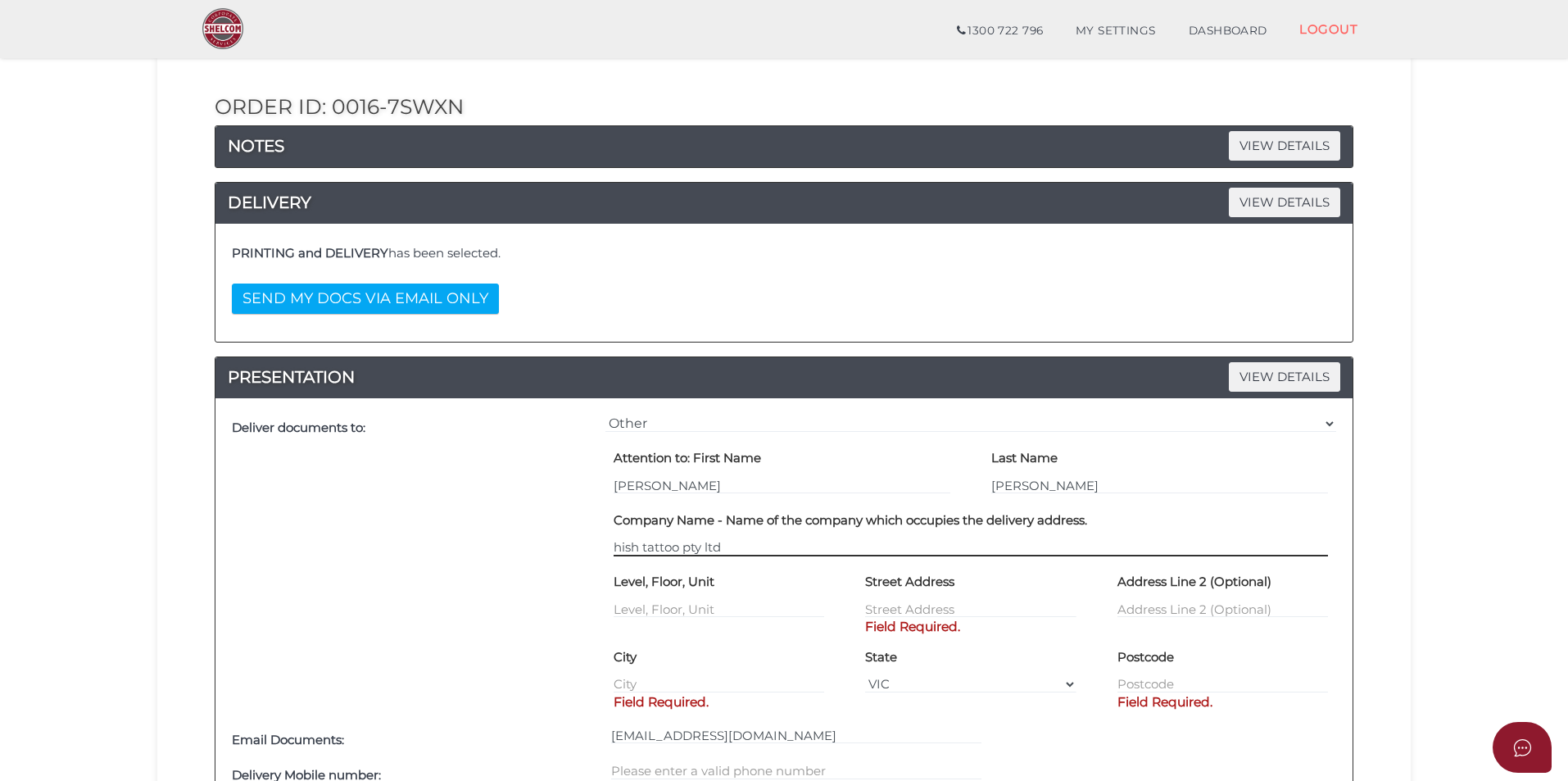
type input "hish tattoo pty ltd"
type input "ground floor"
type input "[STREET_ADDRESS]"
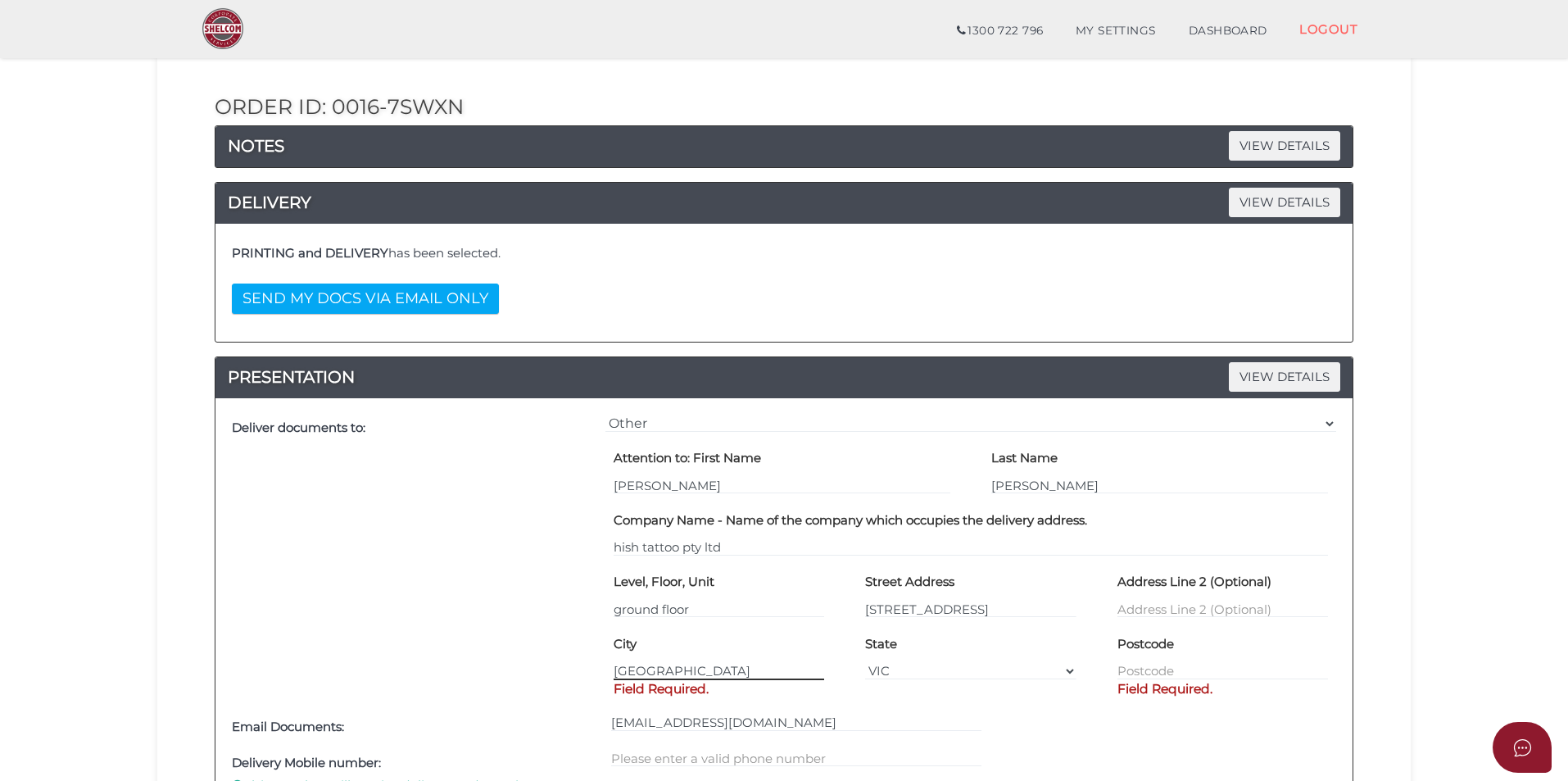
type input "[GEOGRAPHIC_DATA]"
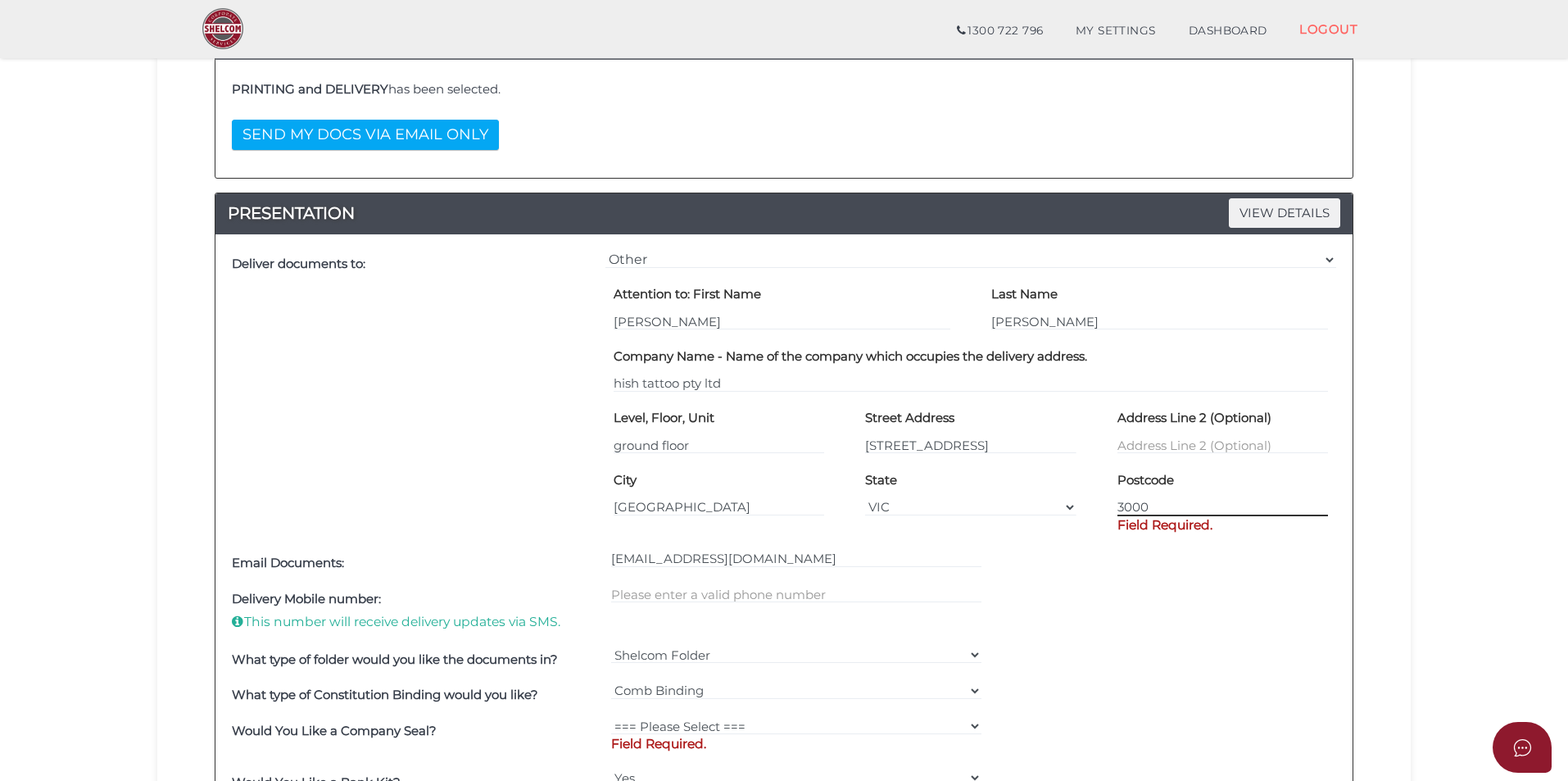
type input "3000"
click at [709, 591] on div at bounding box center [797, 612] width 380 height 61
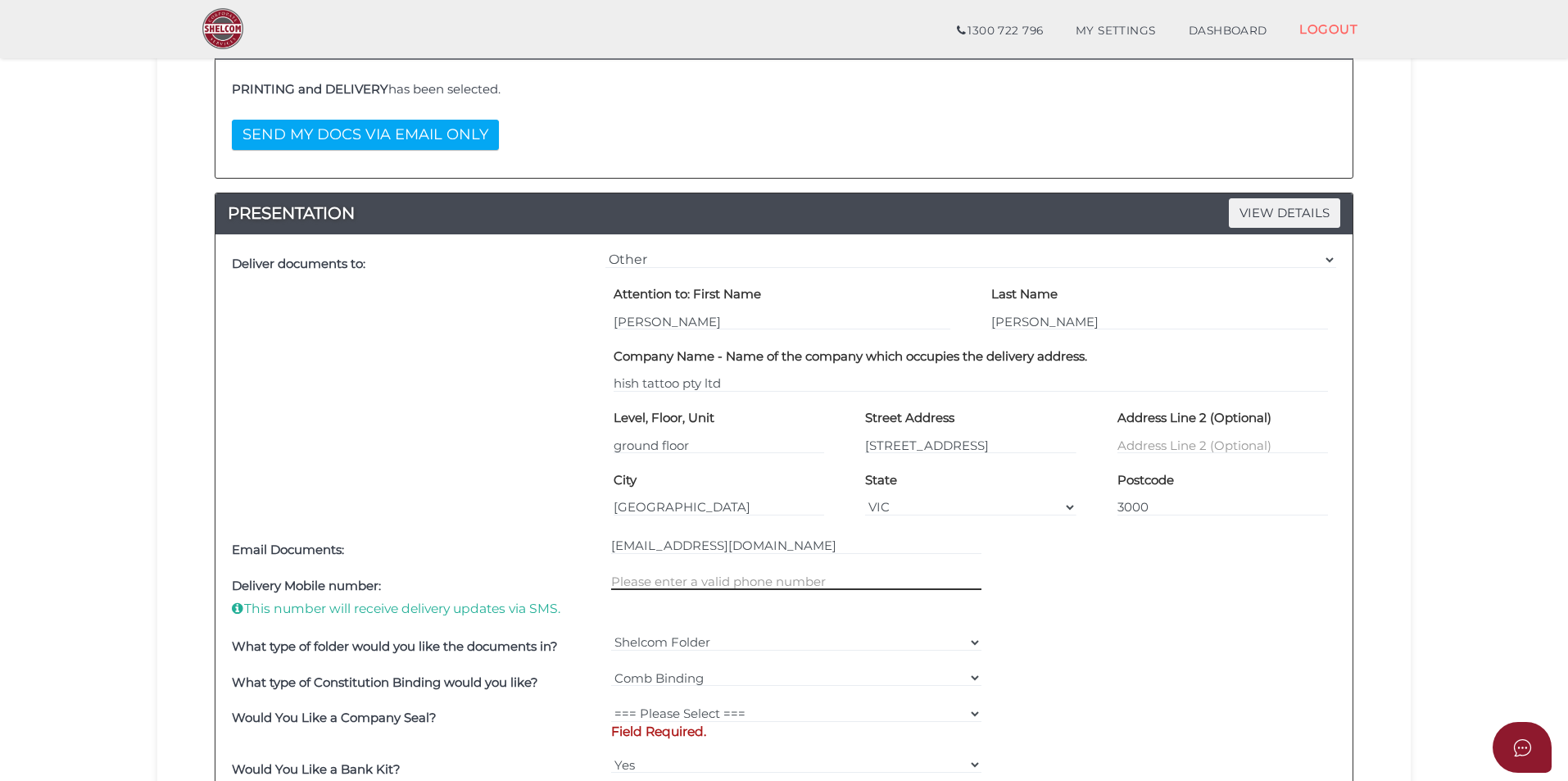
click at [716, 575] on input "text" at bounding box center [797, 581] width 371 height 18
paste input "0413 611 8"
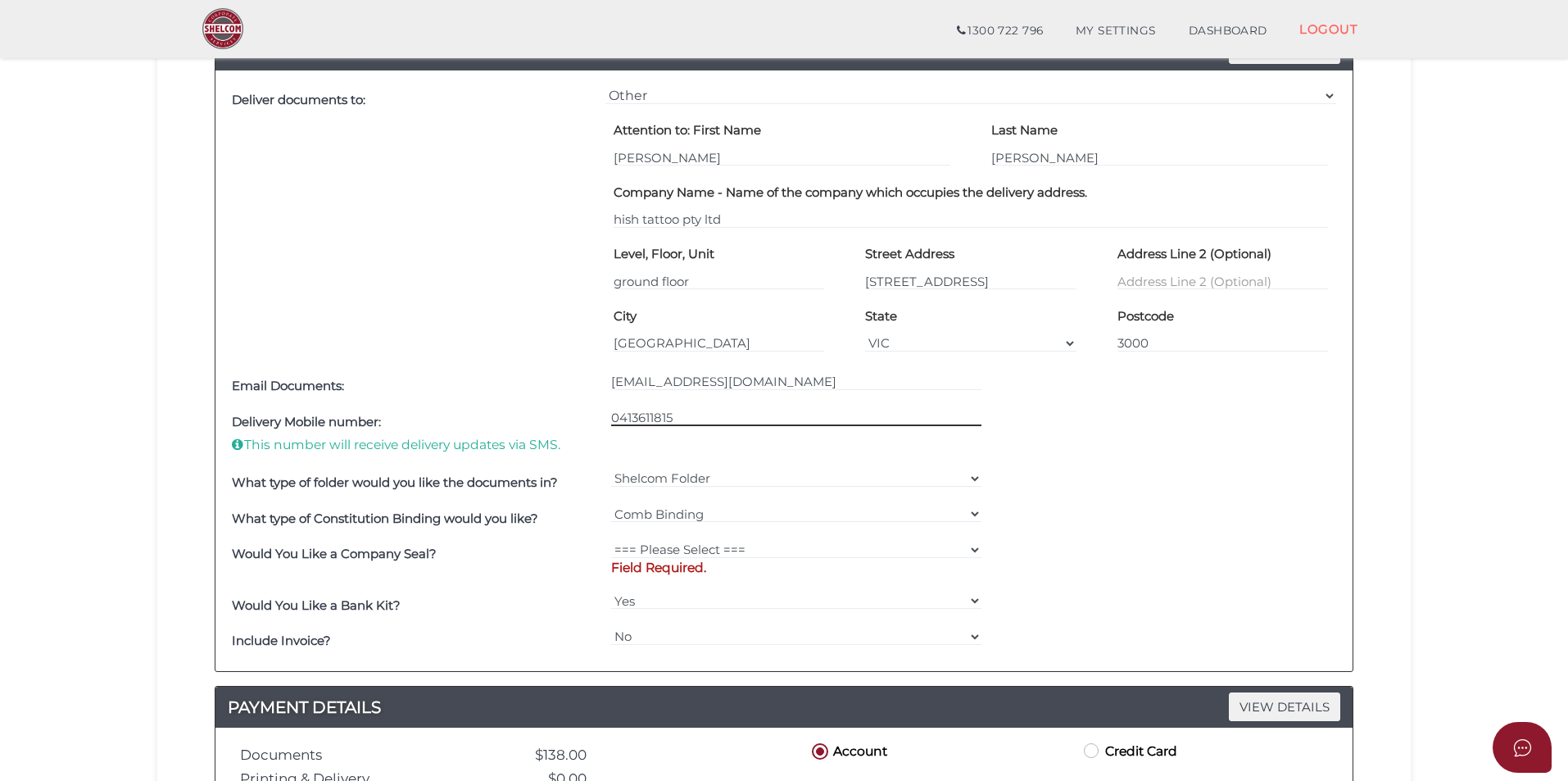
type input "0413611815"
click at [752, 559] on p "Field Required." at bounding box center [797, 568] width 371 height 18
drag, startPoint x: 763, startPoint y: 548, endPoint x: 760, endPoint y: 558, distance: 10.4
click at [763, 551] on select "=== Please Select === Fold Seal $50 No Seal" at bounding box center [797, 550] width 371 height 18
select select "0"
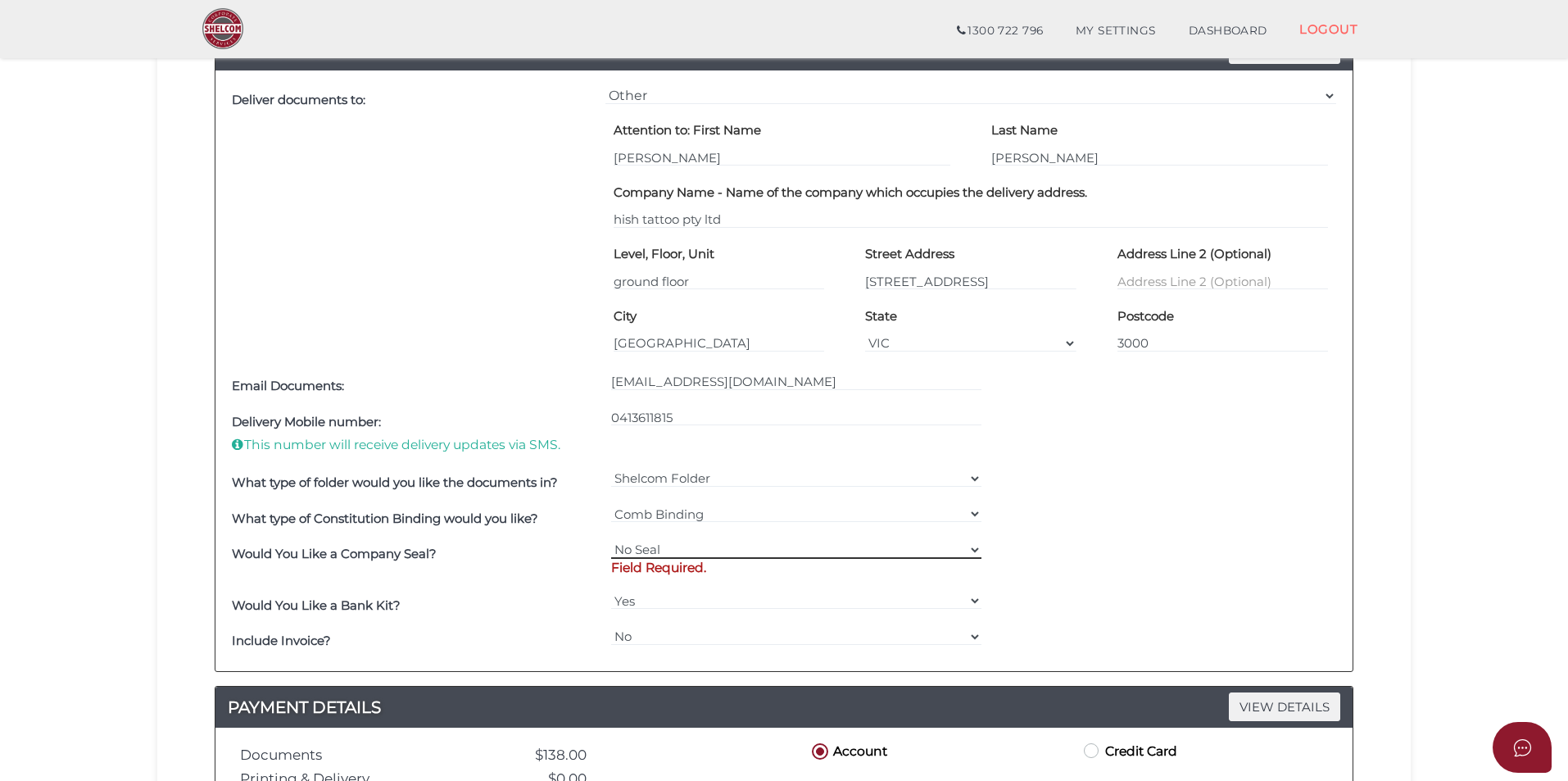
click at [612, 541] on select "=== Please Select === Fold Seal $50 No Seal" at bounding box center [797, 550] width 371 height 18
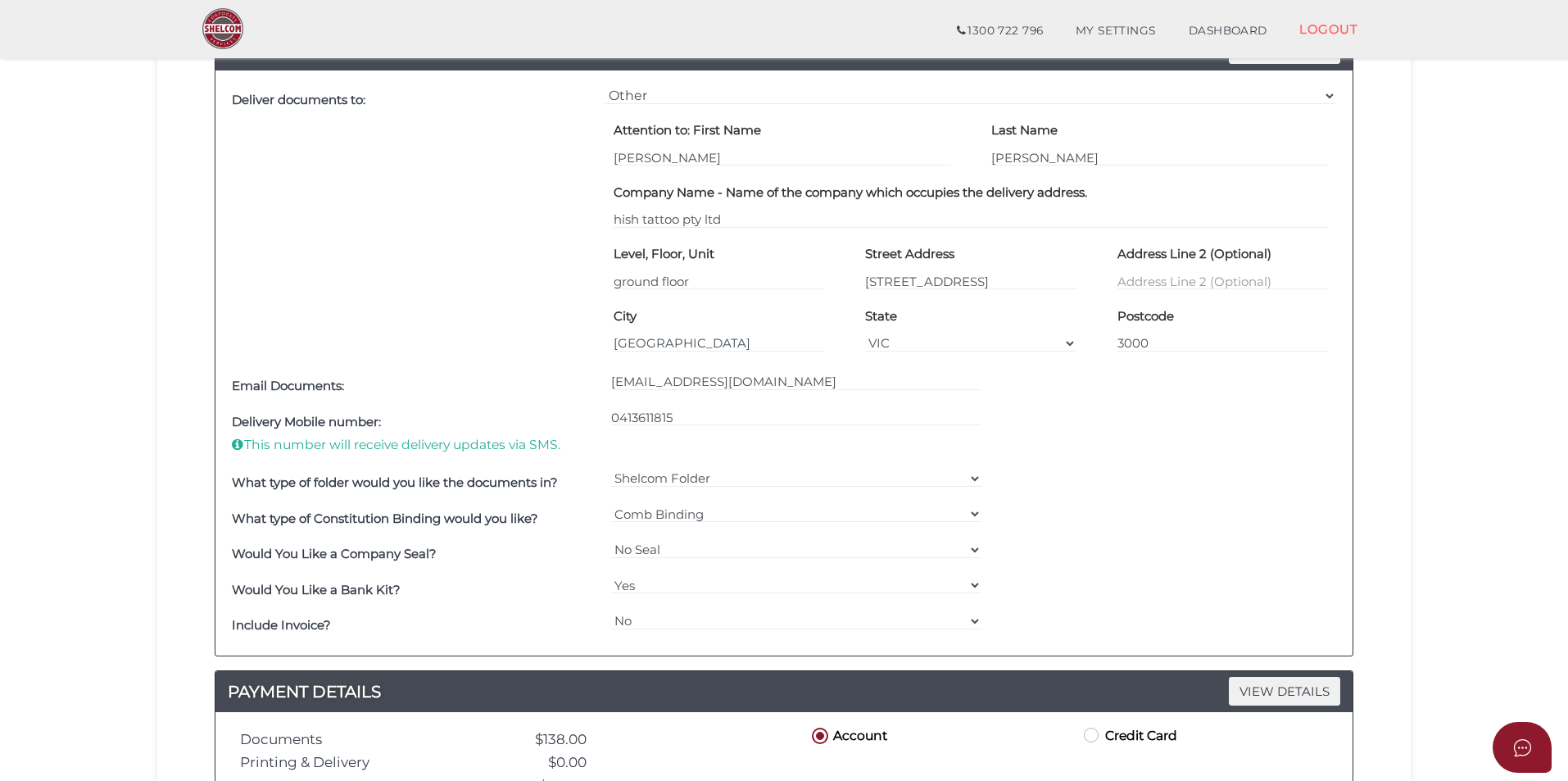
click at [1082, 574] on div "Would You Like a Bank Kit? Yes No" at bounding box center [784, 589] width 1113 height 36
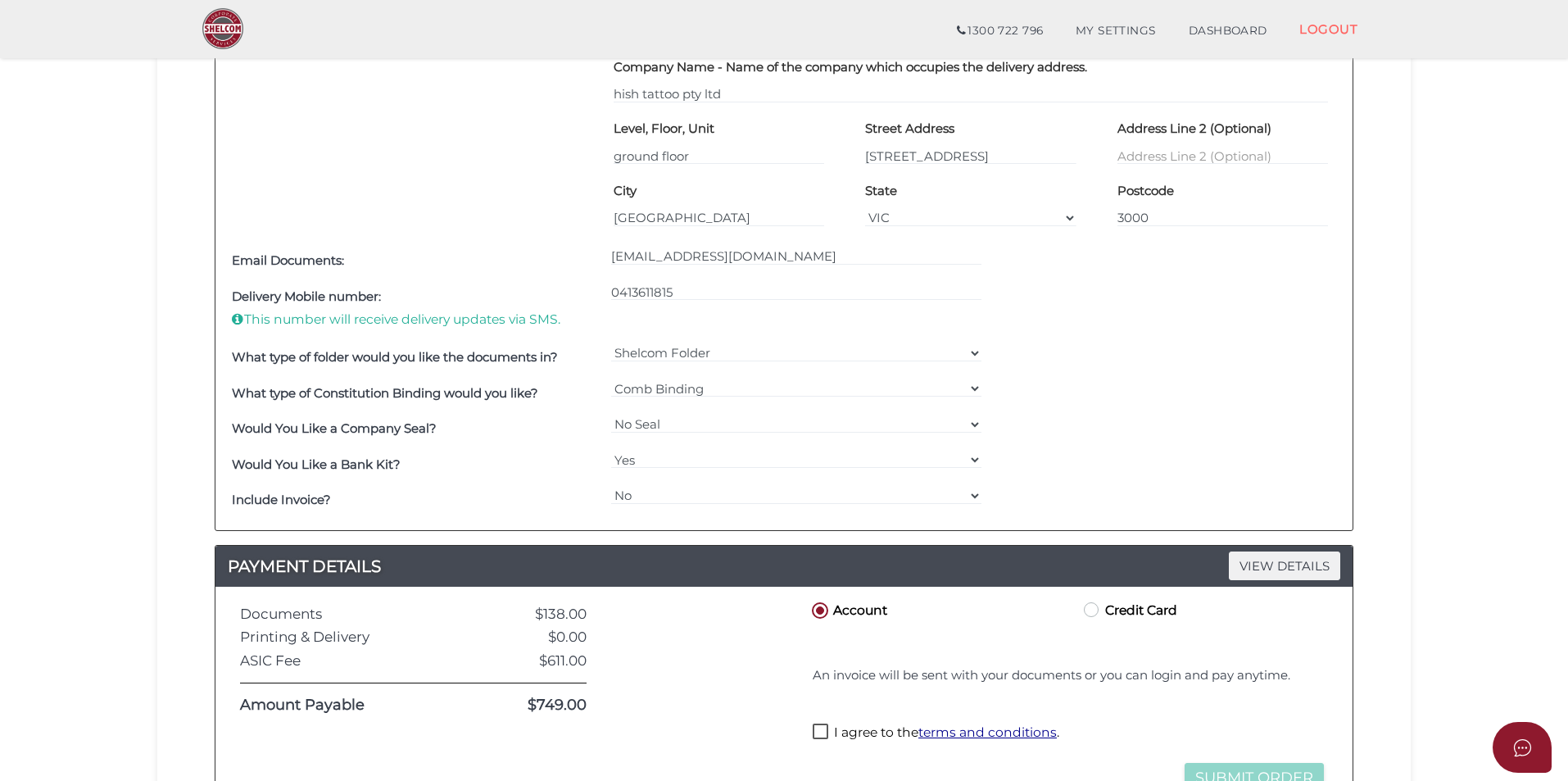
scroll to position [656, 0]
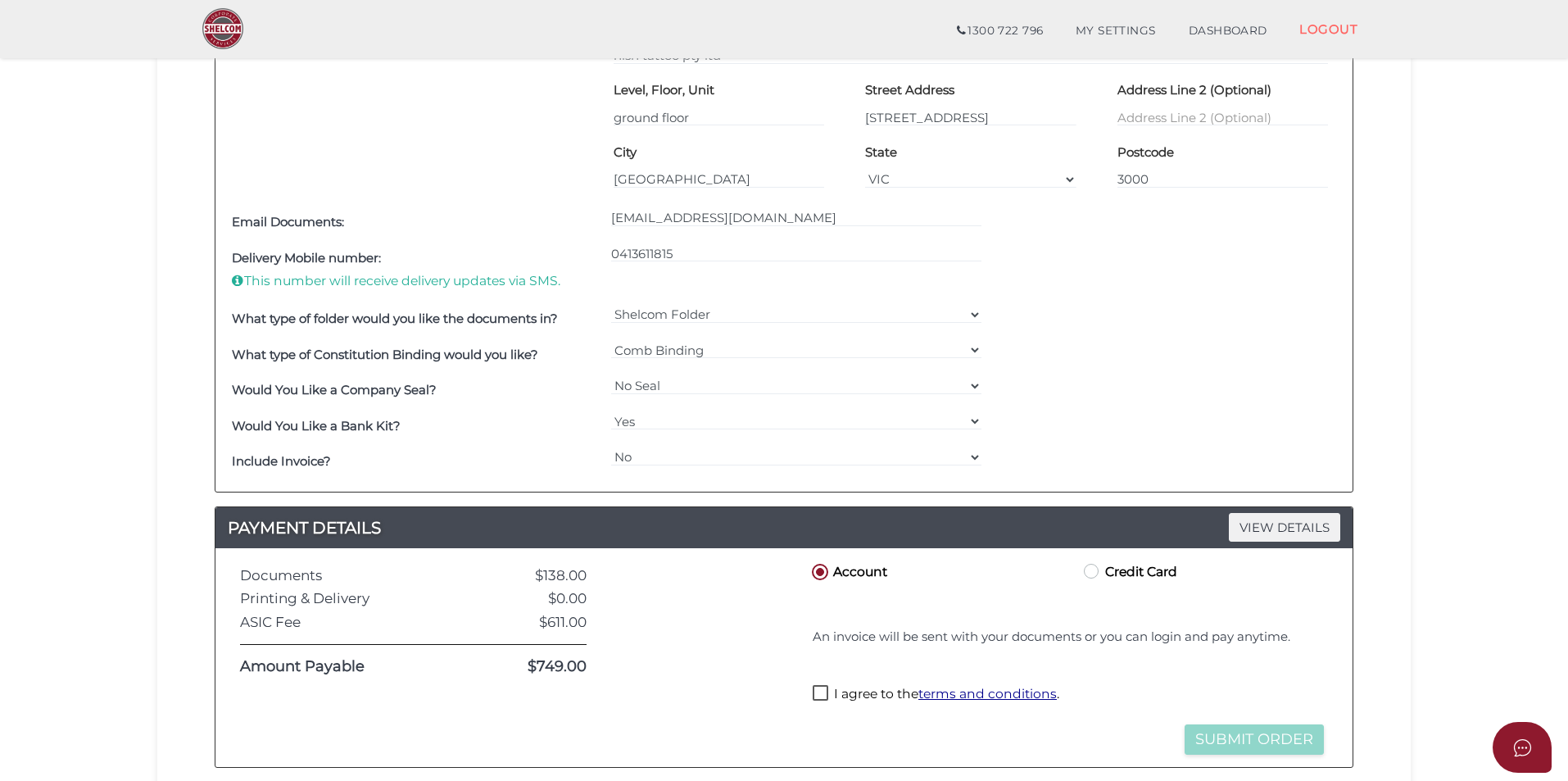
click at [824, 696] on label "I agree to the terms and conditions ." at bounding box center [936, 695] width 247 height 20
checkbox input "true"
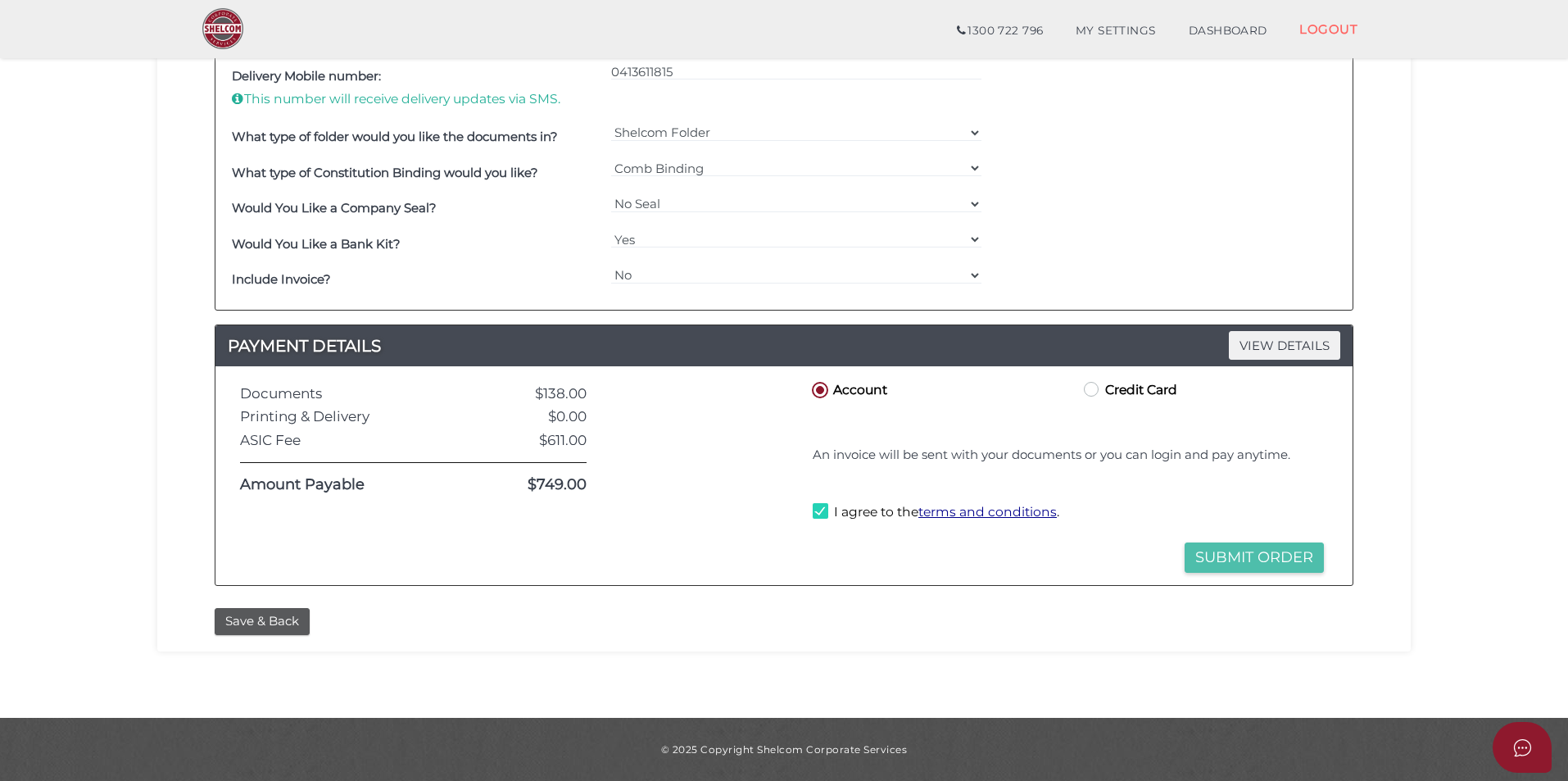
click at [1242, 553] on button "Submit Order" at bounding box center [1254, 557] width 139 height 30
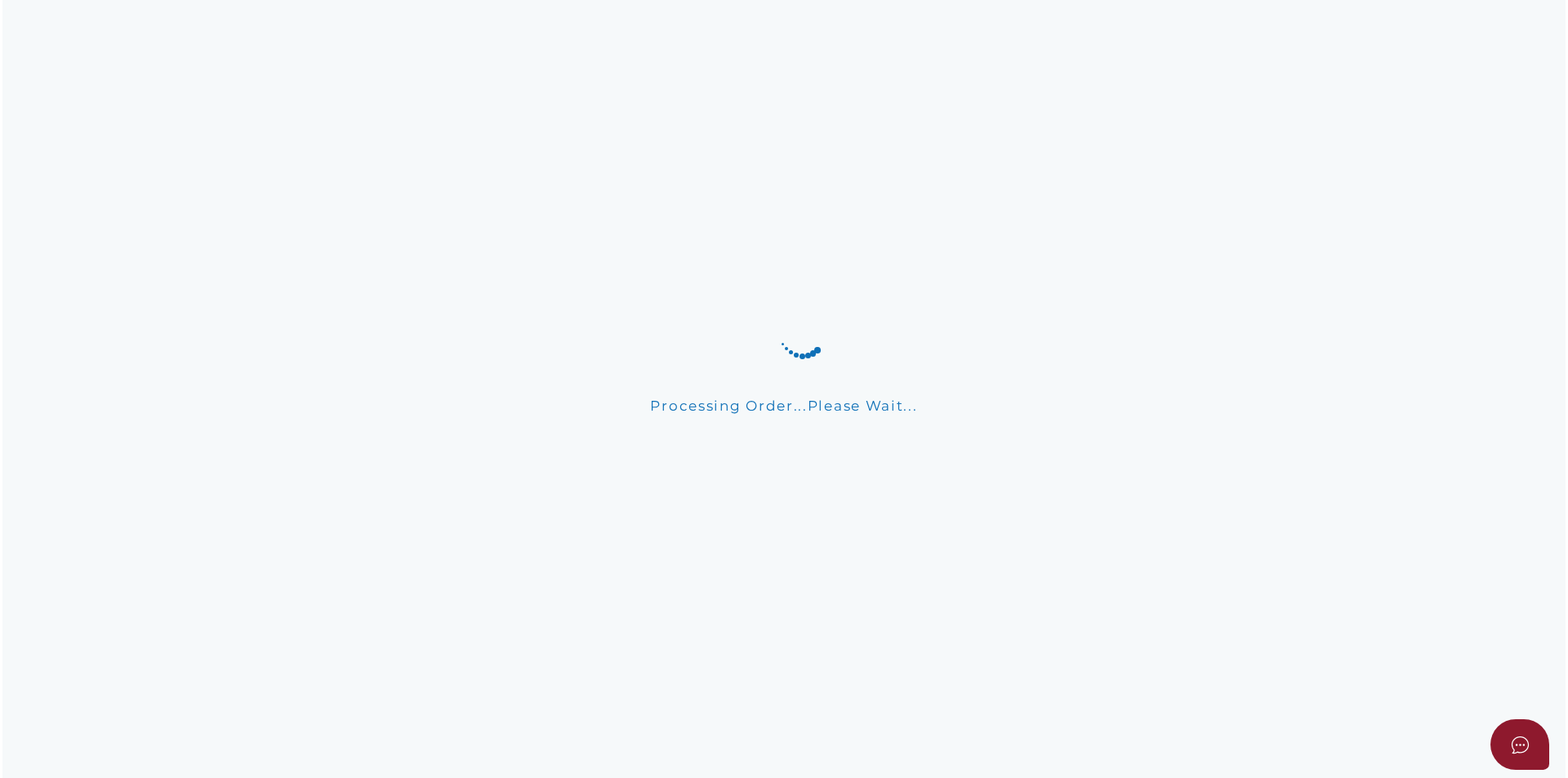
scroll to position [0, 0]
